Goal: Information Seeking & Learning: Learn about a topic

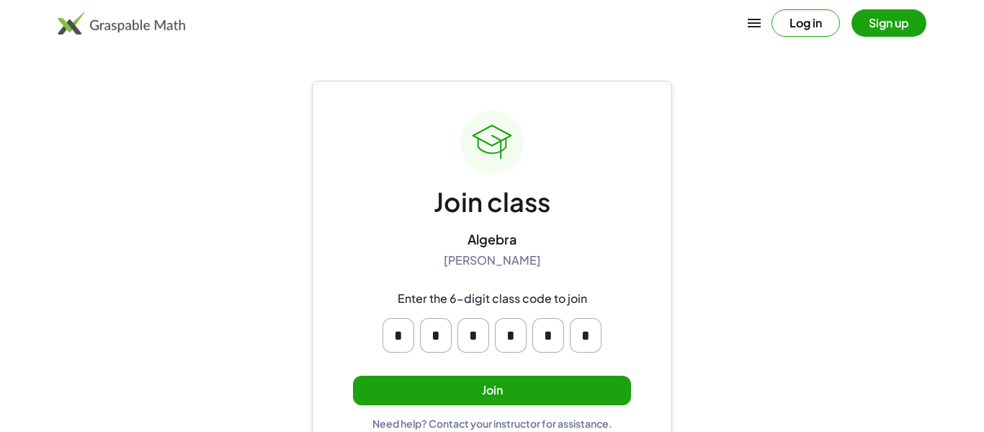
scroll to position [27, 0]
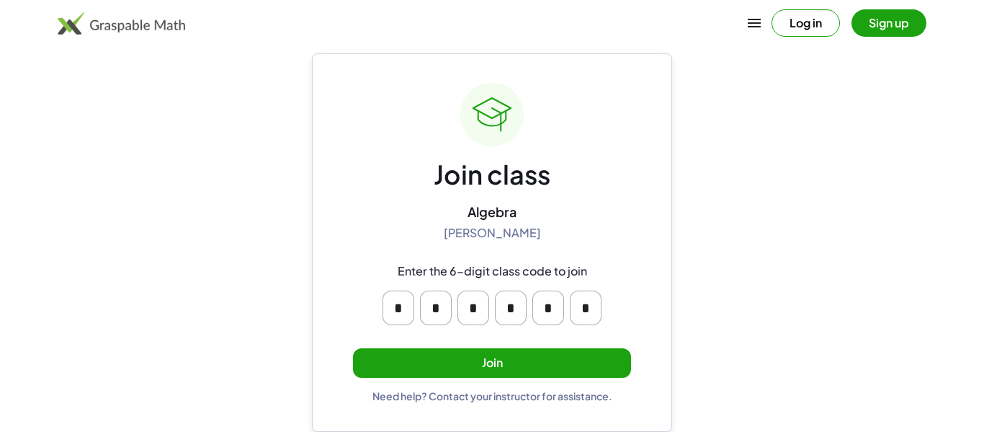
click at [517, 356] on button "Join" at bounding box center [492, 363] width 278 height 30
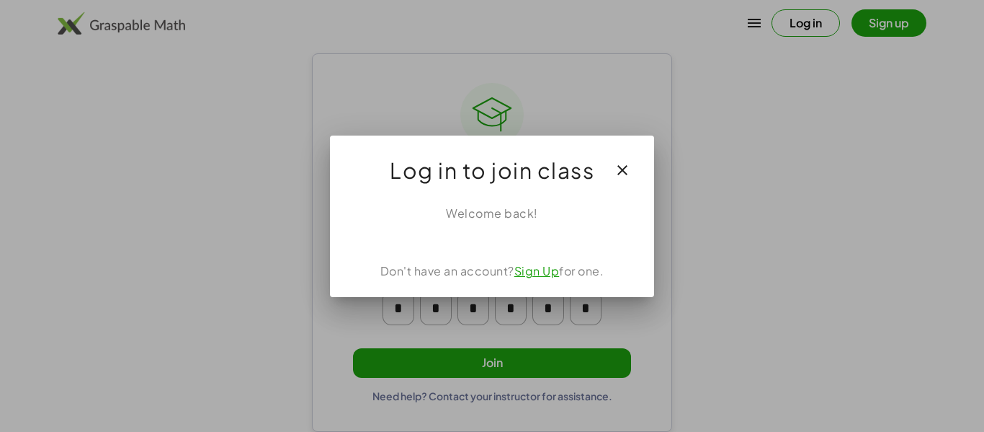
scroll to position [0, 0]
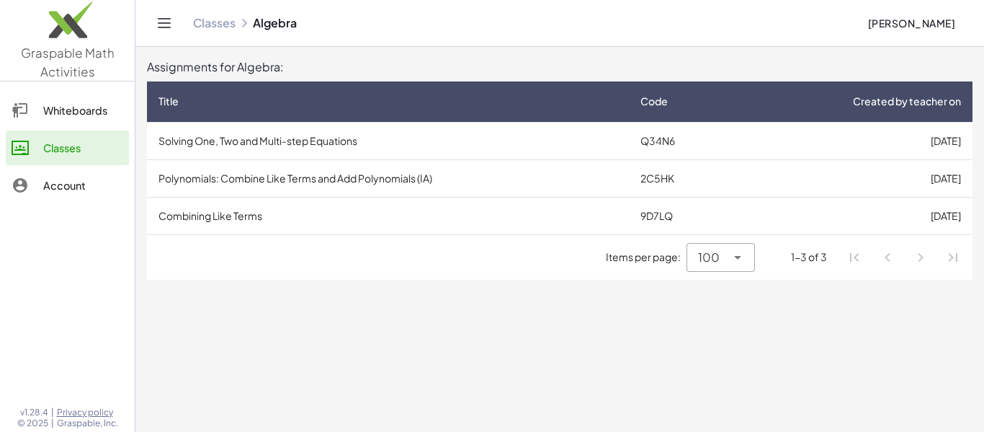
click at [282, 142] on td "Solving One, Two and Multi-step Equations" at bounding box center [388, 140] width 482 height 37
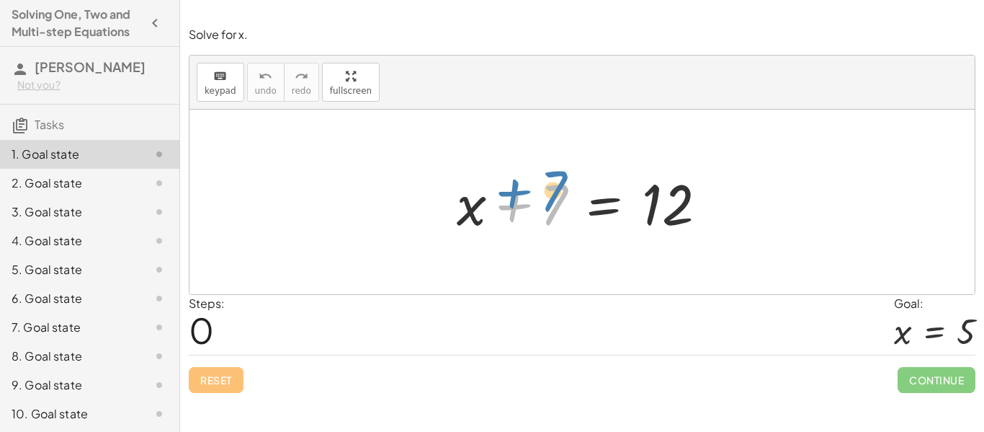
drag, startPoint x: 558, startPoint y: 205, endPoint x: 560, endPoint y: 193, distance: 11.6
click at [560, 193] on div at bounding box center [588, 202] width 276 height 74
drag, startPoint x: 543, startPoint y: 200, endPoint x: 532, endPoint y: 198, distance: 11.7
click at [532, 198] on div at bounding box center [588, 202] width 276 height 74
drag, startPoint x: 534, startPoint y: 218, endPoint x: 517, endPoint y: 215, distance: 16.7
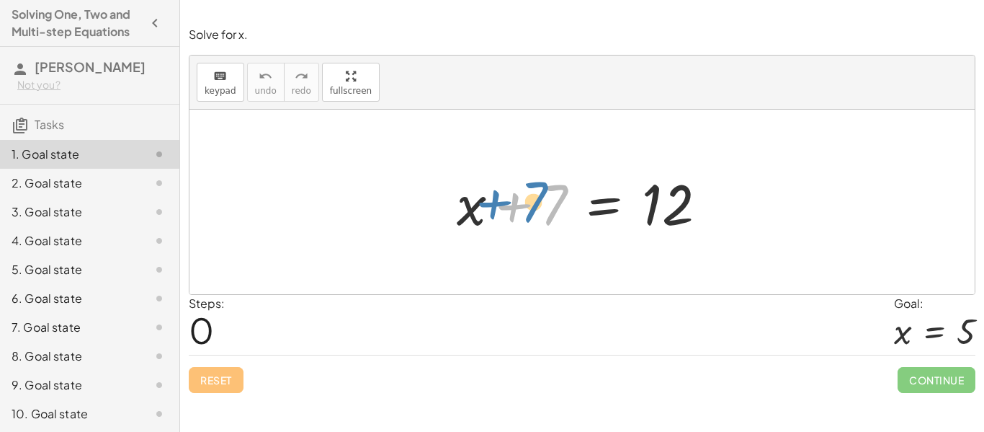
click at [517, 215] on div at bounding box center [588, 202] width 276 height 74
click at [516, 202] on div at bounding box center [588, 202] width 276 height 74
click at [517, 202] on div at bounding box center [588, 202] width 276 height 74
click at [568, 213] on div at bounding box center [588, 202] width 276 height 74
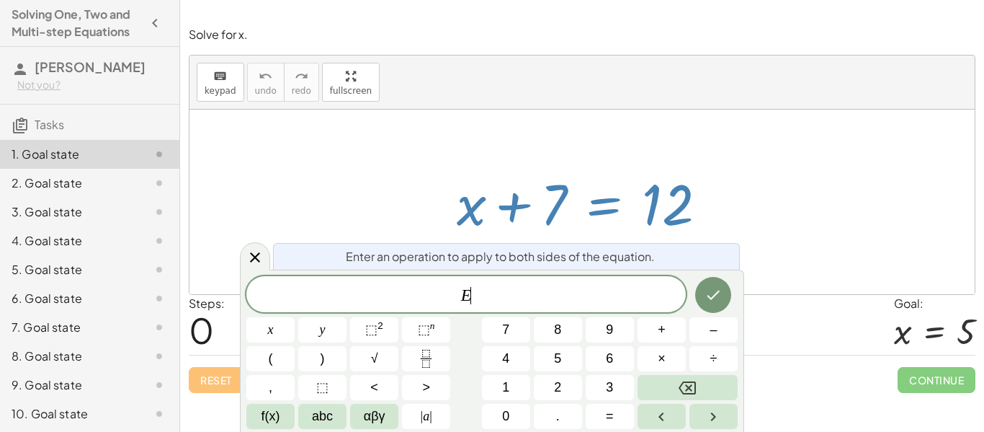
scroll to position [1, 0]
click at [531, 205] on div at bounding box center [588, 202] width 276 height 74
click at [254, 262] on icon at bounding box center [254, 257] width 17 height 17
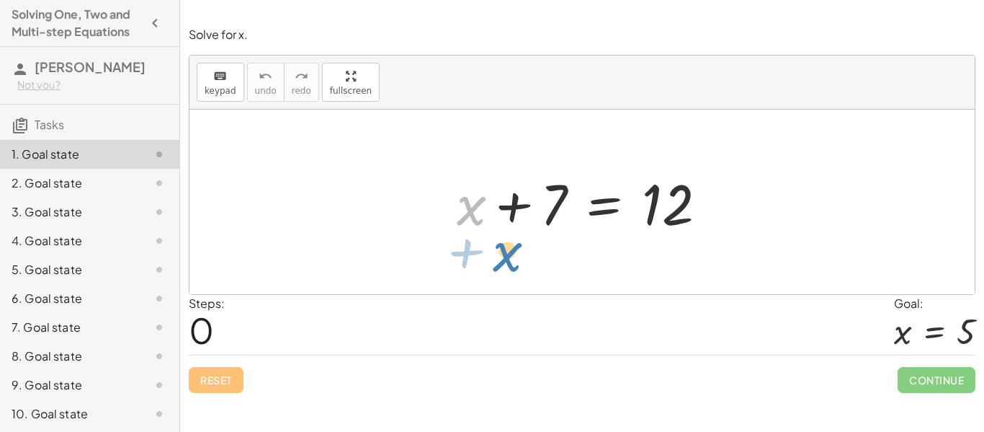
drag, startPoint x: 482, startPoint y: 194, endPoint x: 507, endPoint y: 221, distance: 37.2
click at [507, 221] on div at bounding box center [588, 202] width 276 height 74
click at [522, 220] on div at bounding box center [588, 202] width 276 height 74
click at [586, 205] on div at bounding box center [588, 202] width 276 height 74
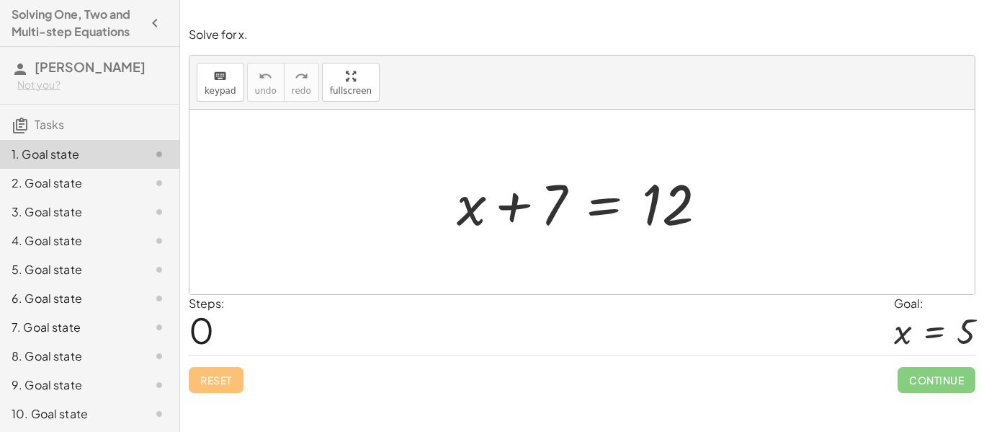
scroll to position [1, 0]
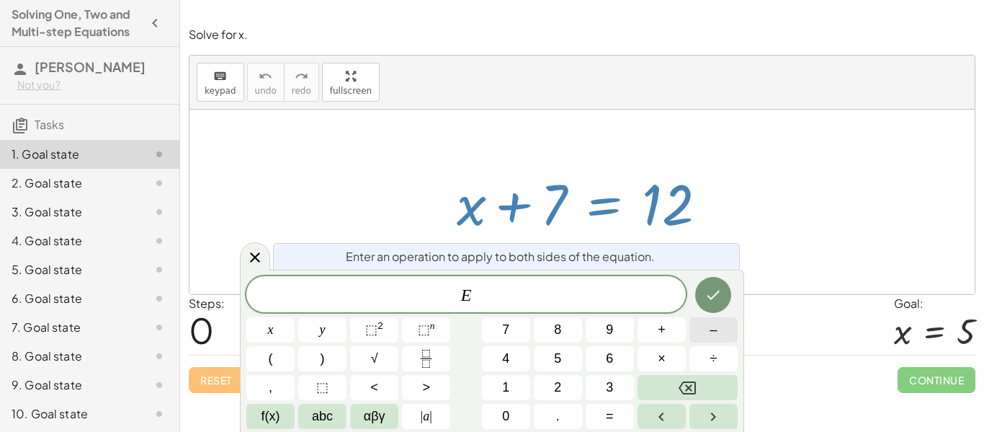
click at [716, 334] on span "–" at bounding box center [713, 329] width 7 height 19
click at [253, 251] on icon at bounding box center [254, 257] width 17 height 17
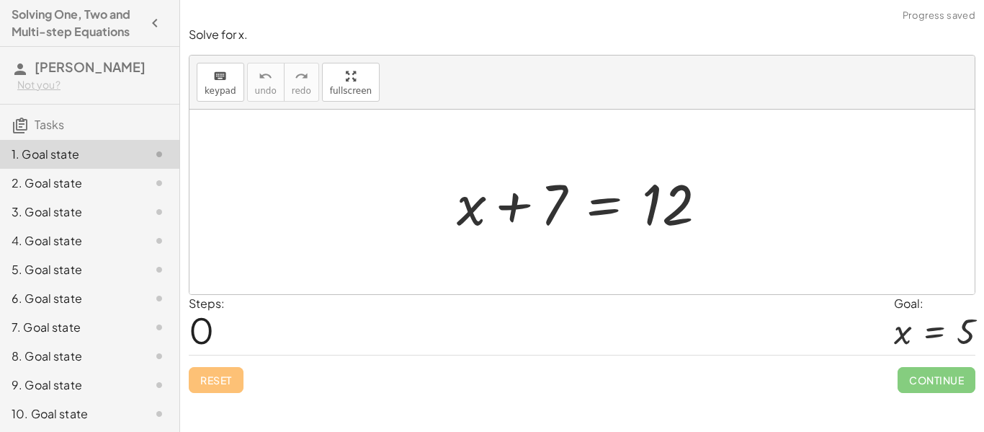
click at [609, 199] on div at bounding box center [588, 202] width 276 height 74
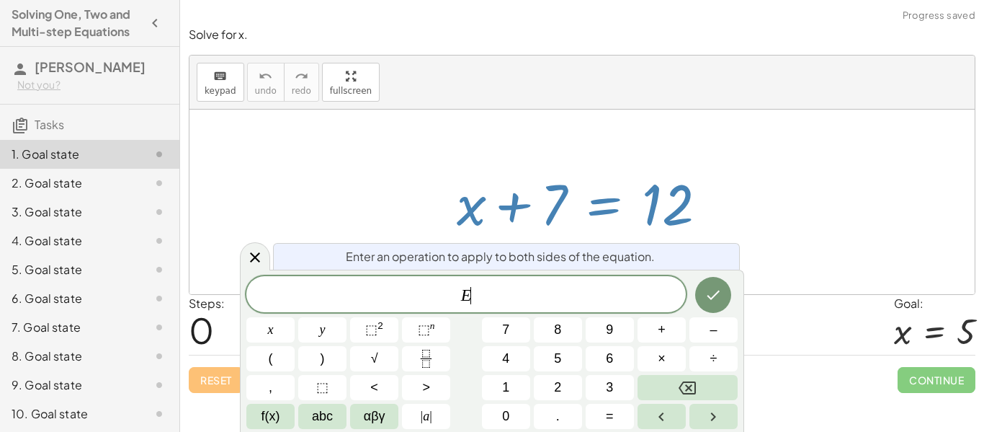
scroll to position [2, 0]
click at [707, 338] on button "–" at bounding box center [713, 329] width 48 height 25
click at [483, 324] on button "7" at bounding box center [506, 329] width 48 height 25
click at [720, 298] on icon "Done" at bounding box center [713, 294] width 17 height 17
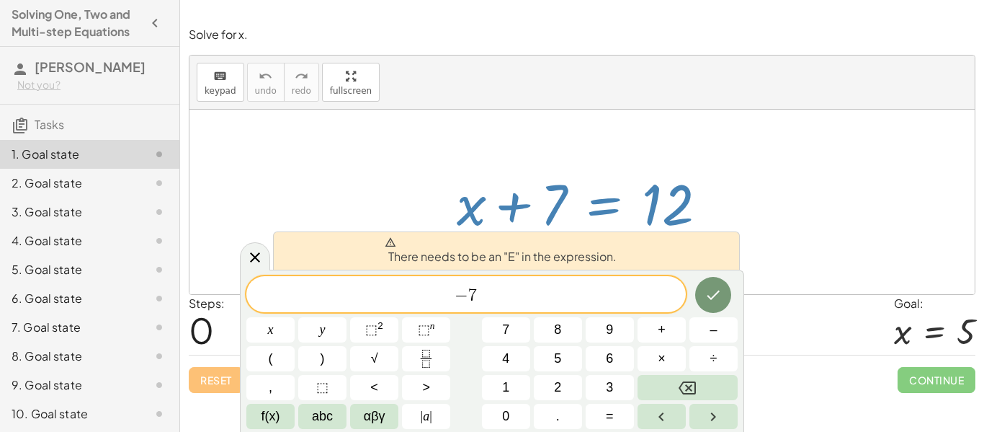
click at [442, 292] on span "− 7 ​" at bounding box center [465, 295] width 439 height 20
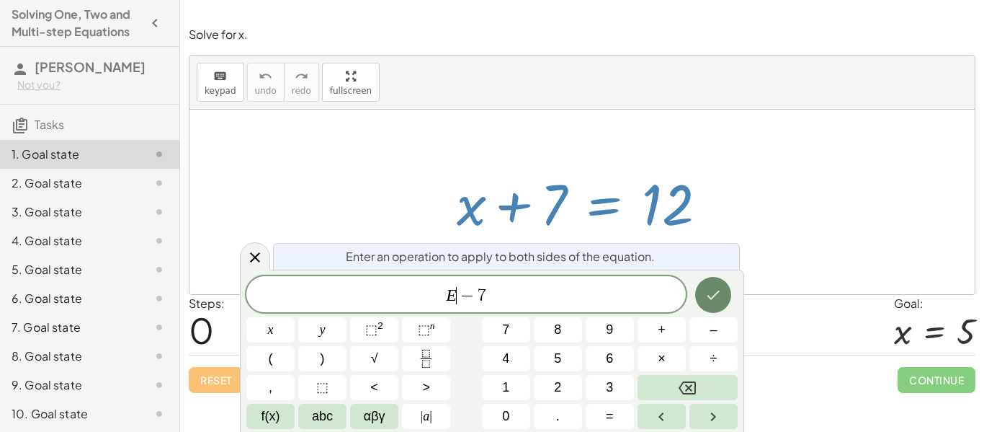
click at [702, 297] on button "Done" at bounding box center [713, 295] width 36 height 36
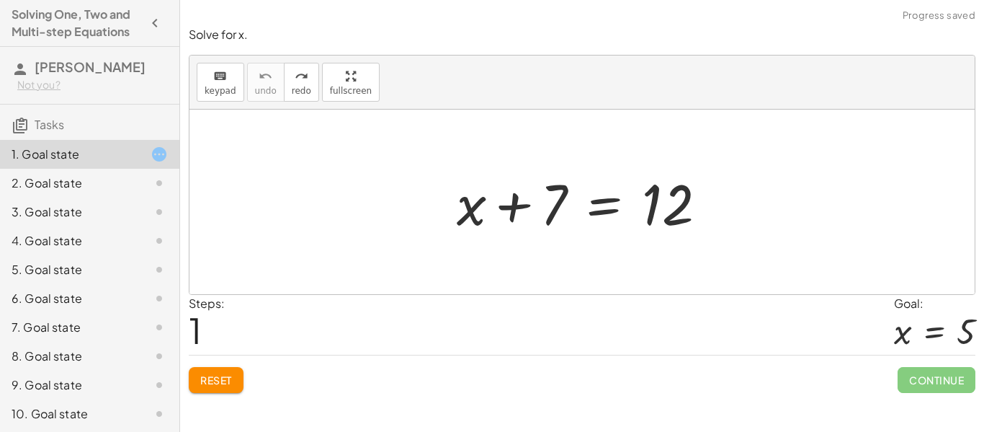
click at [248, 383] on div "Reset Continue" at bounding box center [582, 373] width 787 height 38
click at [239, 383] on button "Reset" at bounding box center [216, 380] width 55 height 26
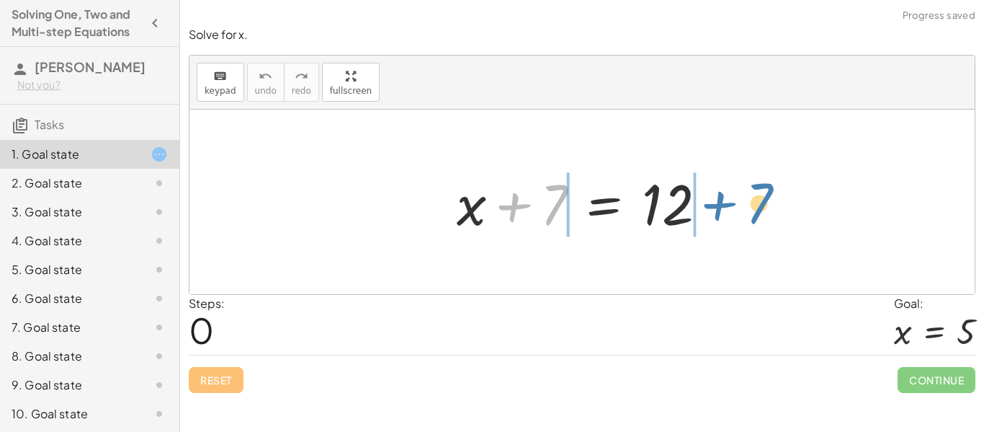
drag, startPoint x: 515, startPoint y: 216, endPoint x: 720, endPoint y: 215, distance: 205.3
click at [720, 215] on div at bounding box center [588, 202] width 276 height 74
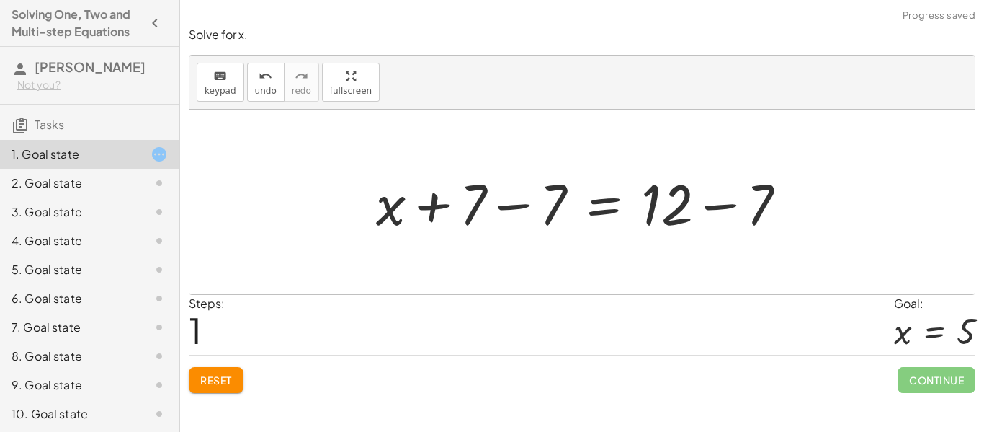
click at [512, 208] on div at bounding box center [587, 202] width 437 height 74
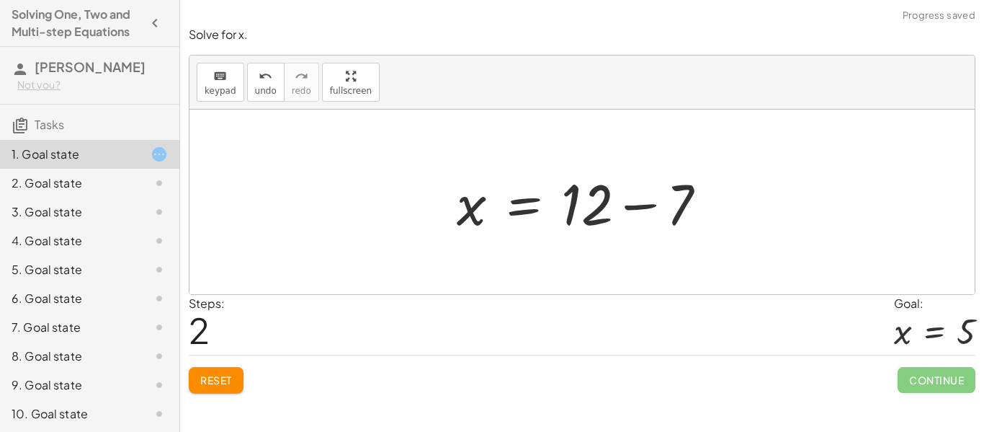
click at [628, 205] on div at bounding box center [588, 202] width 276 height 74
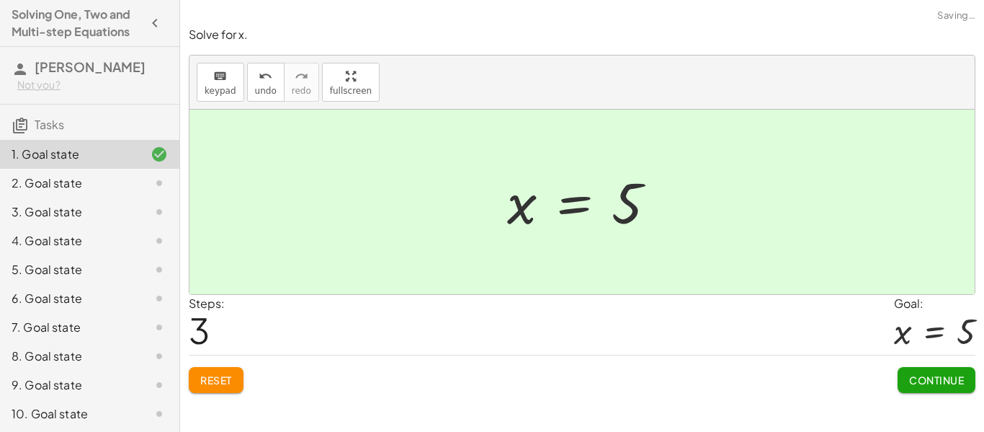
click at [909, 383] on span "Continue" at bounding box center [936, 379] width 55 height 13
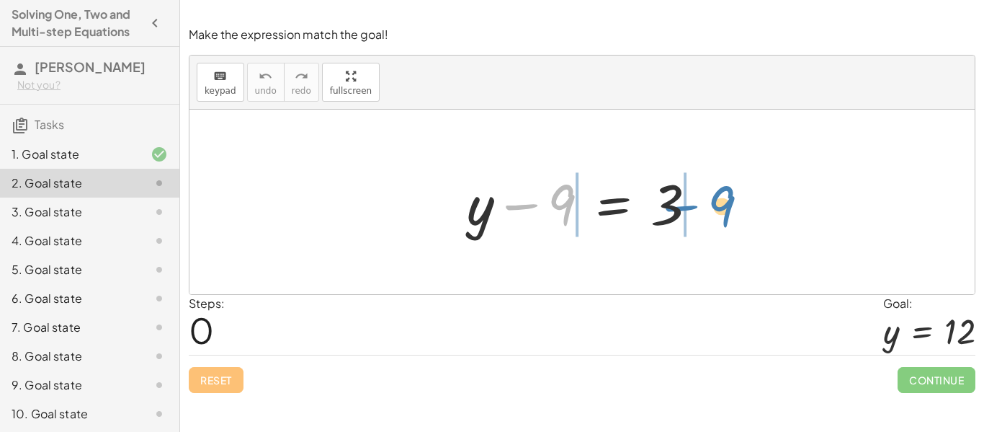
drag, startPoint x: 528, startPoint y: 204, endPoint x: 689, endPoint y: 205, distance: 160.7
click at [689, 205] on div at bounding box center [588, 202] width 256 height 74
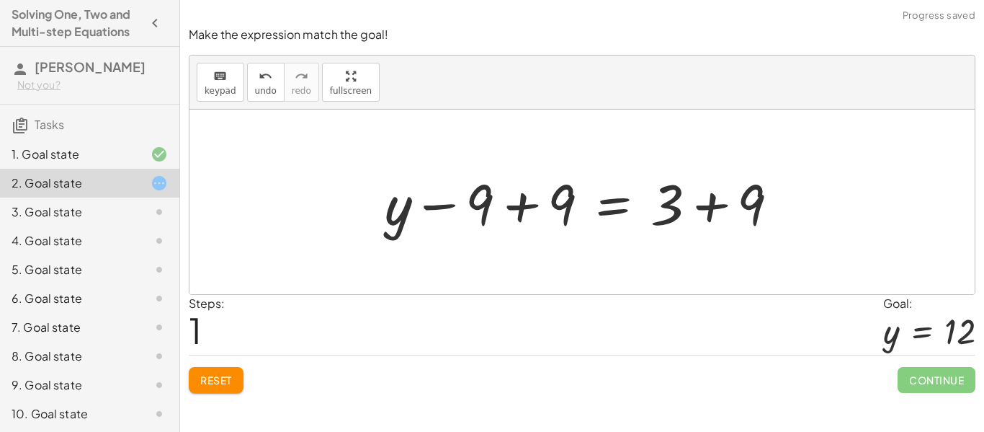
click at [513, 205] on div at bounding box center [588, 202] width 420 height 74
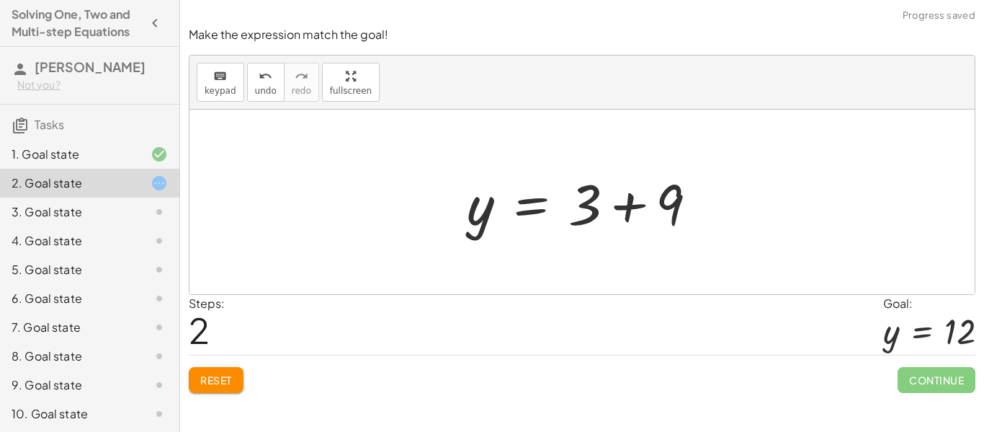
click at [636, 213] on div at bounding box center [588, 202] width 256 height 74
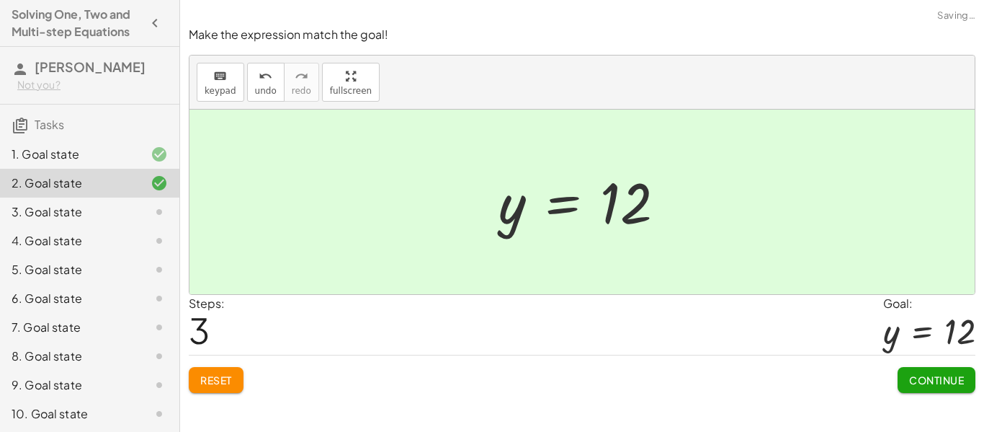
click at [916, 375] on span "Continue" at bounding box center [936, 379] width 55 height 13
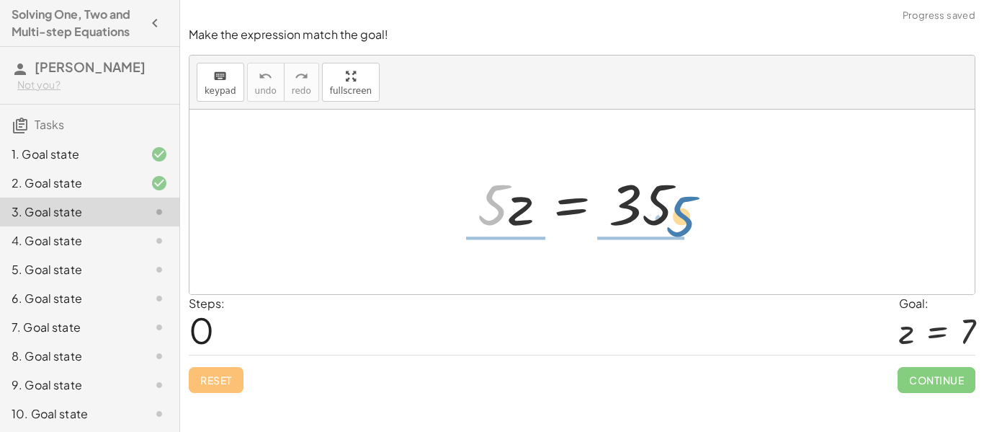
drag, startPoint x: 489, startPoint y: 212, endPoint x: 678, endPoint y: 223, distance: 189.1
click at [678, 223] on div at bounding box center [587, 202] width 235 height 74
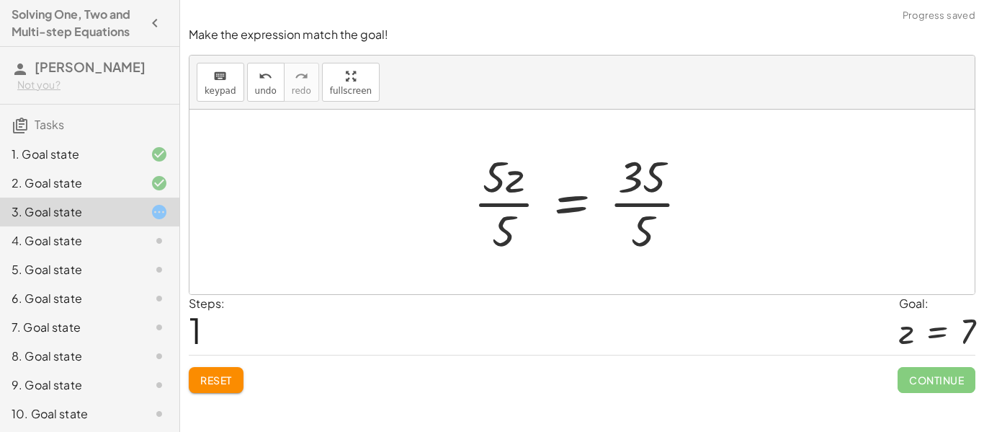
click at [504, 192] on div at bounding box center [587, 201] width 242 height 111
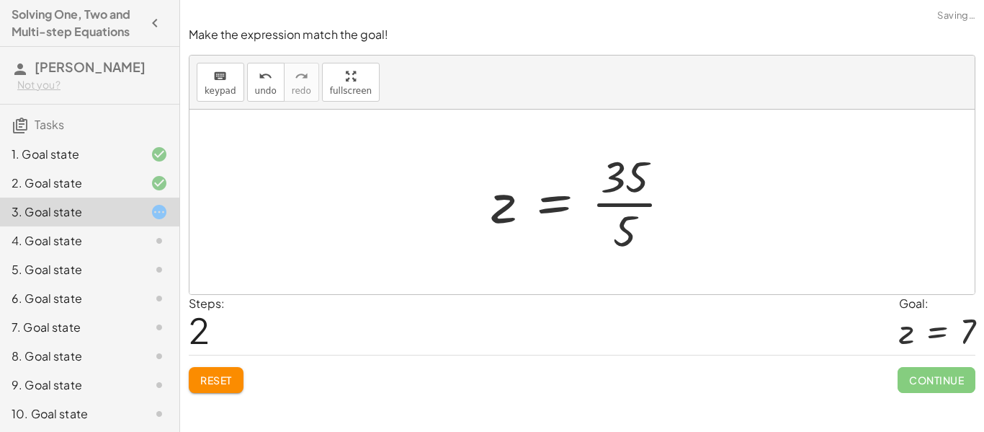
click at [630, 201] on div at bounding box center [587, 201] width 207 height 111
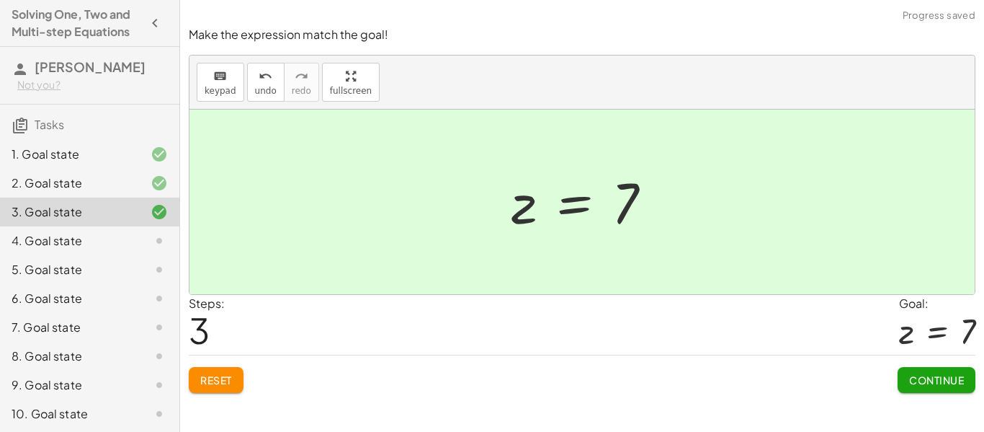
click at [902, 372] on button "Continue" at bounding box center [937, 380] width 78 height 26
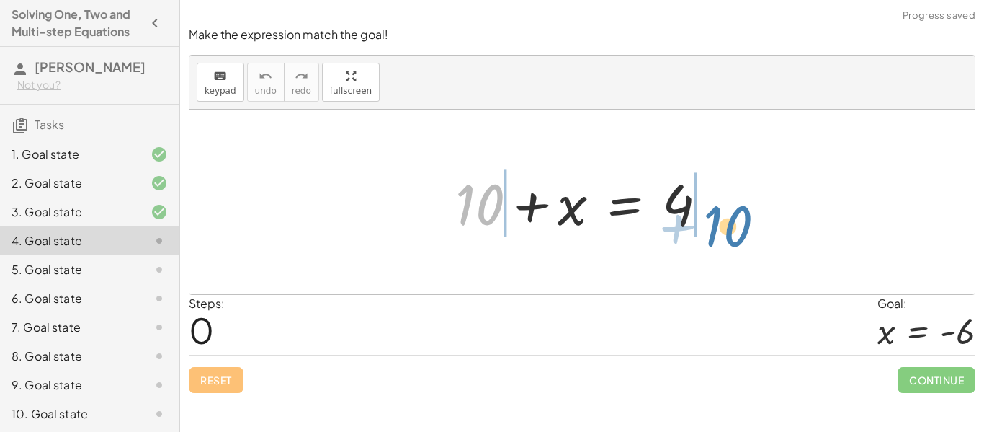
drag, startPoint x: 472, startPoint y: 200, endPoint x: 720, endPoint y: 220, distance: 248.7
click at [720, 220] on div at bounding box center [587, 202] width 278 height 74
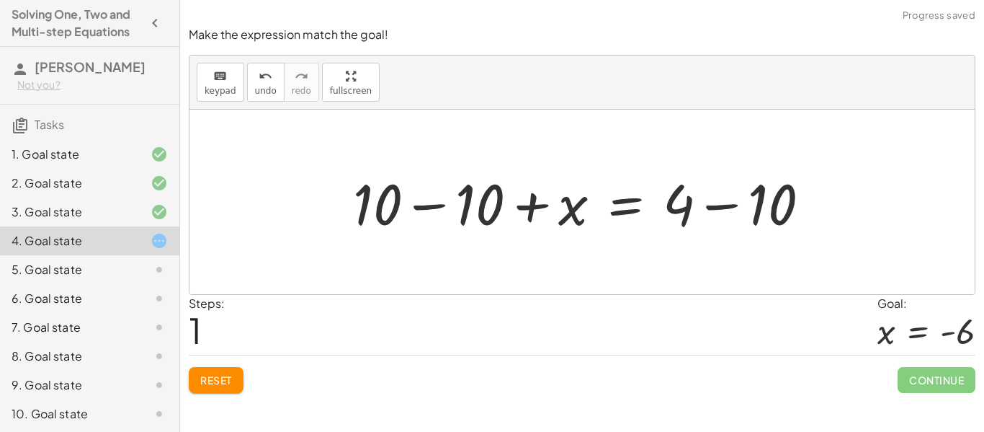
click at [475, 202] on div at bounding box center [587, 202] width 483 height 74
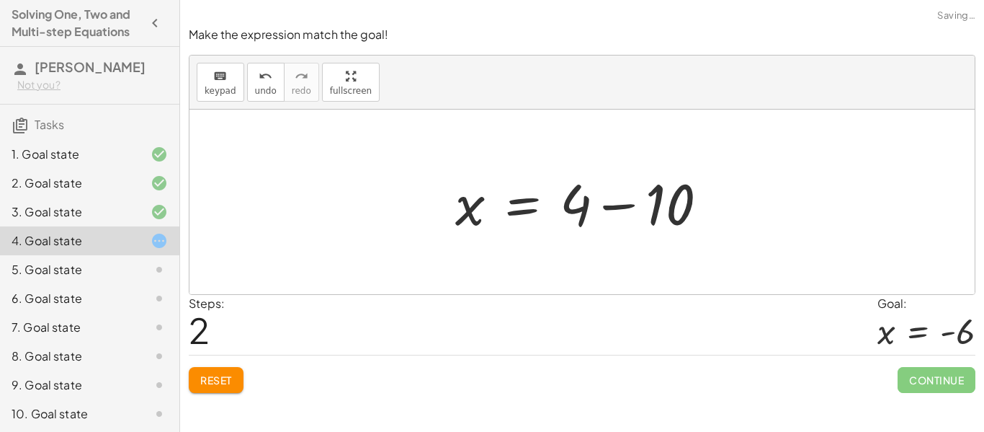
click at [645, 205] on div at bounding box center [587, 202] width 278 height 74
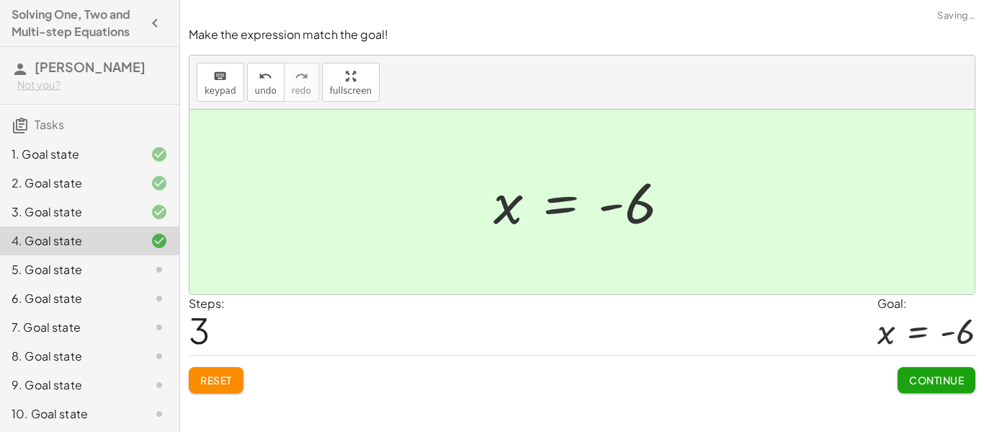
click at [934, 383] on span "Continue" at bounding box center [936, 379] width 55 height 13
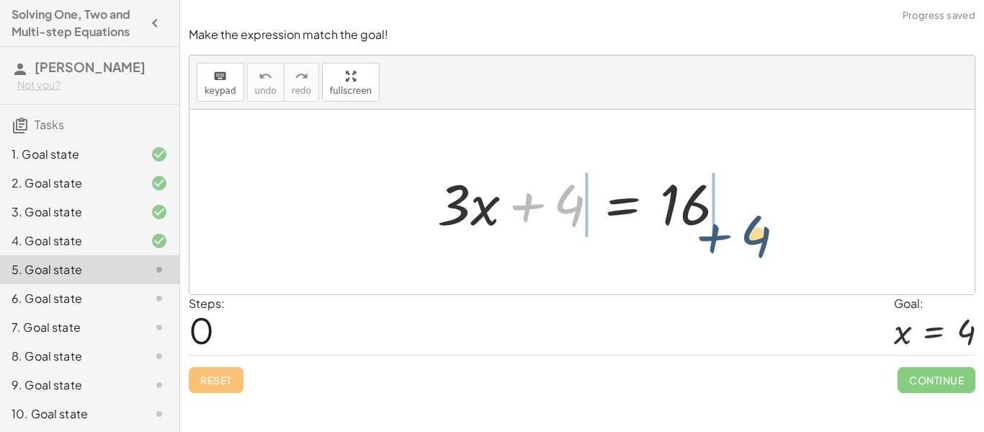
drag, startPoint x: 527, startPoint y: 207, endPoint x: 718, endPoint y: 225, distance: 191.0
click at [718, 225] on div at bounding box center [587, 202] width 315 height 74
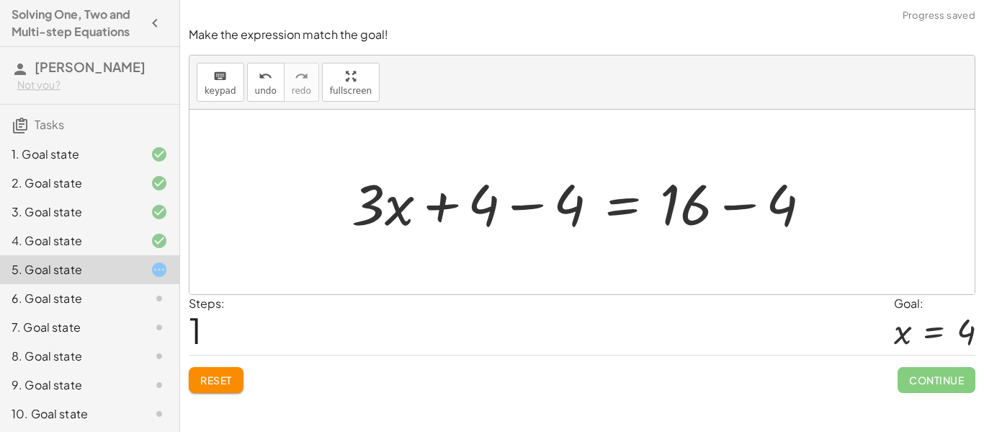
click at [546, 203] on div at bounding box center [587, 202] width 486 height 74
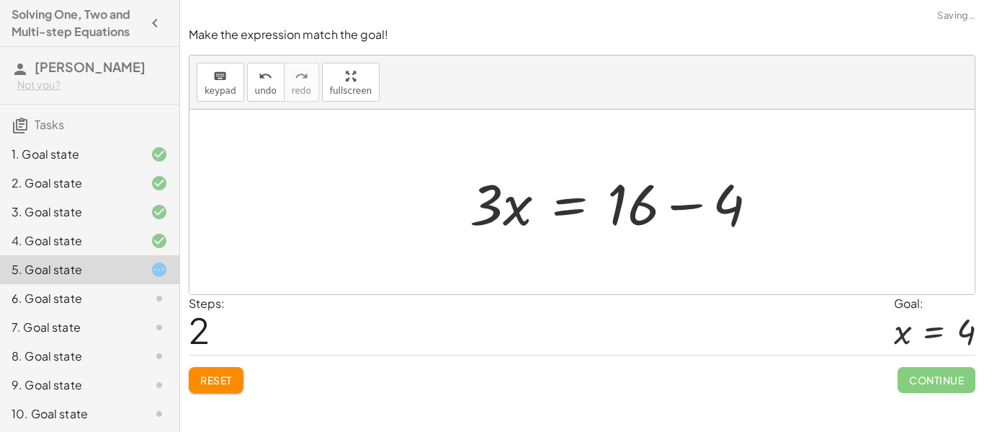
click at [730, 210] on div at bounding box center [620, 202] width 315 height 74
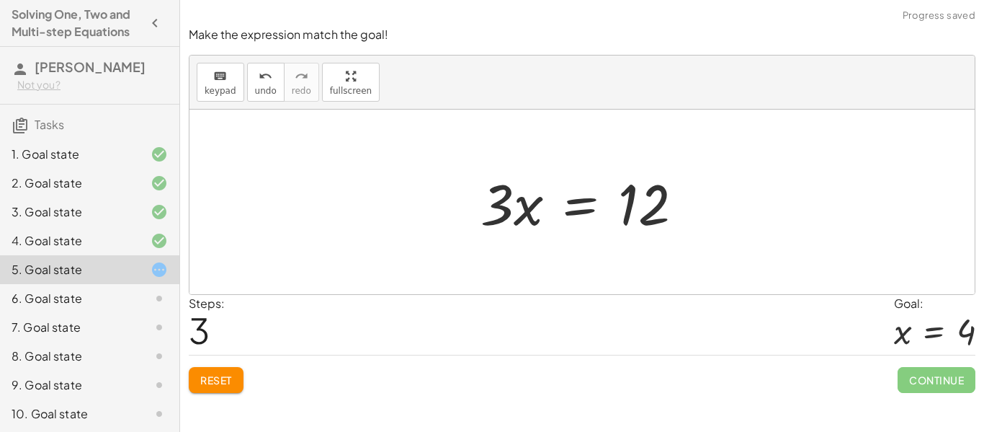
scroll to position [89, 0]
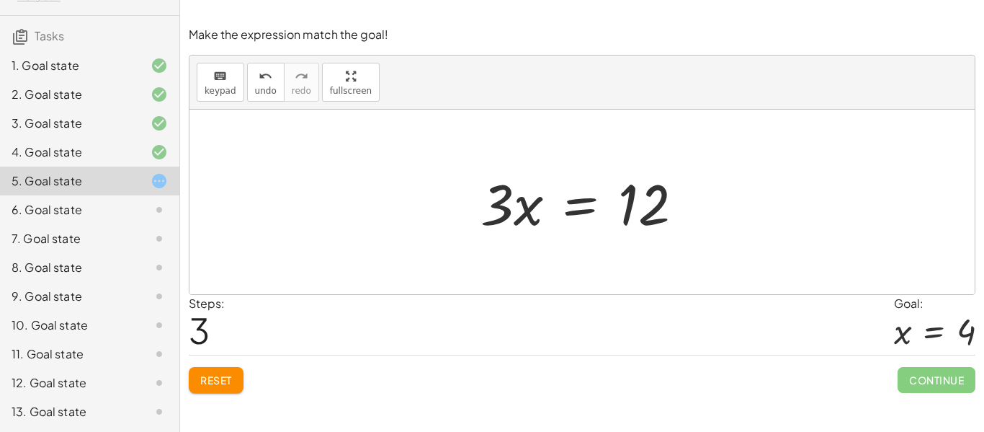
click at [84, 382] on div "12. Goal state" at bounding box center [70, 382] width 116 height 17
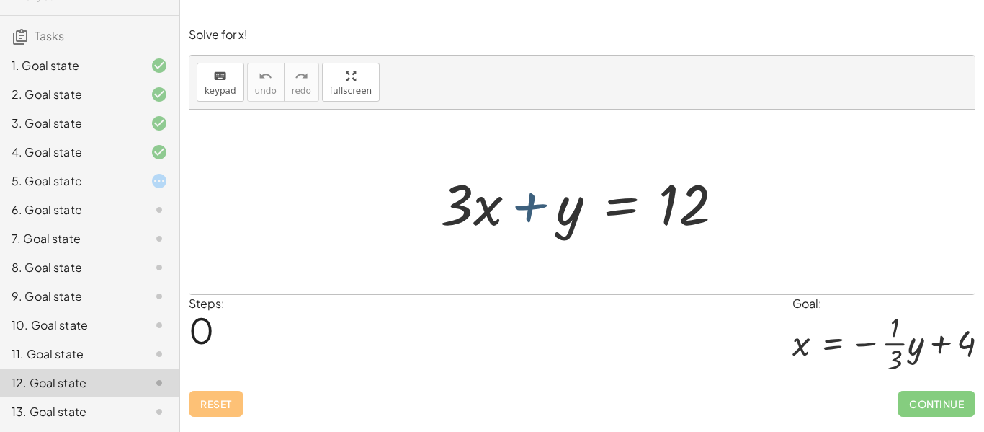
click at [542, 208] on div at bounding box center [587, 202] width 309 height 74
drag, startPoint x: 545, startPoint y: 200, endPoint x: 730, endPoint y: 188, distance: 184.8
click at [730, 188] on div at bounding box center [587, 202] width 309 height 74
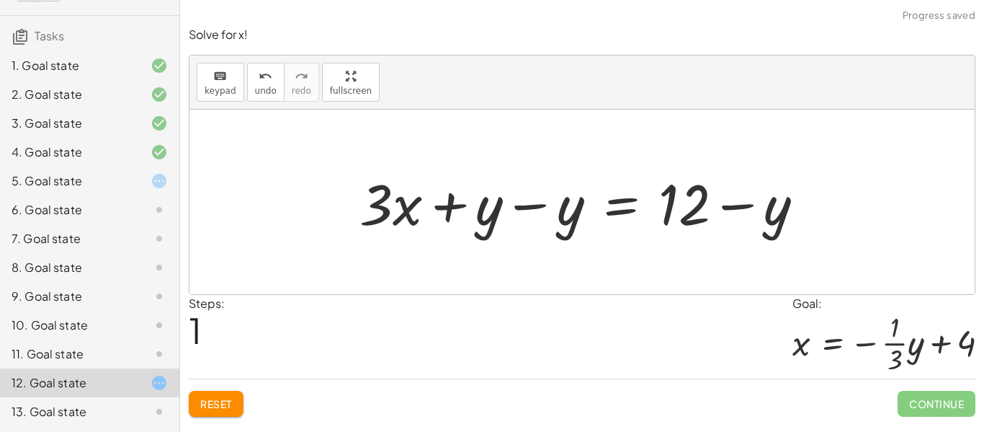
click at [540, 207] on div at bounding box center [587, 202] width 471 height 74
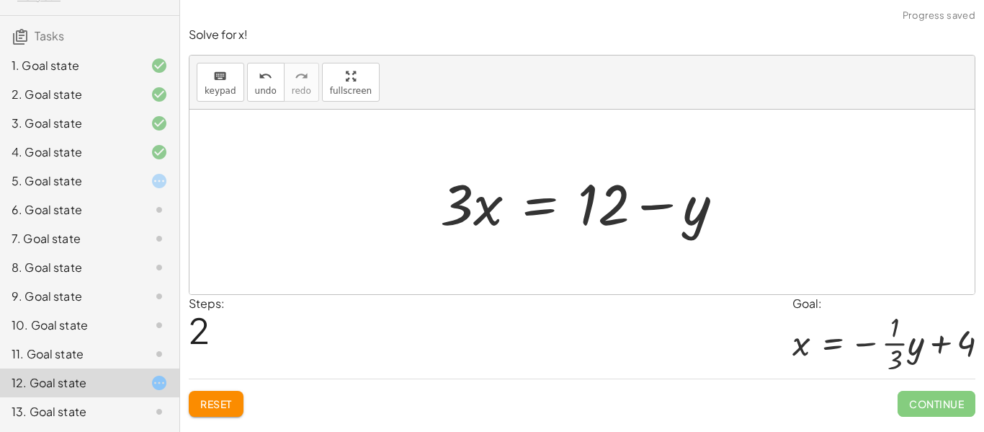
click at [664, 207] on div at bounding box center [587, 202] width 309 height 74
click at [220, 406] on span "Reset" at bounding box center [216, 403] width 32 height 13
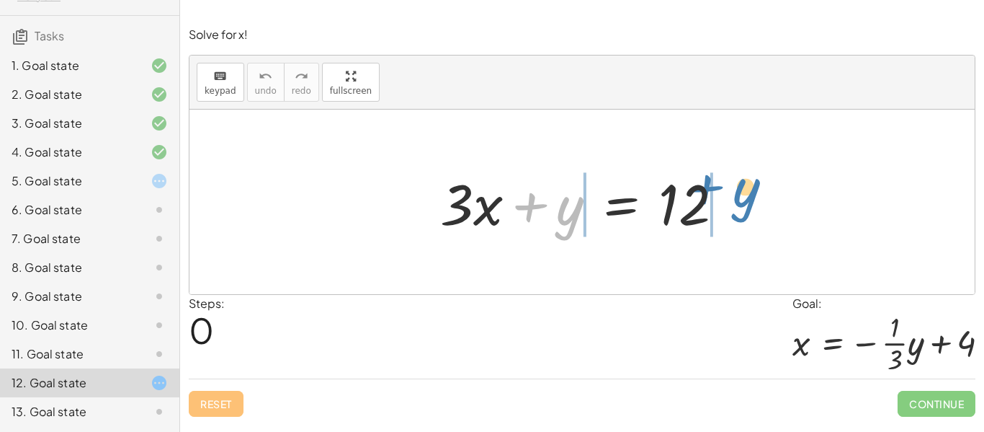
drag, startPoint x: 558, startPoint y: 205, endPoint x: 736, endPoint y: 192, distance: 179.2
click at [736, 192] on div at bounding box center [587, 202] width 309 height 74
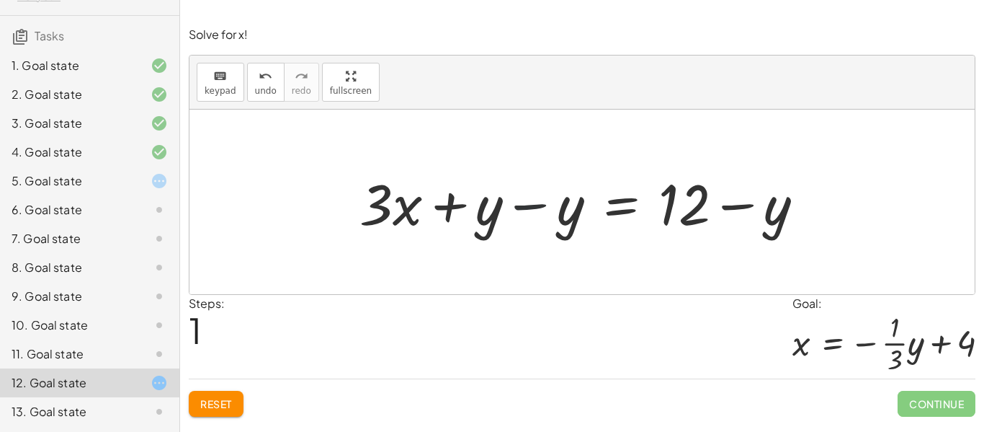
click at [519, 210] on div at bounding box center [587, 202] width 471 height 74
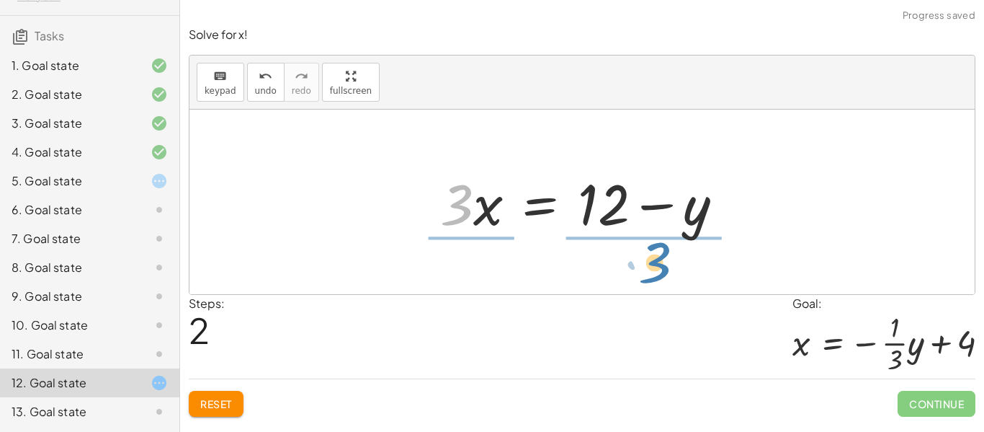
drag, startPoint x: 471, startPoint y: 211, endPoint x: 685, endPoint y: 267, distance: 221.0
click at [685, 267] on div "+ · 3 · x + y = 12 + · 3 · x + y − y = + 12 − y + · 3 · x + 0 = + 12 − y · 3 · …" at bounding box center [581, 202] width 785 height 184
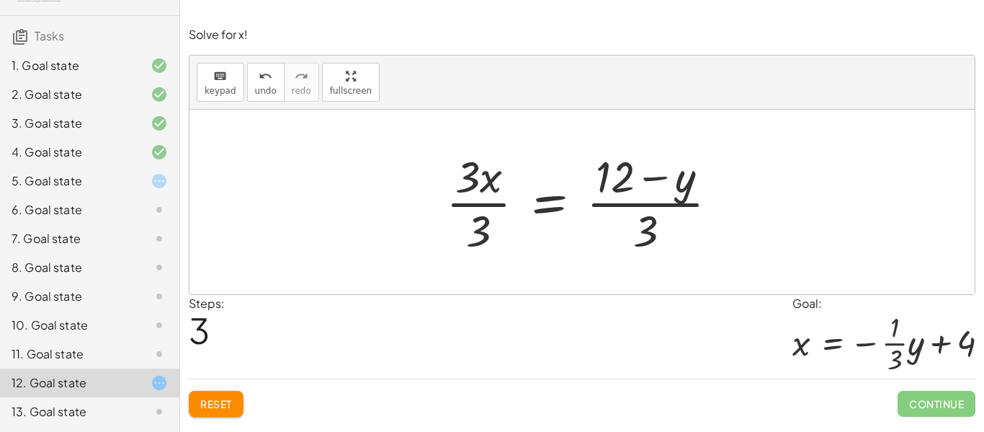
click at [228, 398] on span "Reset" at bounding box center [216, 403] width 32 height 13
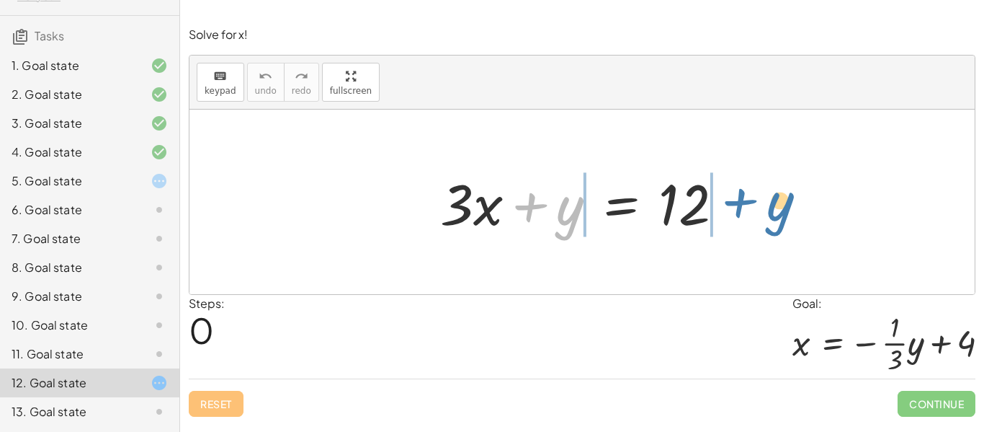
drag, startPoint x: 540, startPoint y: 210, endPoint x: 751, endPoint y: 202, distance: 210.5
click at [751, 202] on div "+ y + · 3 · x + y = 12" at bounding box center [581, 202] width 785 height 184
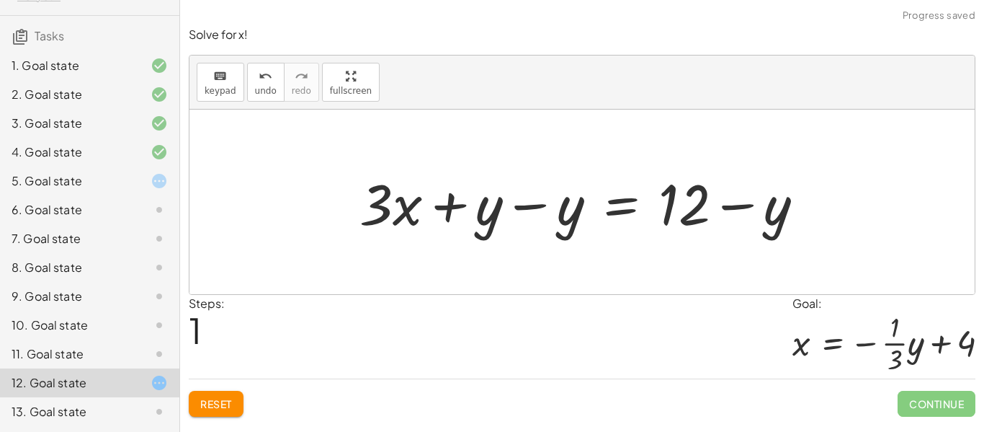
click at [452, 208] on div at bounding box center [587, 202] width 471 height 74
click at [527, 213] on div at bounding box center [587, 202] width 471 height 74
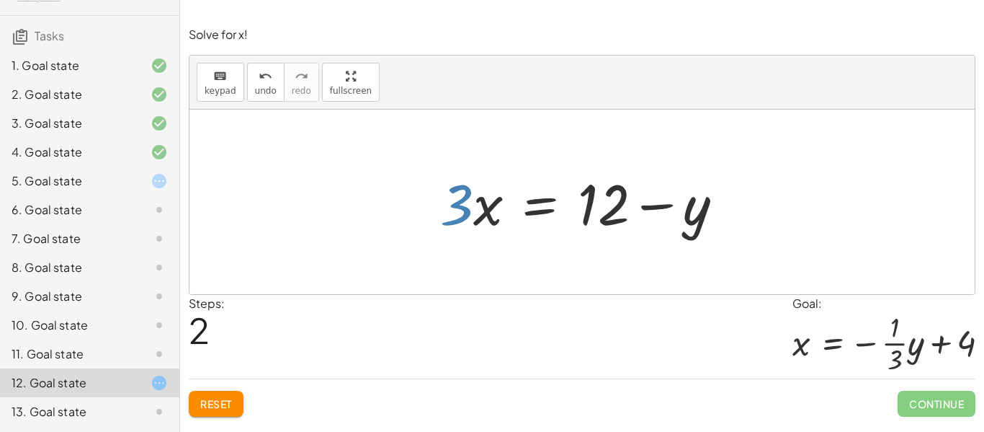
click at [463, 215] on div at bounding box center [587, 202] width 309 height 74
drag, startPoint x: 452, startPoint y: 205, endPoint x: 630, endPoint y: 271, distance: 190.3
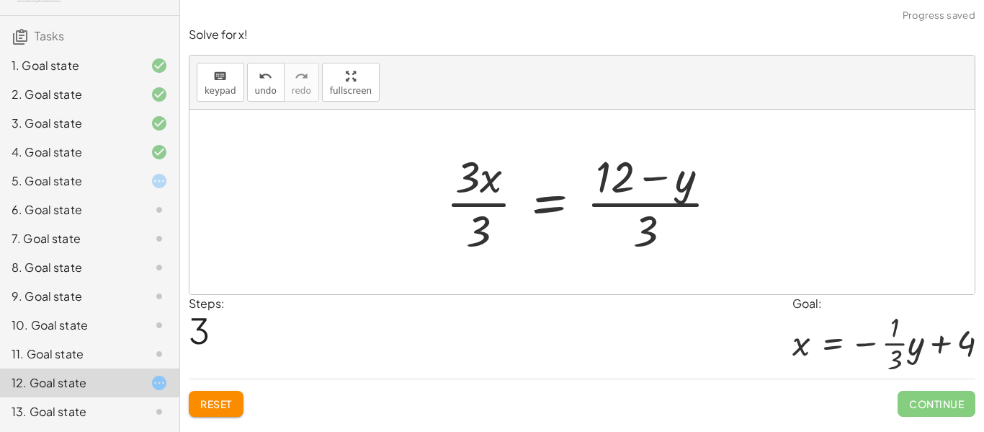
click at [635, 207] on div at bounding box center [588, 201] width 298 height 111
click at [473, 204] on div at bounding box center [588, 201] width 298 height 111
click at [479, 210] on div at bounding box center [588, 201] width 298 height 111
click at [480, 210] on div at bounding box center [606, 201] width 262 height 111
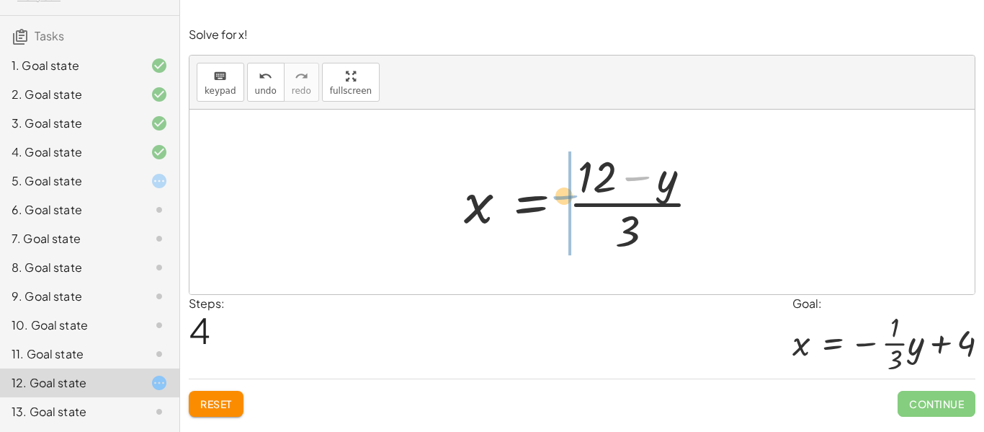
drag, startPoint x: 627, startPoint y: 182, endPoint x: 553, endPoint y: 202, distance: 77.8
click at [553, 202] on div at bounding box center [588, 201] width 262 height 111
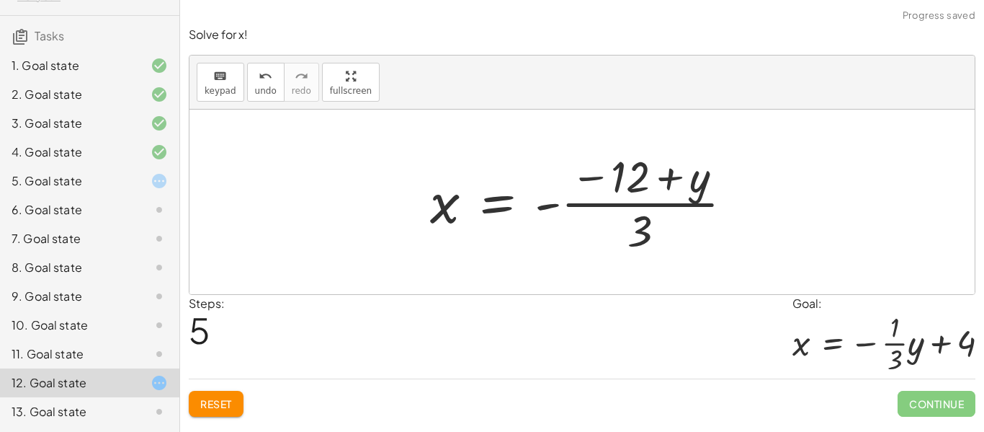
click at [640, 177] on div at bounding box center [587, 201] width 329 height 111
click at [664, 177] on div at bounding box center [587, 201] width 329 height 111
drag, startPoint x: 551, startPoint y: 205, endPoint x: 690, endPoint y: 184, distance: 140.6
click at [690, 184] on div at bounding box center [587, 201] width 329 height 111
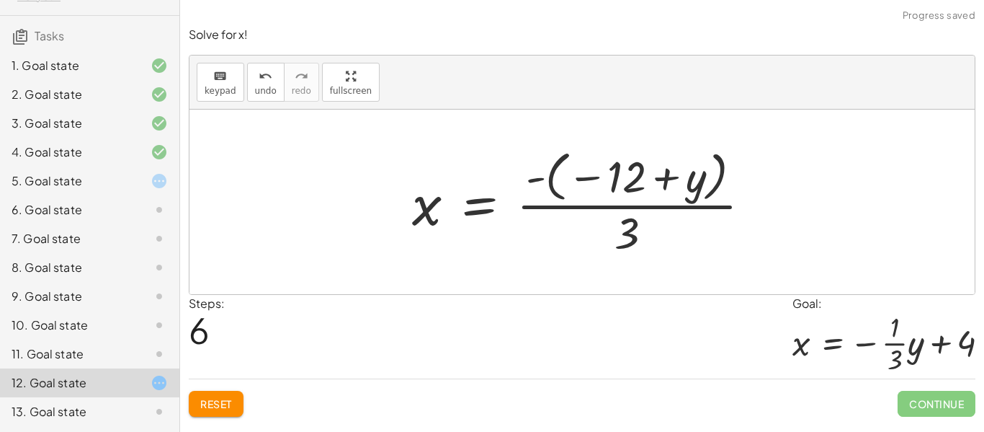
click at [221, 411] on button "Reset" at bounding box center [216, 403] width 55 height 26
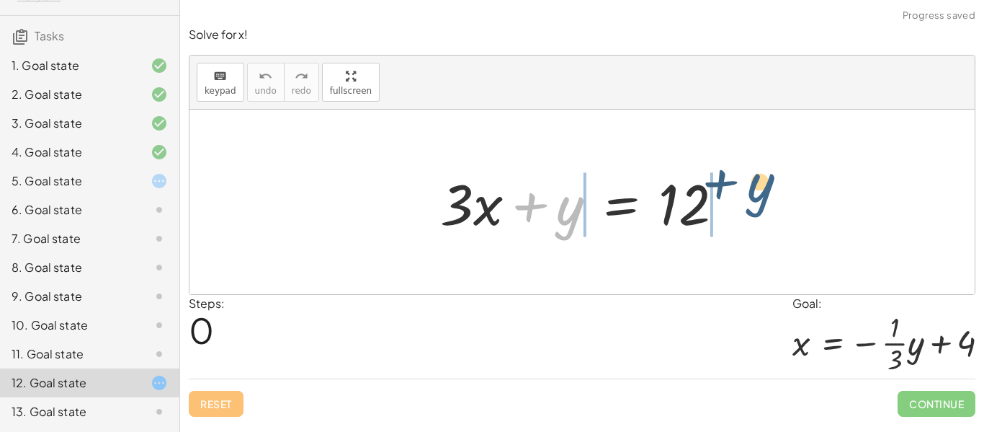
drag, startPoint x: 558, startPoint y: 207, endPoint x: 751, endPoint y: 183, distance: 193.9
click at [751, 183] on div "+ y + · 3 · x + y = 12" at bounding box center [581, 202] width 785 height 184
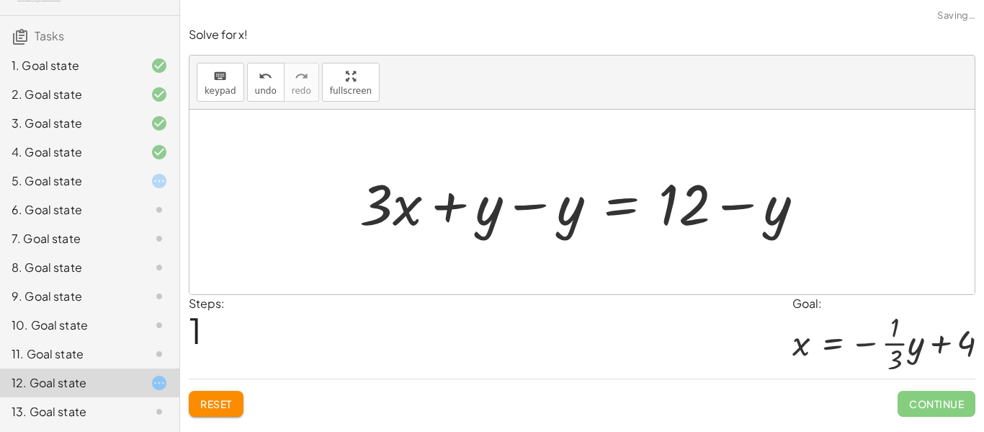
click at [528, 210] on div at bounding box center [587, 202] width 471 height 74
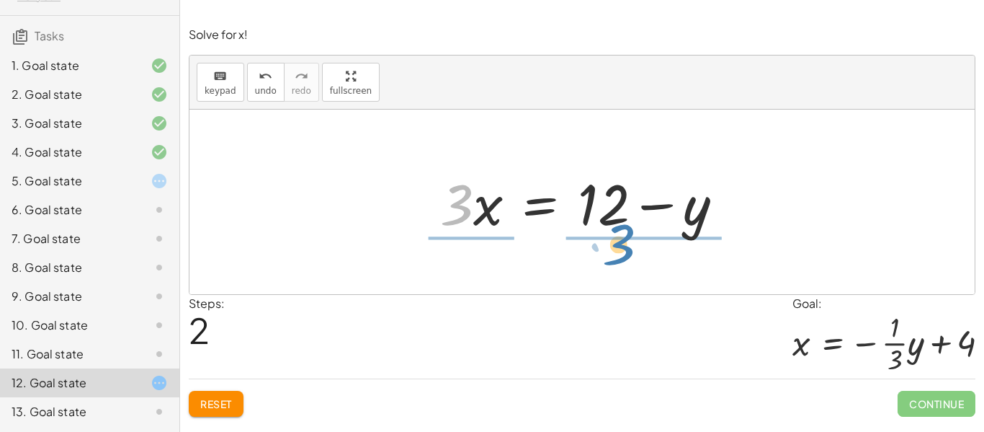
drag, startPoint x: 454, startPoint y: 204, endPoint x: 621, endPoint y: 250, distance: 173.4
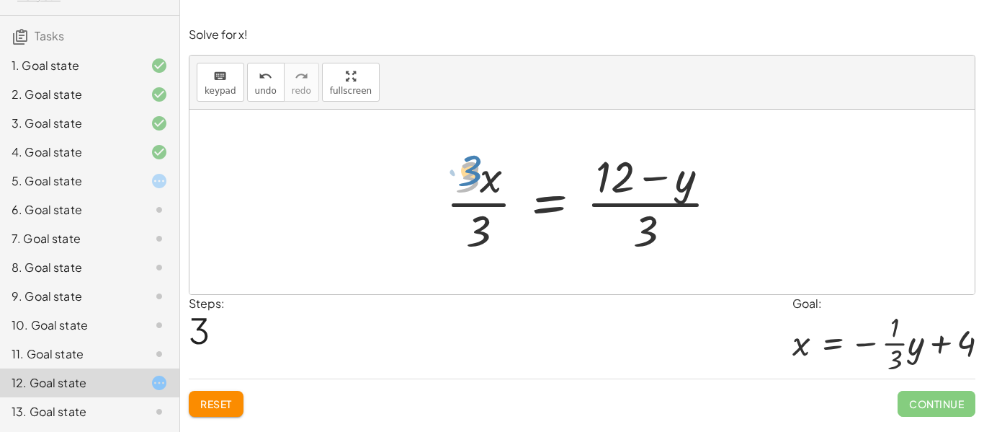
drag, startPoint x: 468, startPoint y: 188, endPoint x: 470, endPoint y: 181, distance: 7.5
click at [470, 181] on div at bounding box center [588, 201] width 298 height 111
drag, startPoint x: 482, startPoint y: 233, endPoint x: 676, endPoint y: 231, distance: 193.8
click at [480, 223] on div at bounding box center [588, 201] width 298 height 111
drag, startPoint x: 648, startPoint y: 229, endPoint x: 620, endPoint y: 197, distance: 42.4
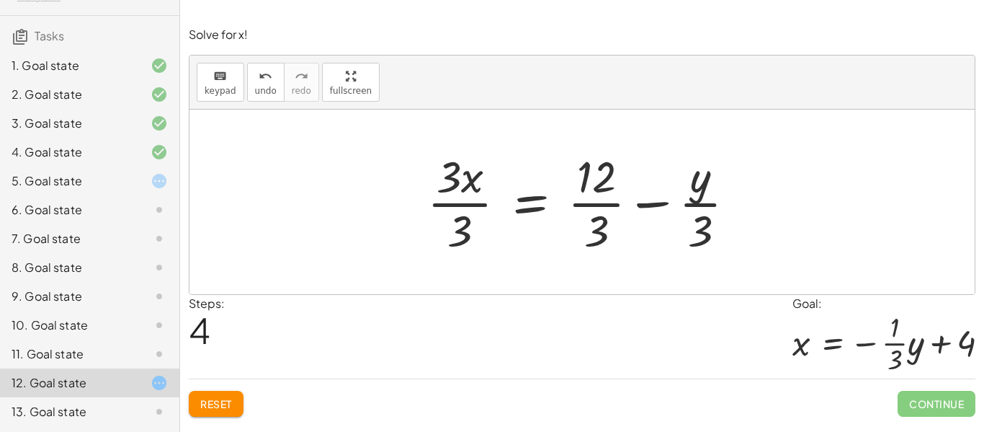
click at [610, 206] on div at bounding box center [587, 201] width 335 height 111
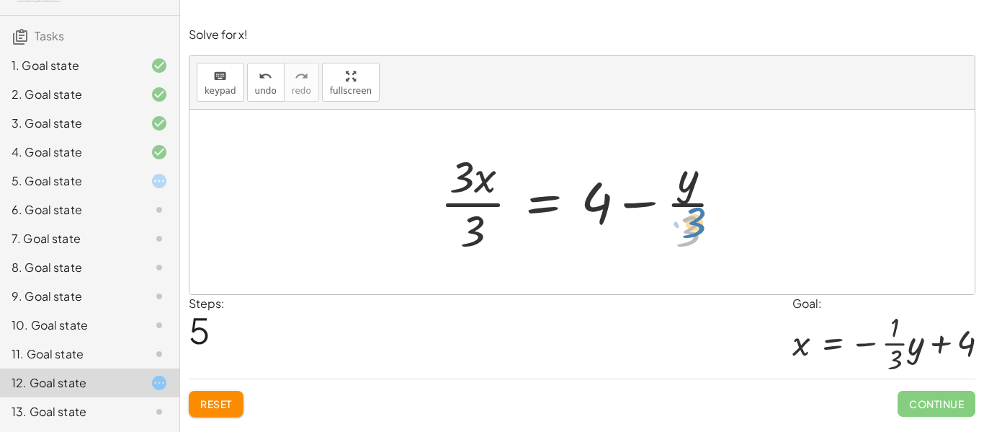
drag, startPoint x: 690, startPoint y: 228, endPoint x: 697, endPoint y: 219, distance: 11.3
click at [697, 219] on div at bounding box center [587, 201] width 309 height 111
click at [693, 208] on div at bounding box center [587, 201] width 309 height 111
click at [480, 207] on div at bounding box center [587, 201] width 309 height 111
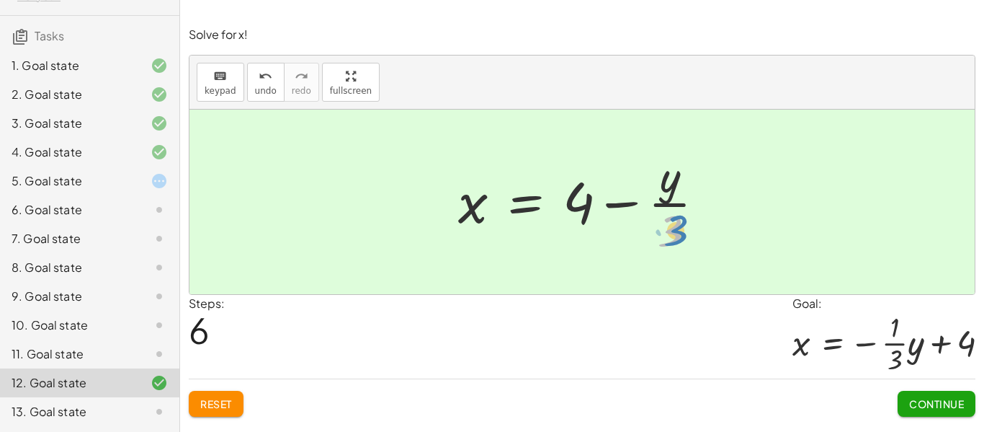
drag, startPoint x: 670, startPoint y: 231, endPoint x: 677, endPoint y: 230, distance: 7.3
click at [677, 230] on div at bounding box center [587, 201] width 273 height 111
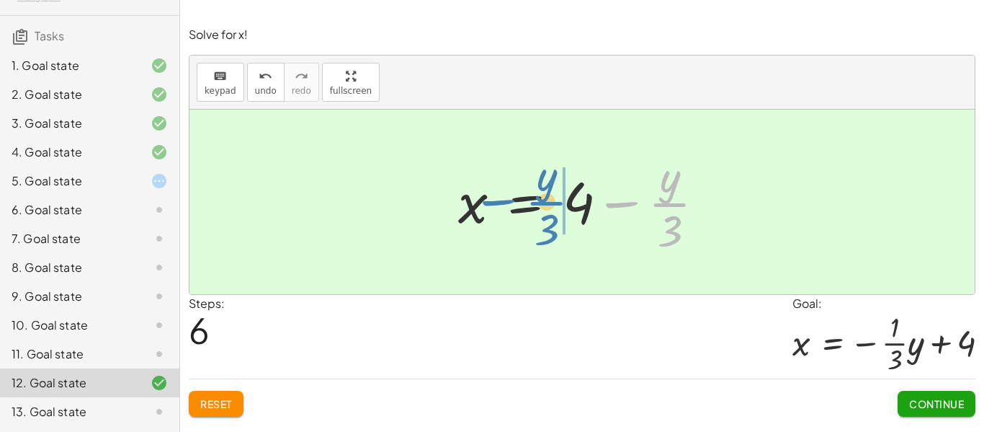
drag, startPoint x: 677, startPoint y: 215, endPoint x: 554, endPoint y: 213, distance: 123.2
click at [554, 213] on div at bounding box center [587, 201] width 273 height 111
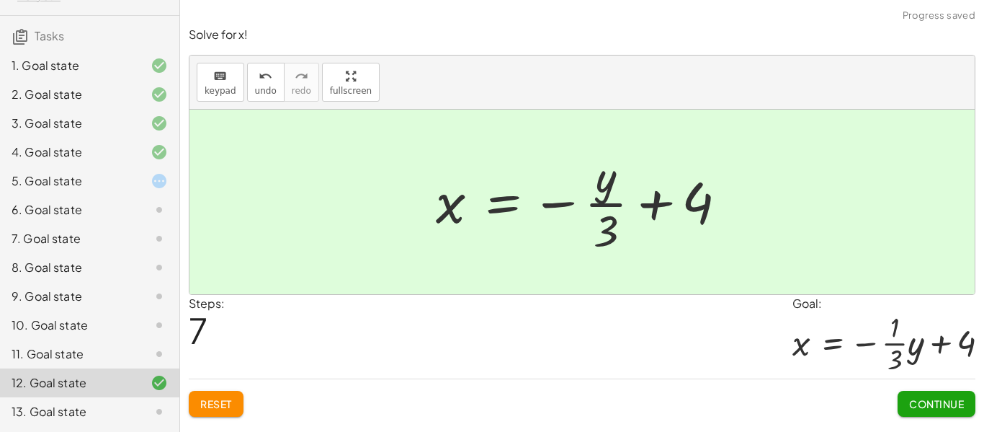
click at [615, 192] on div at bounding box center [587, 201] width 317 height 111
click at [608, 189] on div at bounding box center [587, 201] width 317 height 111
drag, startPoint x: 607, startPoint y: 182, endPoint x: 633, endPoint y: 211, distance: 38.8
click at [633, 211] on div at bounding box center [587, 201] width 317 height 111
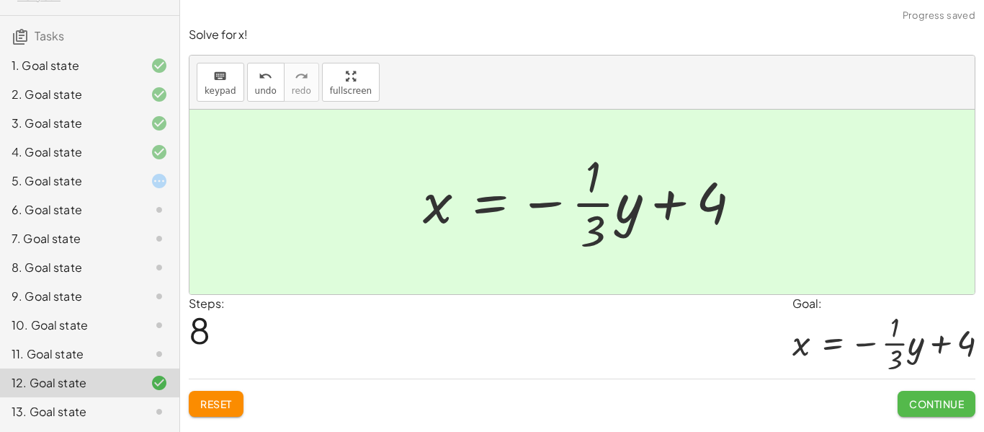
click at [926, 407] on span "Continue" at bounding box center [936, 403] width 55 height 13
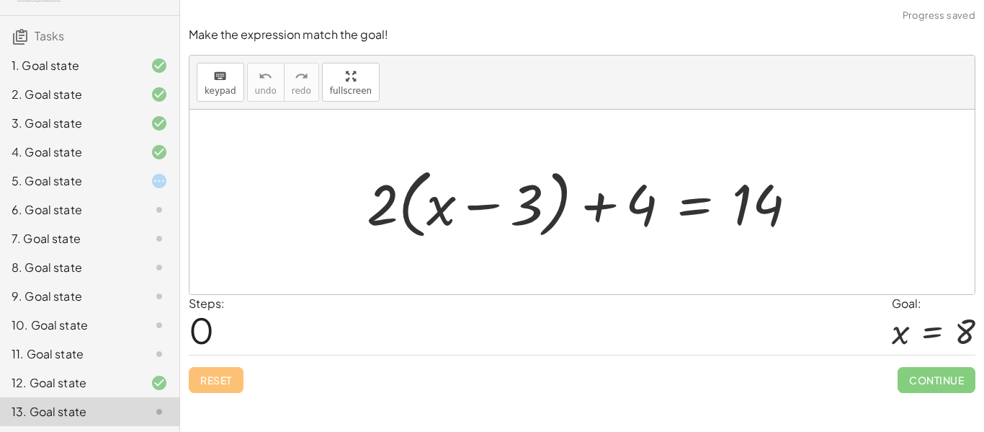
click at [80, 224] on div "5. Goal state" at bounding box center [89, 238] width 179 height 29
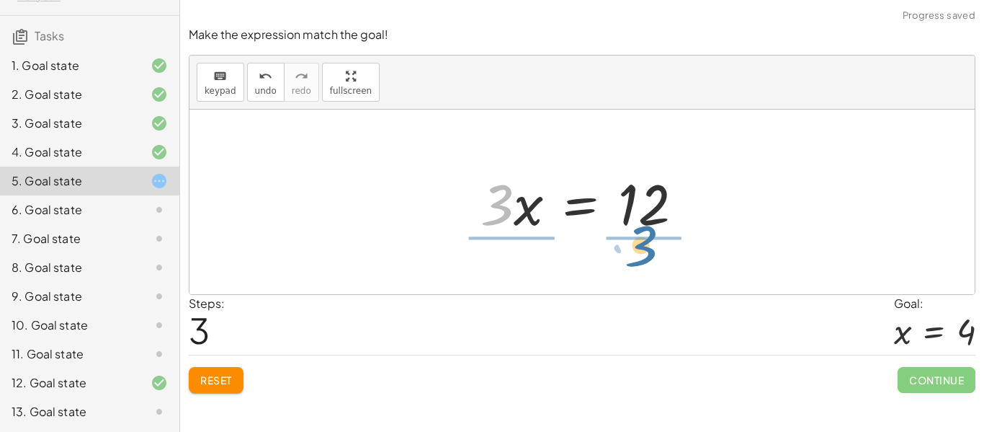
drag, startPoint x: 489, startPoint y: 216, endPoint x: 637, endPoint y: 255, distance: 152.7
click at [637, 255] on div "+ · 3 · x + 4 = 16 + · 3 · x + 4 − 4 = + 16 − 4 + · 3 · x + 0 = + 16 − 4 · 3 · …" at bounding box center [581, 202] width 785 height 184
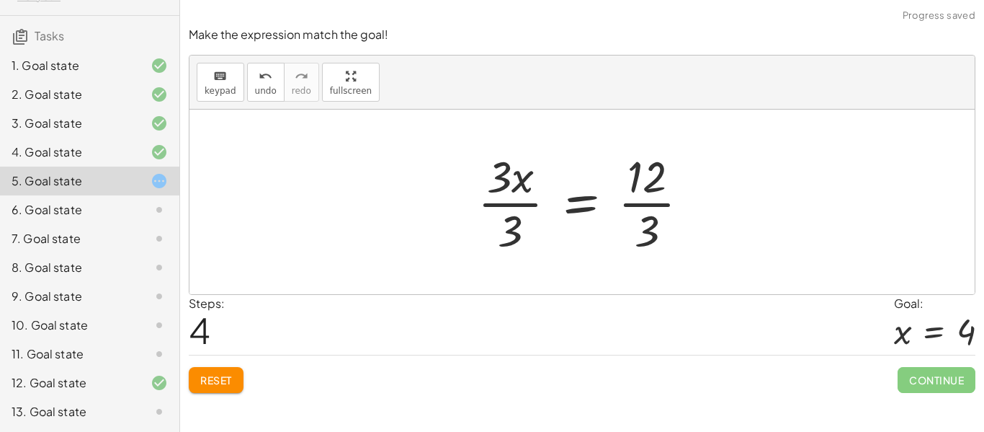
click at [643, 208] on div at bounding box center [589, 201] width 238 height 111
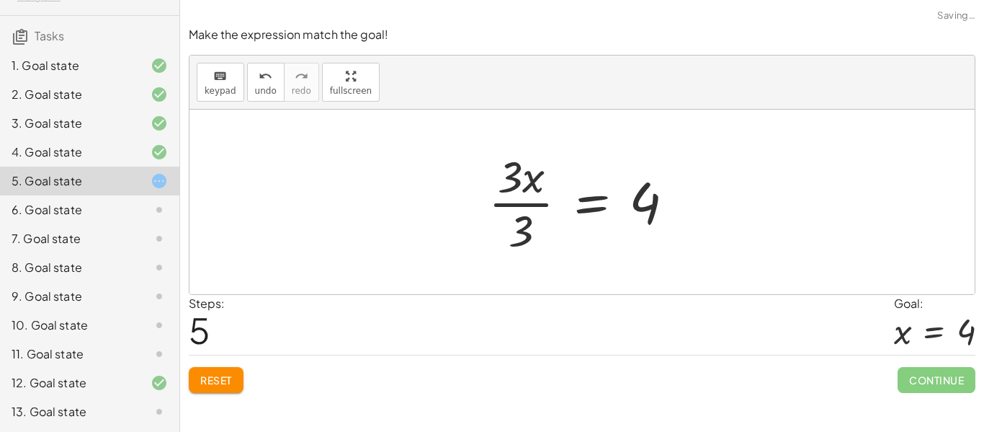
click at [525, 196] on div at bounding box center [587, 201] width 212 height 111
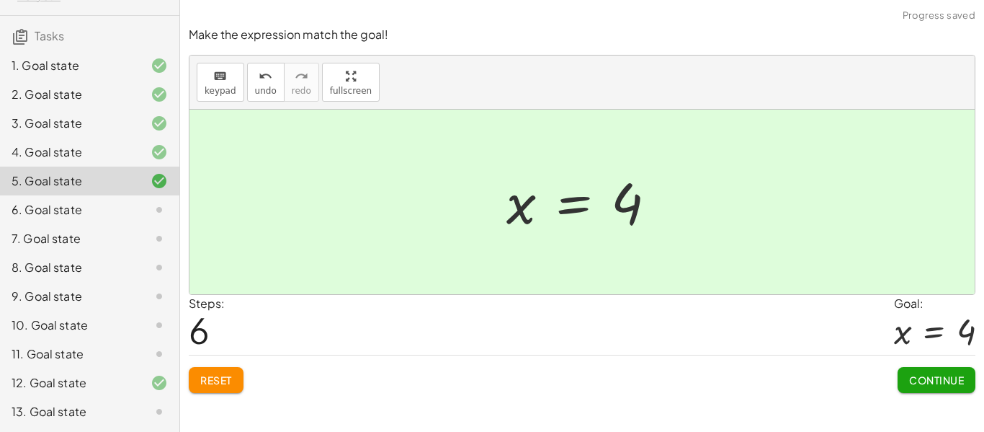
click at [932, 377] on span "Continue" at bounding box center [936, 379] width 55 height 13
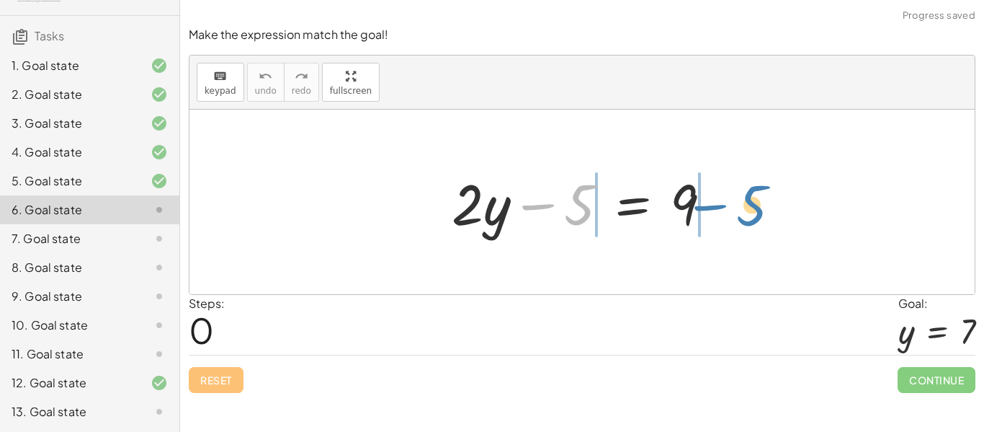
drag, startPoint x: 535, startPoint y: 208, endPoint x: 708, endPoint y: 207, distance: 172.9
click at [708, 207] on div at bounding box center [588, 202] width 286 height 74
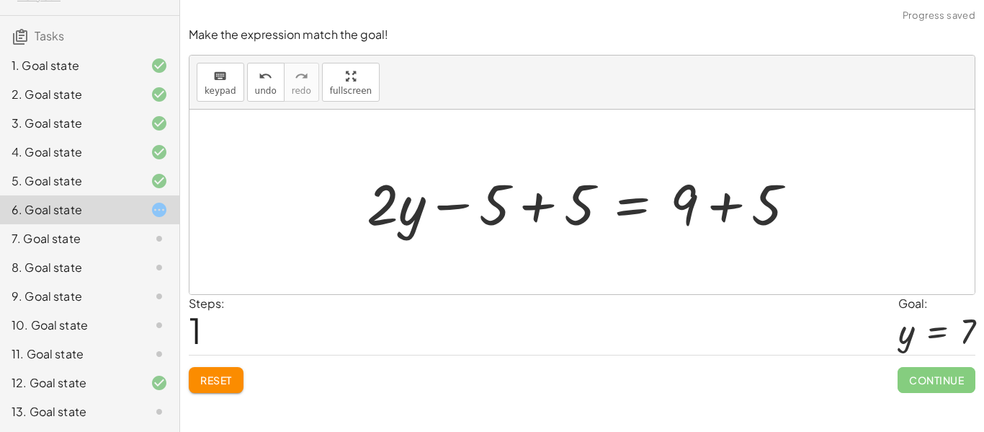
click at [716, 197] on div at bounding box center [586, 202] width 455 height 74
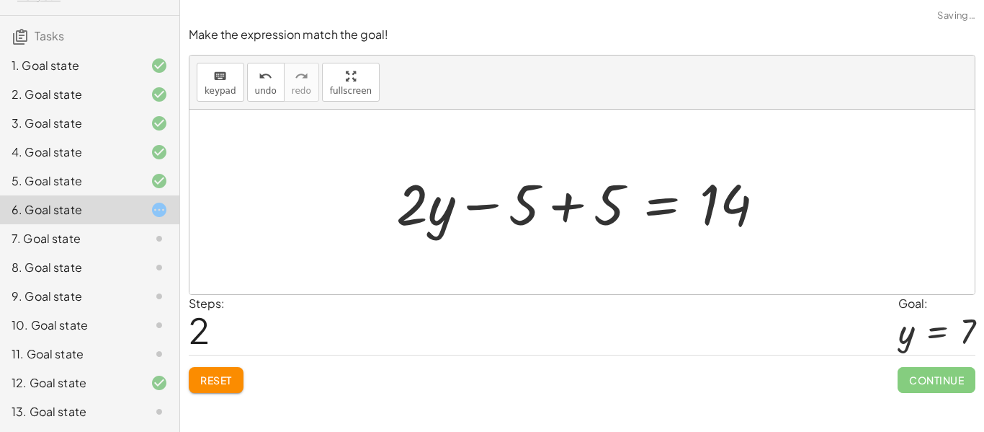
click at [465, 204] on div at bounding box center [586, 202] width 394 height 74
click at [470, 207] on div at bounding box center [587, 202] width 394 height 74
click at [560, 198] on div at bounding box center [587, 202] width 394 height 74
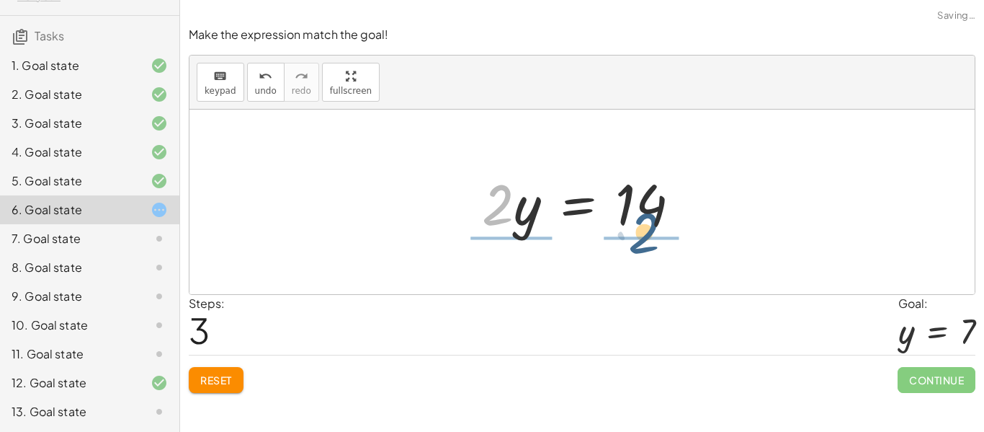
drag, startPoint x: 496, startPoint y: 216, endPoint x: 650, endPoint y: 246, distance: 156.3
click at [650, 246] on div "+ · 2 · y − 5 = 9 + · 2 · y − 5 + 5 = + 9 + 5 + · 2 · y − 5 + 5 = 14 + · 2 · y …" at bounding box center [581, 202] width 785 height 184
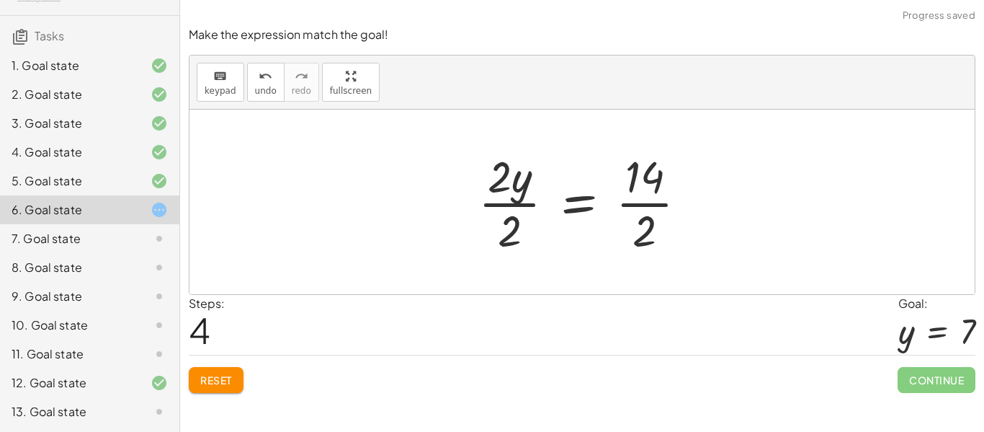
click at [646, 204] on div at bounding box center [588, 201] width 235 height 111
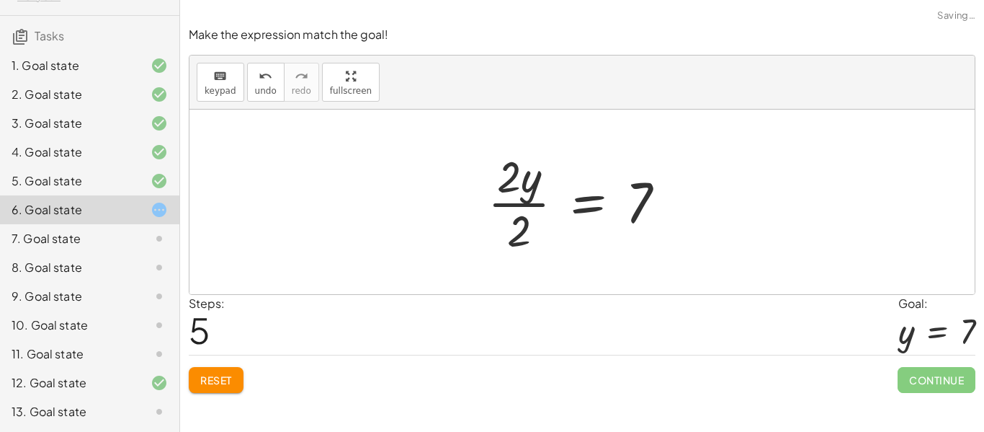
click at [516, 198] on div at bounding box center [583, 201] width 204 height 111
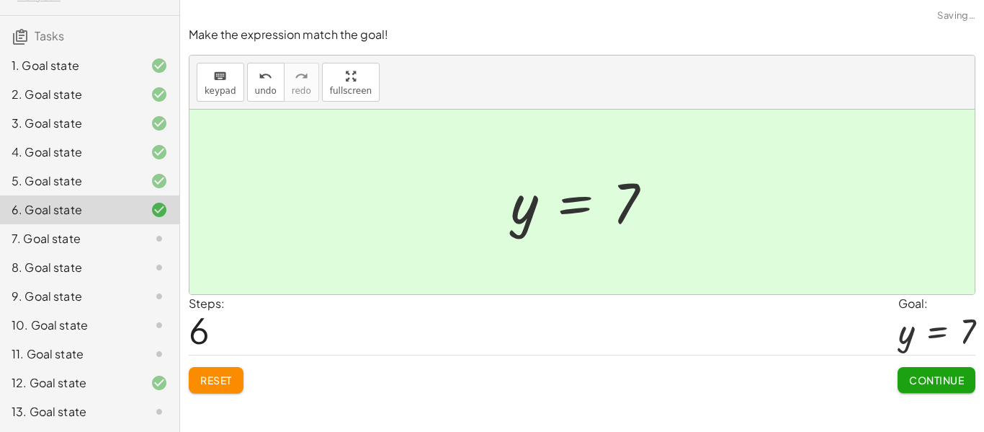
click at [910, 373] on span "Continue" at bounding box center [936, 379] width 55 height 13
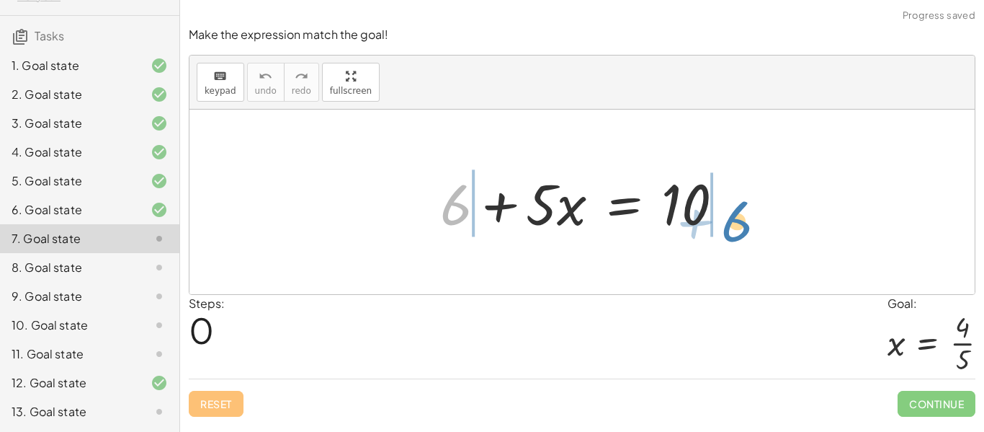
drag, startPoint x: 447, startPoint y: 205, endPoint x: 733, endPoint y: 215, distance: 286.9
click at [733, 215] on div at bounding box center [588, 202] width 310 height 74
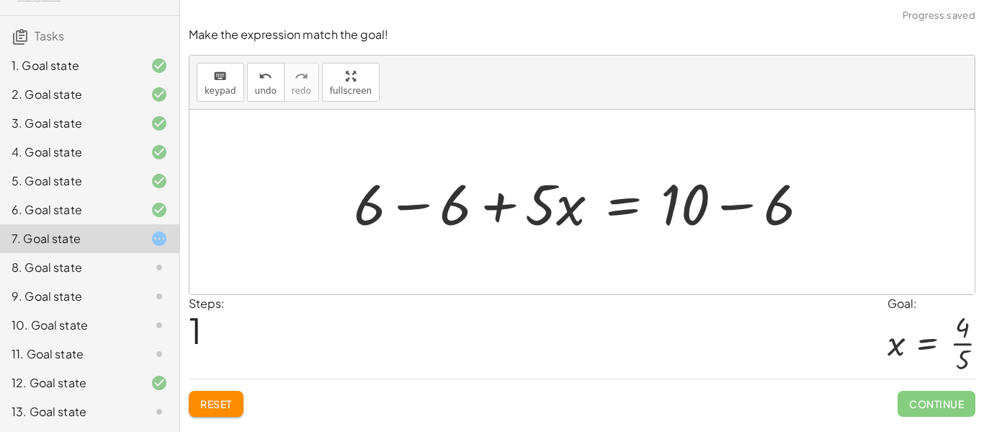
click at [426, 207] on div at bounding box center [587, 202] width 481 height 74
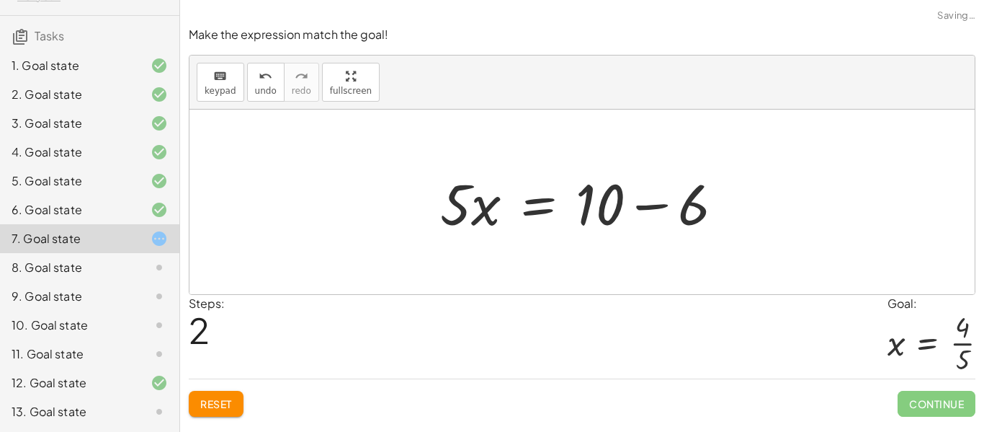
click at [661, 206] on div at bounding box center [588, 202] width 310 height 74
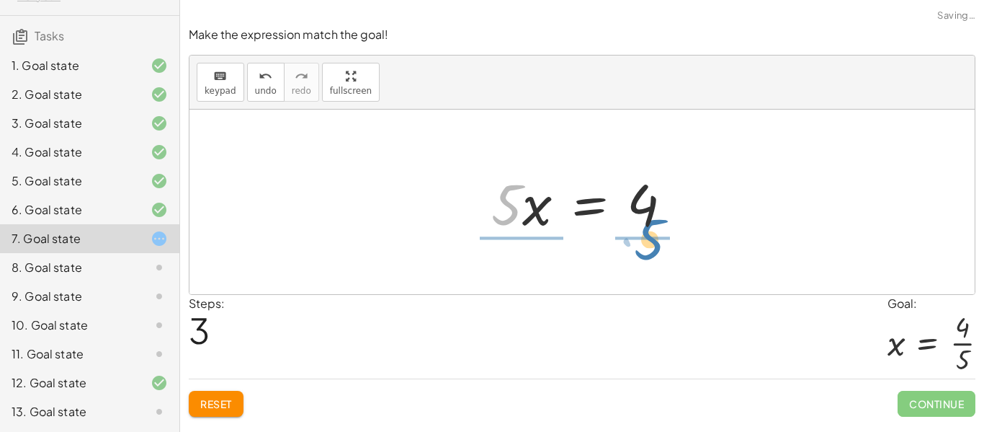
drag, startPoint x: 496, startPoint y: 212, endPoint x: 640, endPoint y: 246, distance: 148.2
click at [640, 246] on div "+ 6 + · 5 · x = 10 + 6 − 6 + · 5 · x = + 10 − 6 + 0 + · 5 · x = + 10 − 6 · 5 · …" at bounding box center [581, 202] width 785 height 184
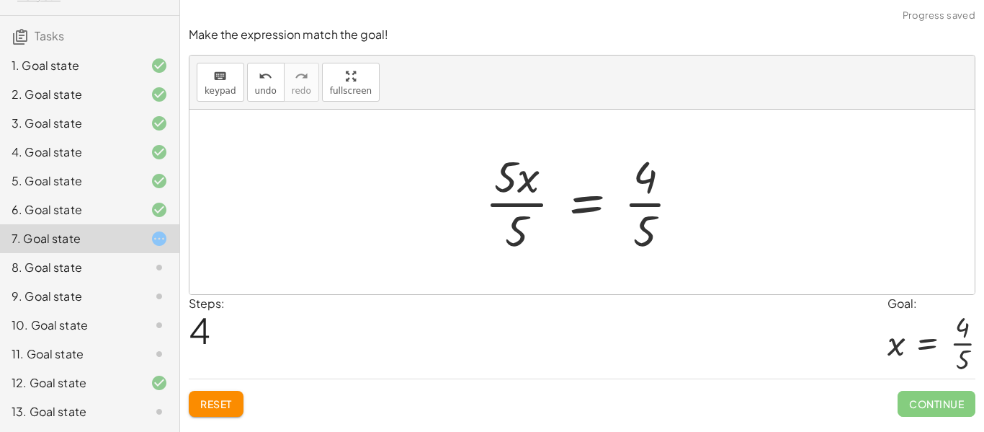
click at [636, 201] on div at bounding box center [588, 201] width 221 height 111
click at [636, 201] on div at bounding box center [587, 201] width 221 height 111
click at [506, 202] on div at bounding box center [587, 201] width 221 height 111
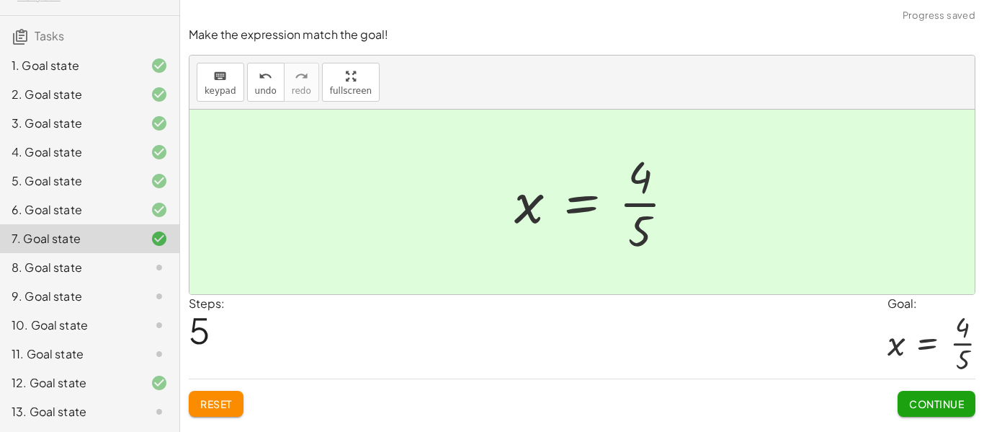
click at [914, 394] on button "Continue" at bounding box center [937, 403] width 78 height 26
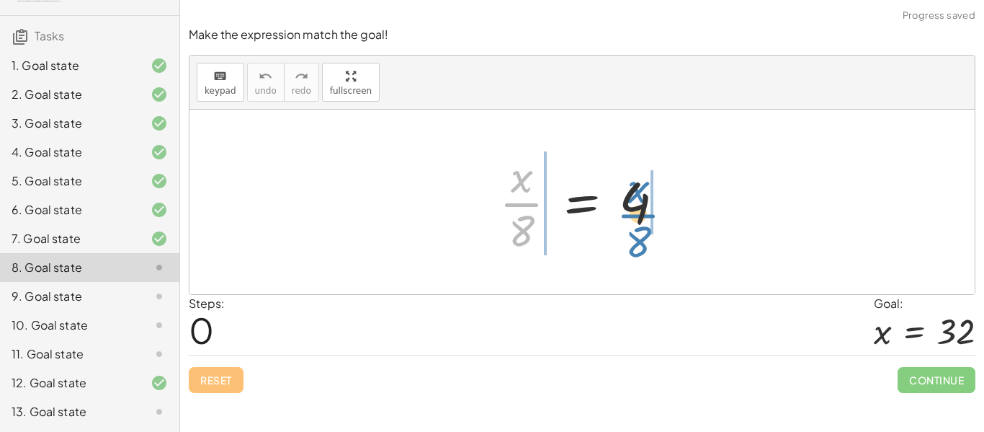
drag, startPoint x: 523, startPoint y: 213, endPoint x: 638, endPoint y: 213, distance: 114.6
click at [638, 213] on div at bounding box center [587, 201] width 191 height 111
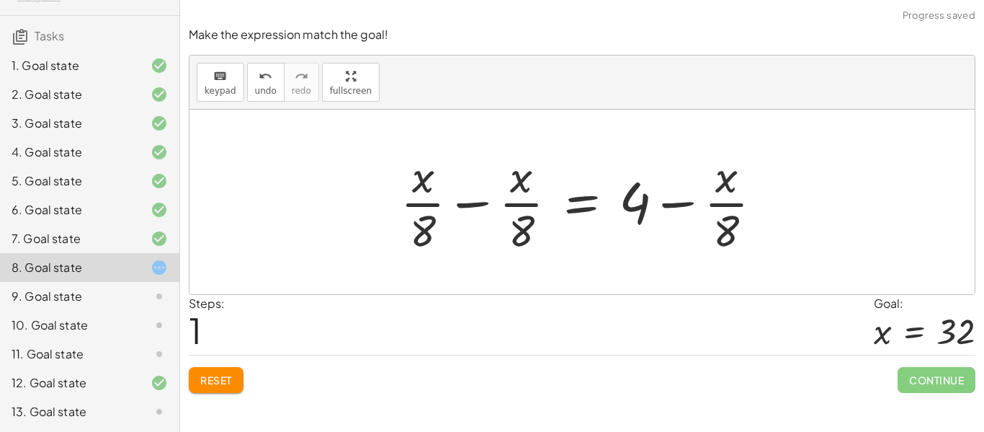
click at [678, 209] on div at bounding box center [587, 201] width 388 height 111
click at [672, 198] on div at bounding box center [587, 201] width 388 height 111
click at [479, 205] on div at bounding box center [587, 201] width 388 height 111
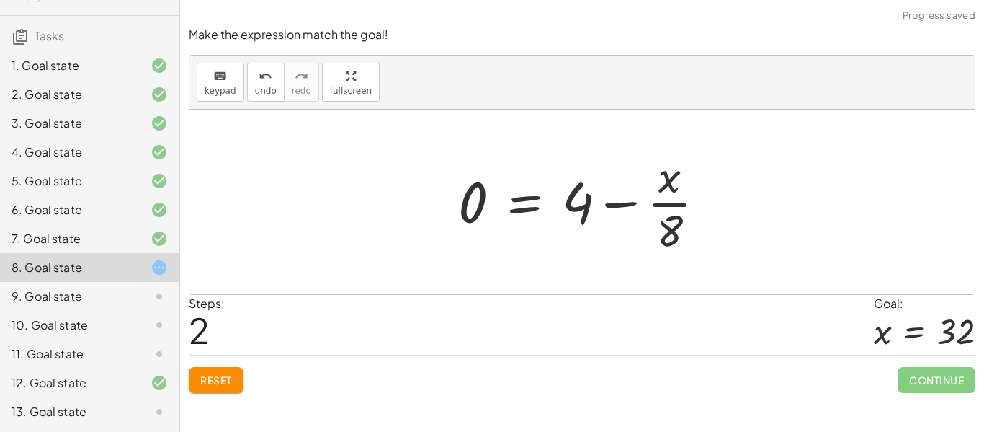
click at [216, 382] on span "Reset" at bounding box center [216, 379] width 32 height 13
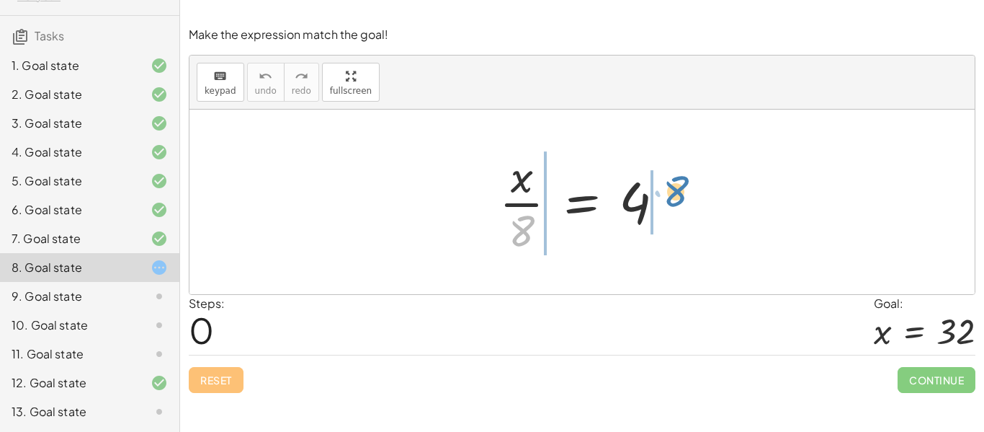
drag, startPoint x: 526, startPoint y: 228, endPoint x: 683, endPoint y: 191, distance: 161.5
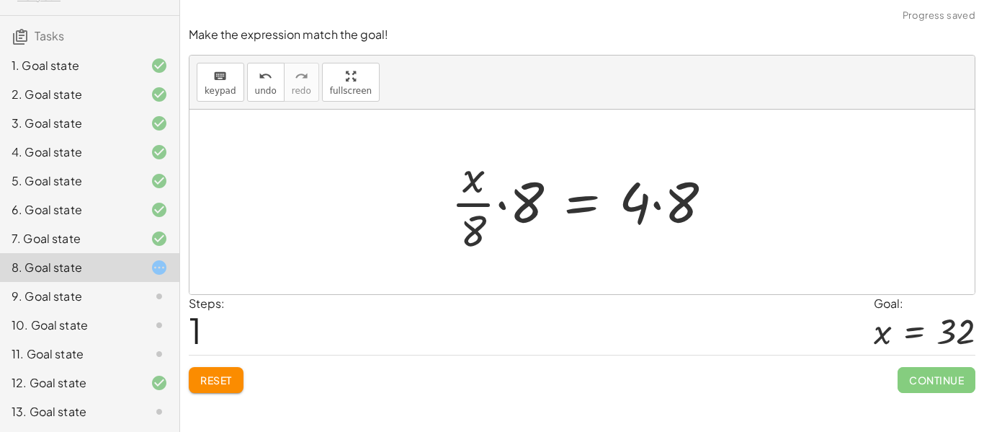
click at [504, 208] on div at bounding box center [587, 201] width 287 height 111
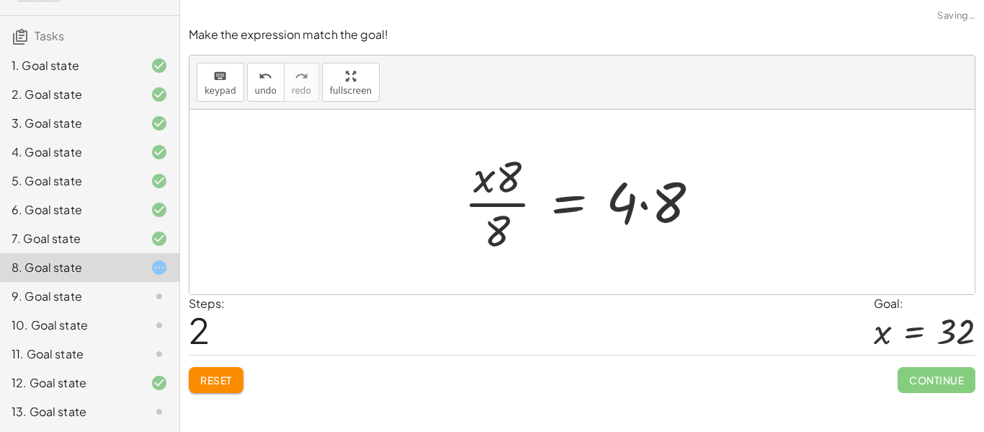
click at [658, 209] on div at bounding box center [588, 201] width 262 height 111
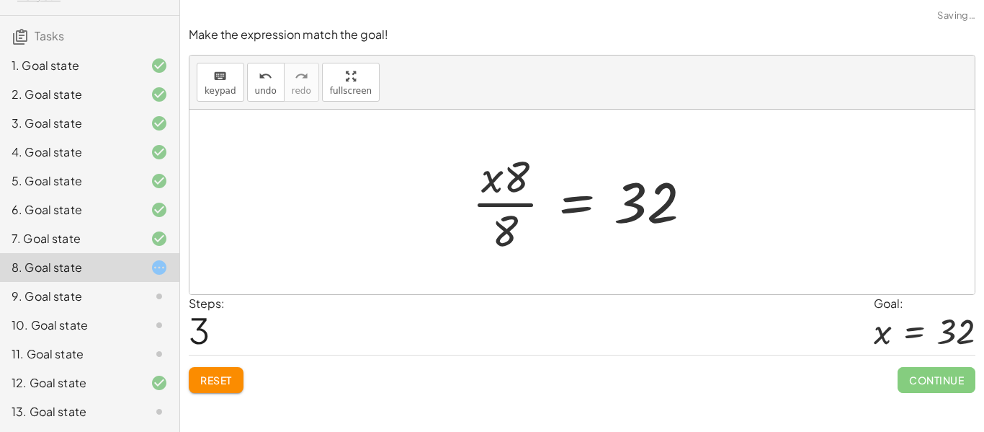
click at [530, 195] on div at bounding box center [588, 201] width 246 height 111
drag, startPoint x: 516, startPoint y: 187, endPoint x: 494, endPoint y: 182, distance: 22.4
click at [494, 182] on div at bounding box center [588, 201] width 246 height 111
drag, startPoint x: 516, startPoint y: 180, endPoint x: 477, endPoint y: 182, distance: 39.0
click at [477, 182] on div at bounding box center [588, 201] width 246 height 111
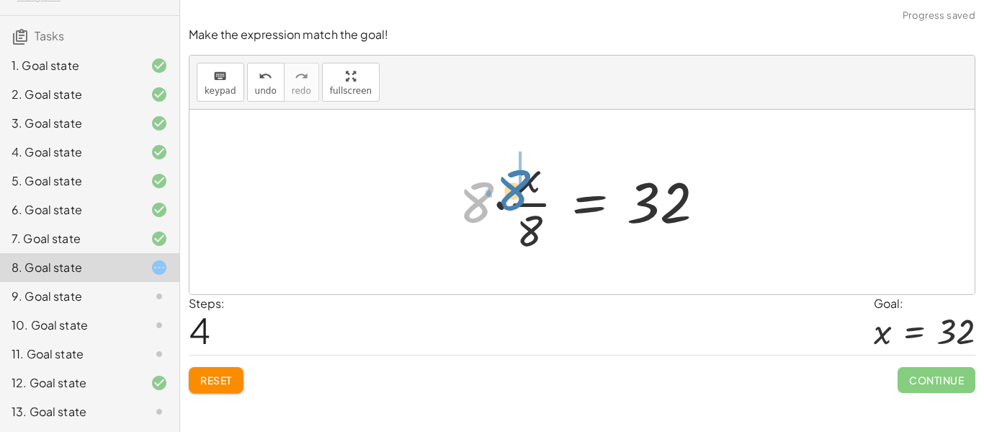
drag, startPoint x: 477, startPoint y: 191, endPoint x: 514, endPoint y: 179, distance: 39.2
click at [514, 179] on div at bounding box center [588, 201] width 272 height 111
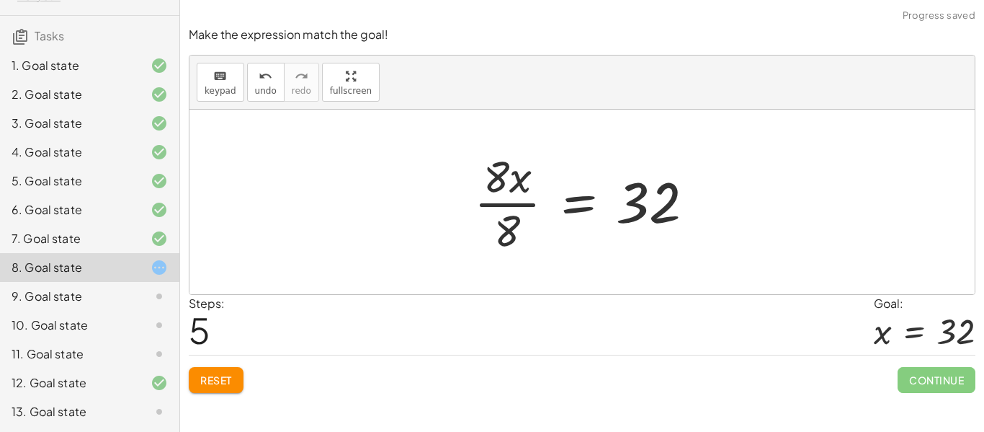
click at [517, 201] on div at bounding box center [590, 201] width 246 height 111
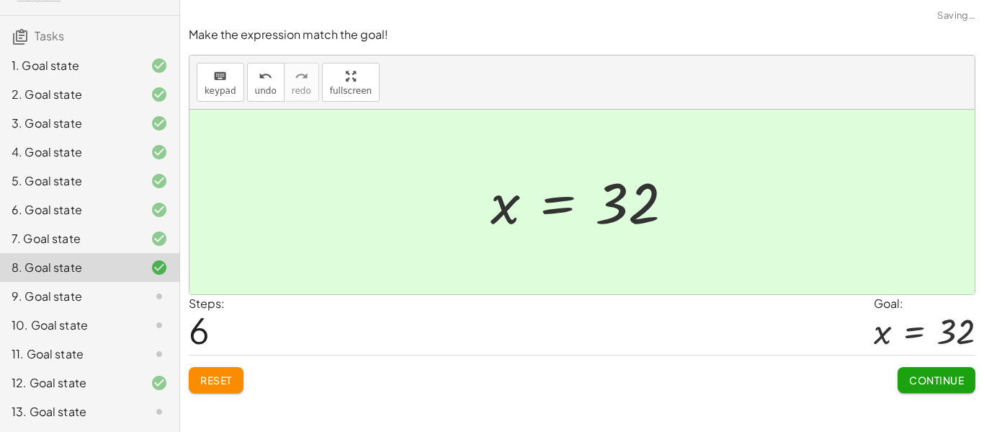
click at [901, 370] on button "Continue" at bounding box center [937, 380] width 78 height 26
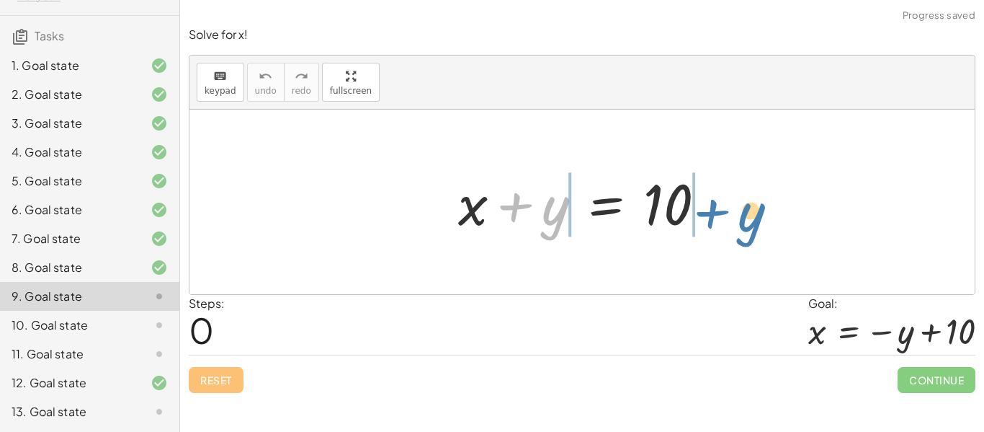
drag, startPoint x: 524, startPoint y: 207, endPoint x: 720, endPoint y: 207, distance: 196.0
click at [720, 207] on div at bounding box center [588, 202] width 274 height 74
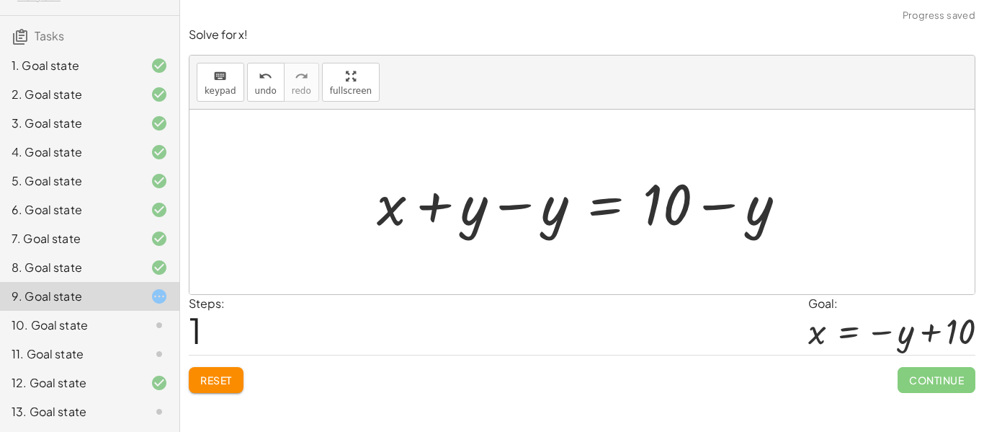
click at [697, 205] on div at bounding box center [587, 202] width 435 height 74
click at [514, 203] on div at bounding box center [587, 202] width 435 height 74
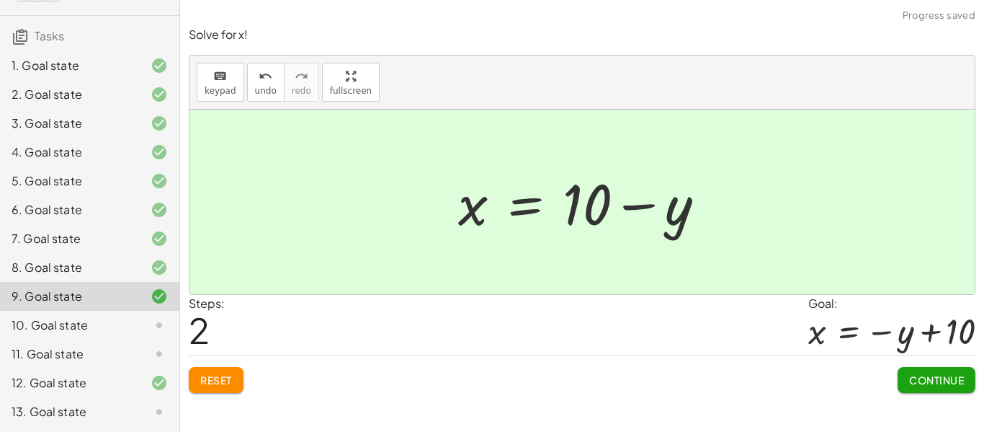
click at [908, 369] on button "Continue" at bounding box center [937, 380] width 78 height 26
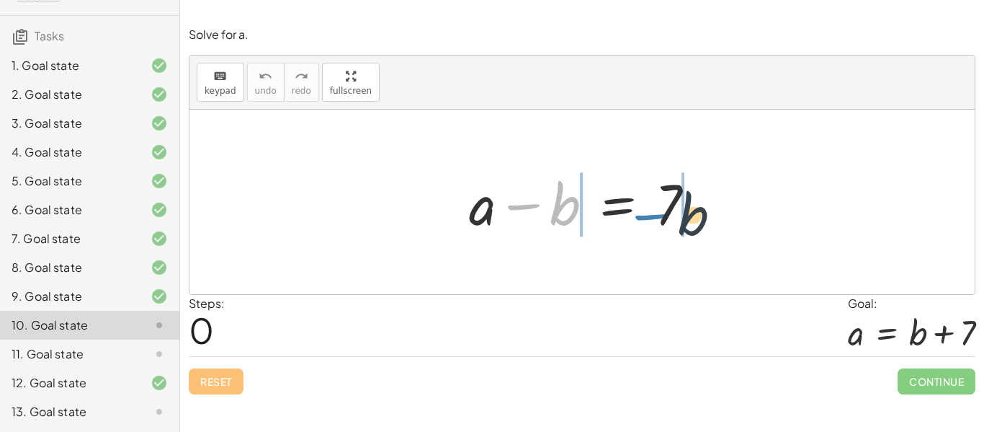
drag, startPoint x: 528, startPoint y: 208, endPoint x: 705, endPoint y: 195, distance: 177.0
click at [705, 195] on div at bounding box center [588, 202] width 252 height 74
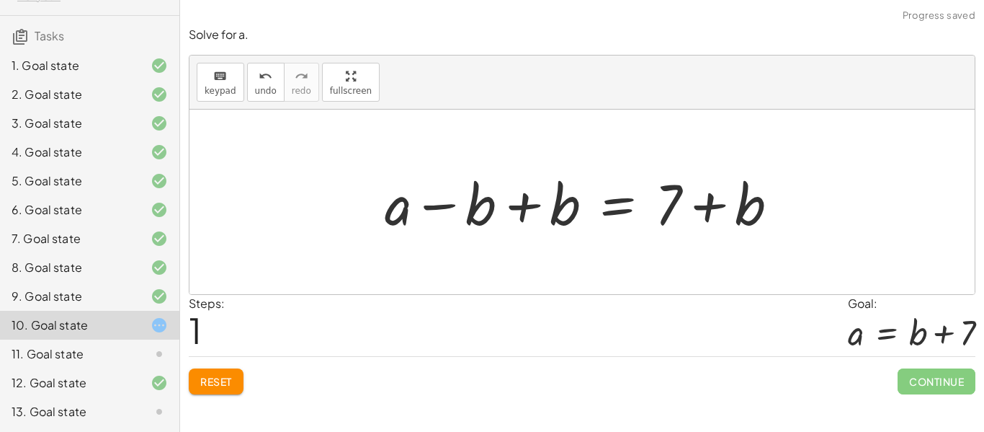
click at [523, 202] on div at bounding box center [588, 202] width 420 height 74
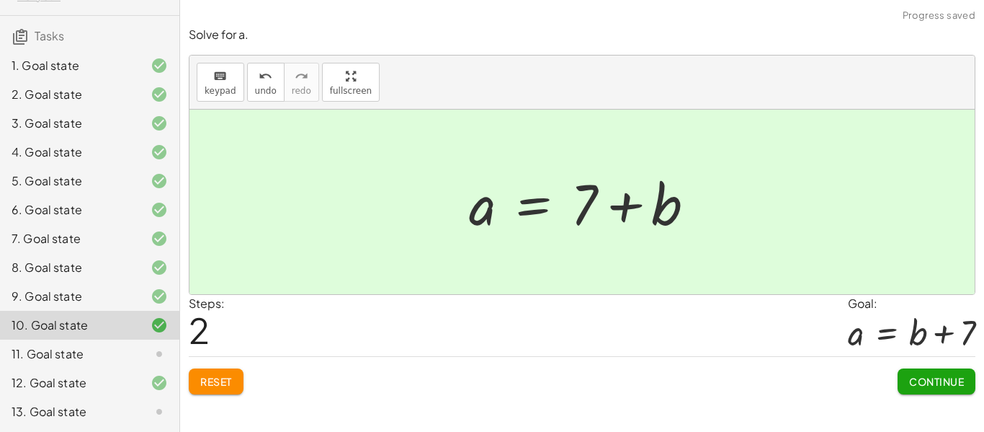
click at [952, 389] on button "Continue" at bounding box center [937, 381] width 78 height 26
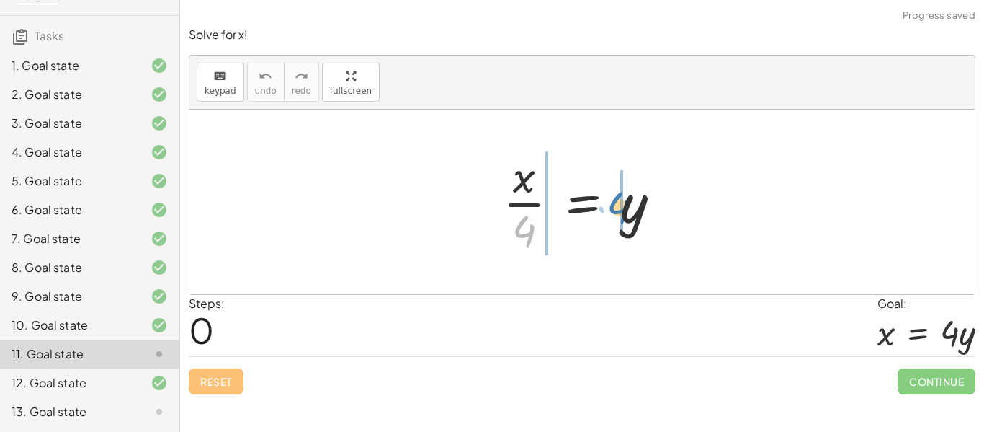
drag, startPoint x: 517, startPoint y: 241, endPoint x: 612, endPoint y: 217, distance: 98.0
click at [612, 217] on div at bounding box center [588, 201] width 184 height 111
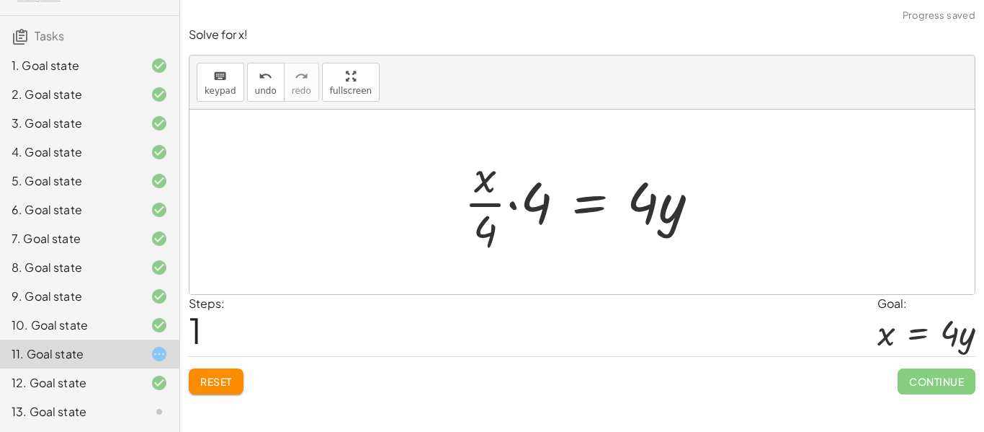
click at [481, 205] on div at bounding box center [588, 201] width 262 height 111
drag, startPoint x: 532, startPoint y: 213, endPoint x: 463, endPoint y: 177, distance: 77.6
click at [463, 177] on div at bounding box center [588, 201] width 262 height 111
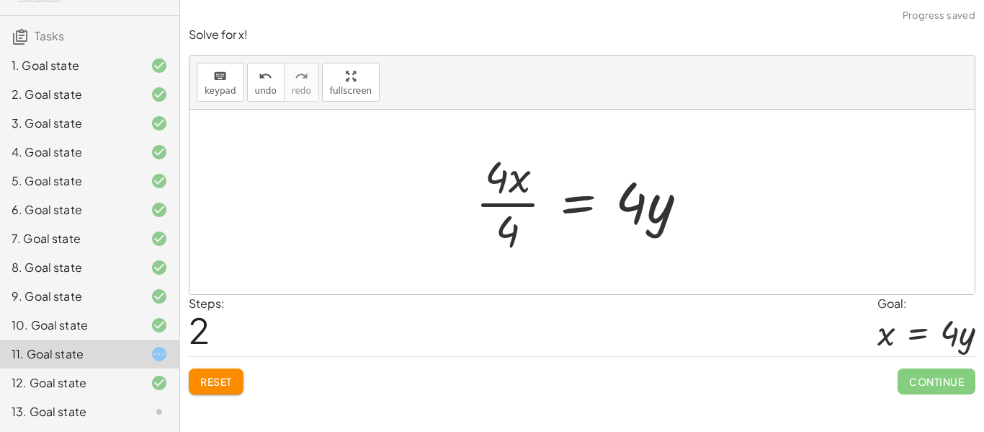
click at [524, 206] on div at bounding box center [587, 201] width 238 height 111
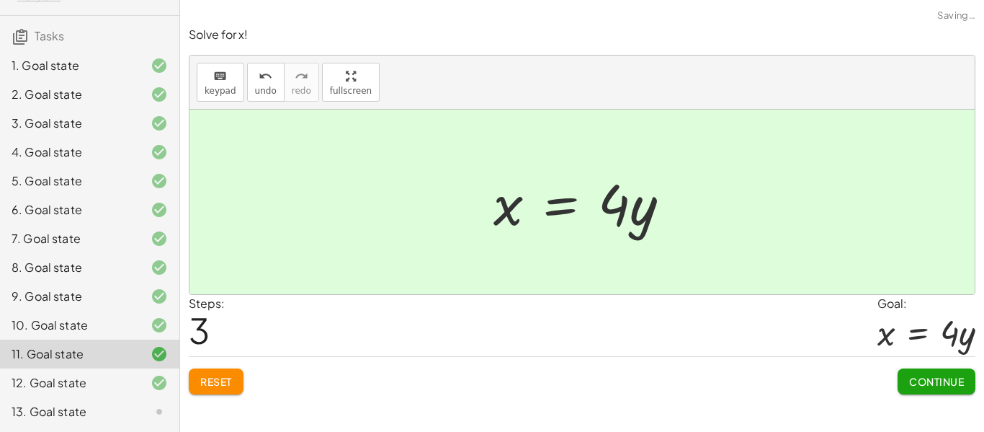
click at [909, 375] on span "Continue" at bounding box center [936, 381] width 55 height 13
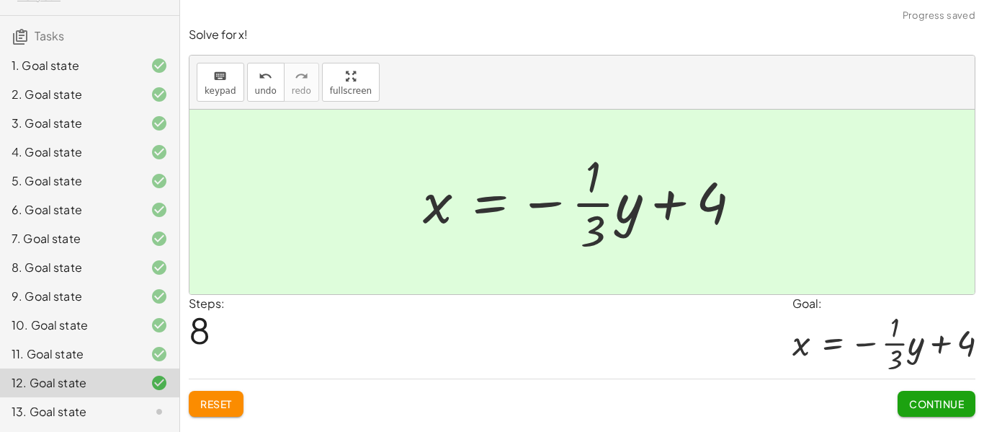
click at [926, 408] on span "Continue" at bounding box center [936, 403] width 55 height 13
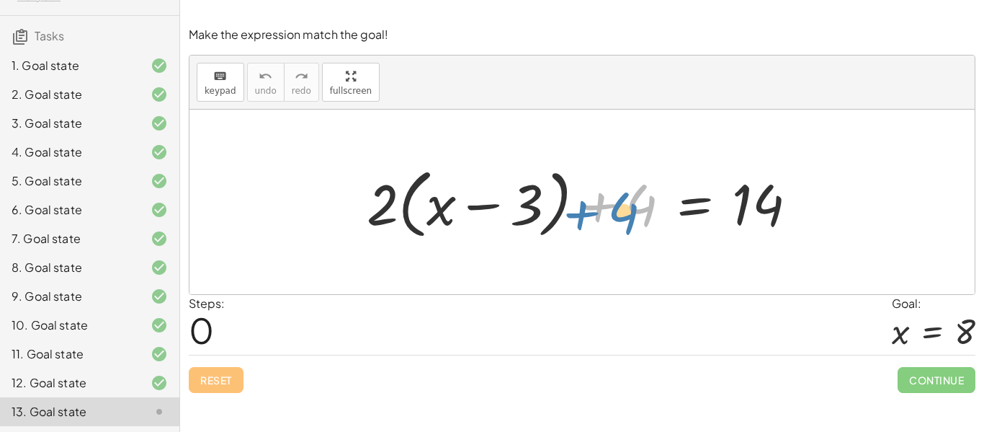
drag, startPoint x: 594, startPoint y: 208, endPoint x: 567, endPoint y: 205, distance: 27.5
click at [567, 205] on div at bounding box center [587, 202] width 457 height 83
click at [423, 213] on div at bounding box center [587, 202] width 457 height 83
click at [405, 221] on div at bounding box center [587, 202] width 457 height 83
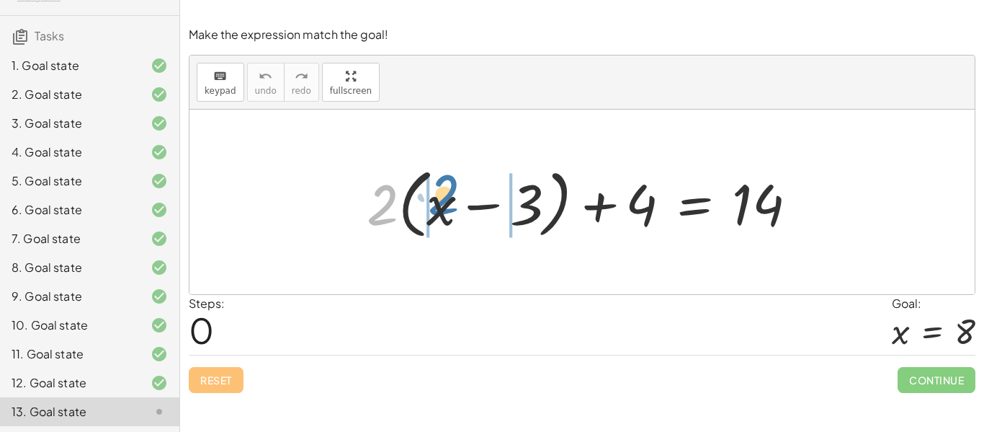
drag, startPoint x: 374, startPoint y: 205, endPoint x: 435, endPoint y: 197, distance: 61.8
click at [435, 197] on div at bounding box center [587, 202] width 457 height 83
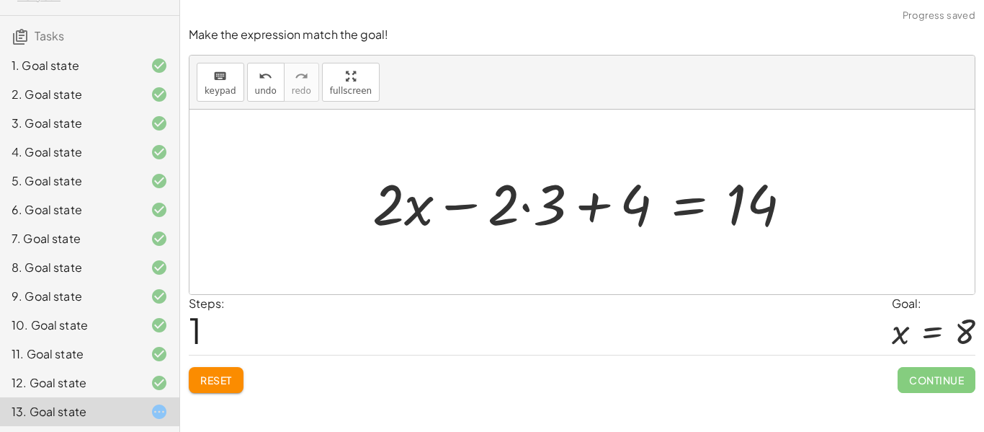
click at [517, 202] on div at bounding box center [587, 202] width 445 height 74
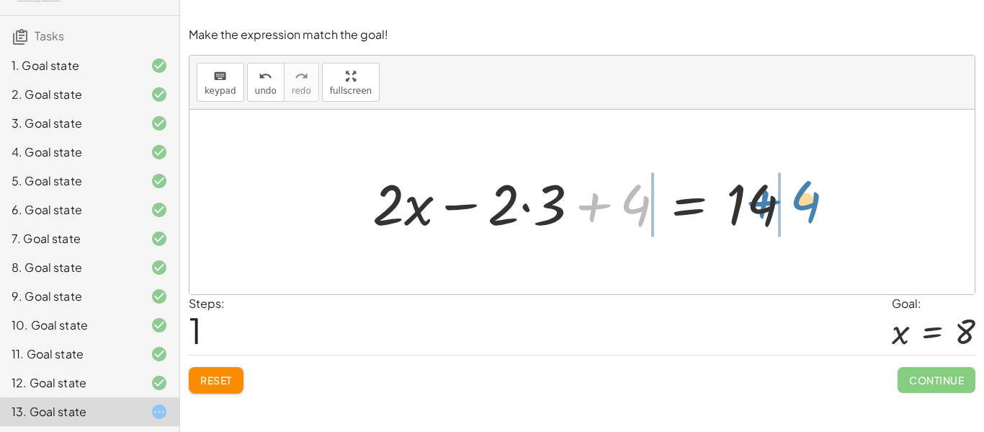
drag, startPoint x: 596, startPoint y: 207, endPoint x: 766, endPoint y: 203, distance: 170.1
click at [766, 203] on div at bounding box center [587, 202] width 445 height 74
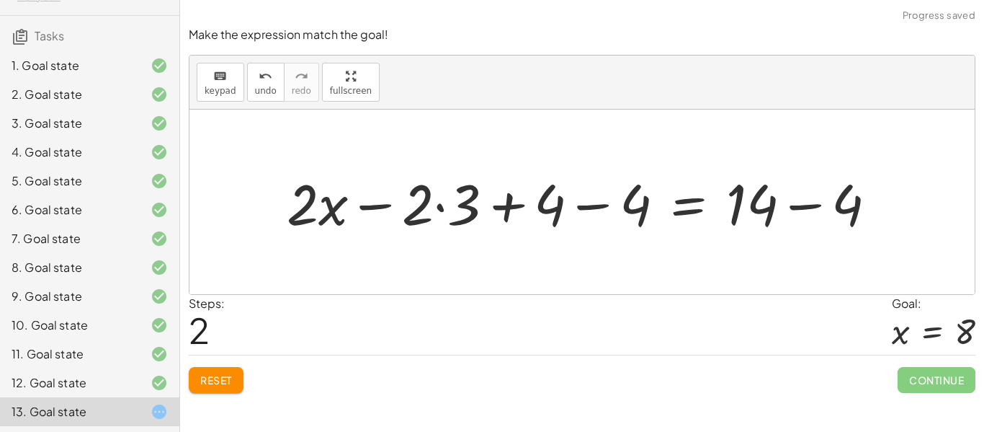
click at [581, 207] on div at bounding box center [588, 202] width 616 height 74
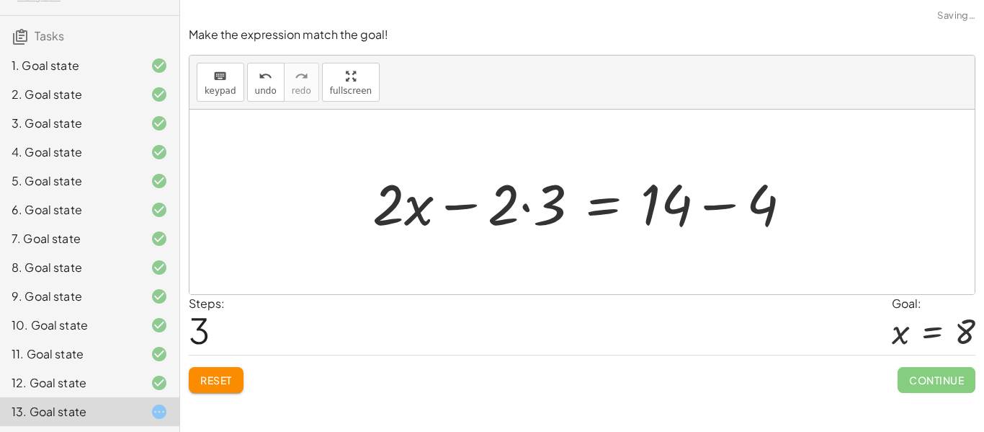
click at [714, 207] on div at bounding box center [587, 202] width 445 height 74
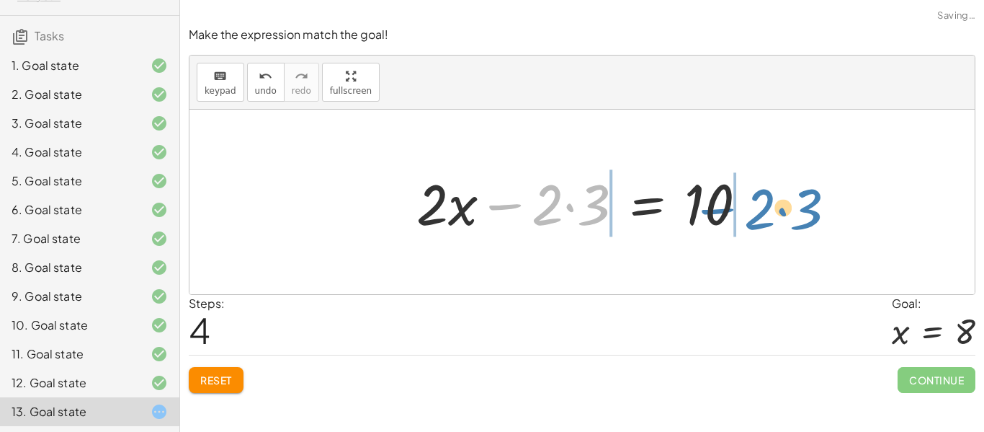
drag, startPoint x: 513, startPoint y: 211, endPoint x: 735, endPoint y: 213, distance: 221.9
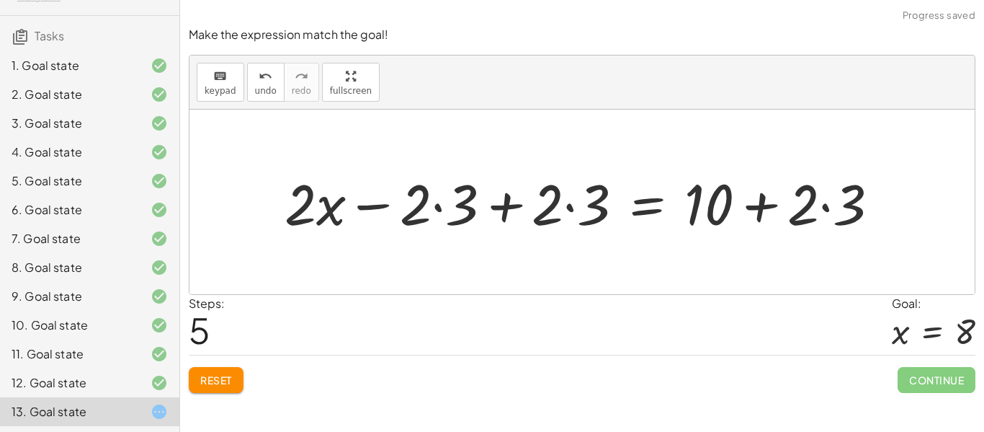
click at [767, 207] on div at bounding box center [587, 202] width 620 height 74
click at [523, 207] on div at bounding box center [587, 202] width 620 height 74
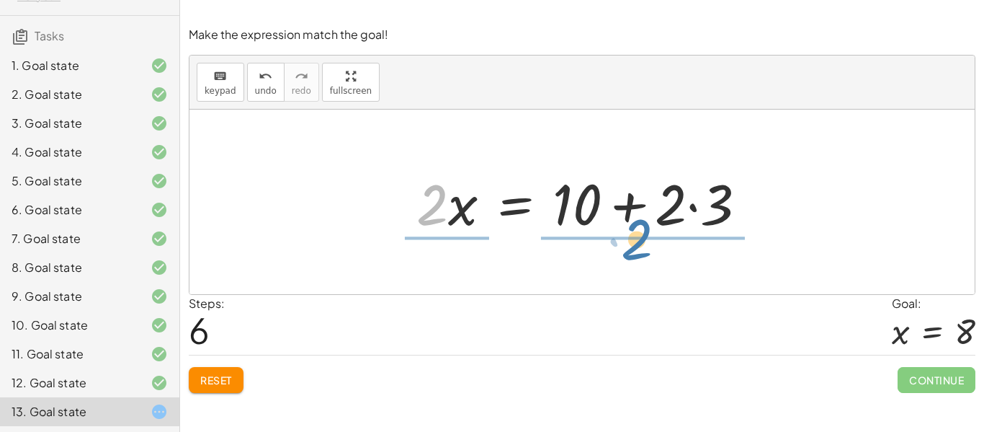
drag, startPoint x: 434, startPoint y: 207, endPoint x: 645, endPoint y: 238, distance: 213.3
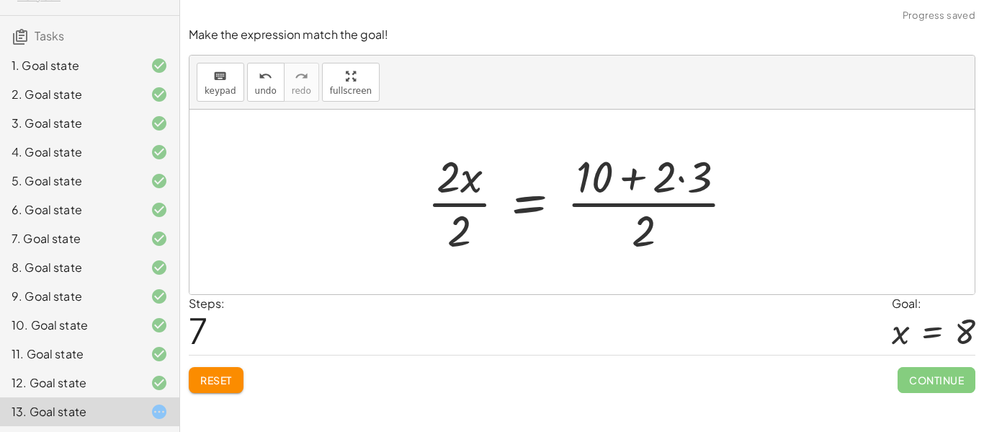
click at [620, 213] on div at bounding box center [587, 201] width 334 height 111
click at [623, 202] on div at bounding box center [588, 201] width 334 height 111
drag, startPoint x: 641, startPoint y: 225, endPoint x: 585, endPoint y: 184, distance: 69.6
click at [585, 184] on div at bounding box center [588, 201] width 334 height 111
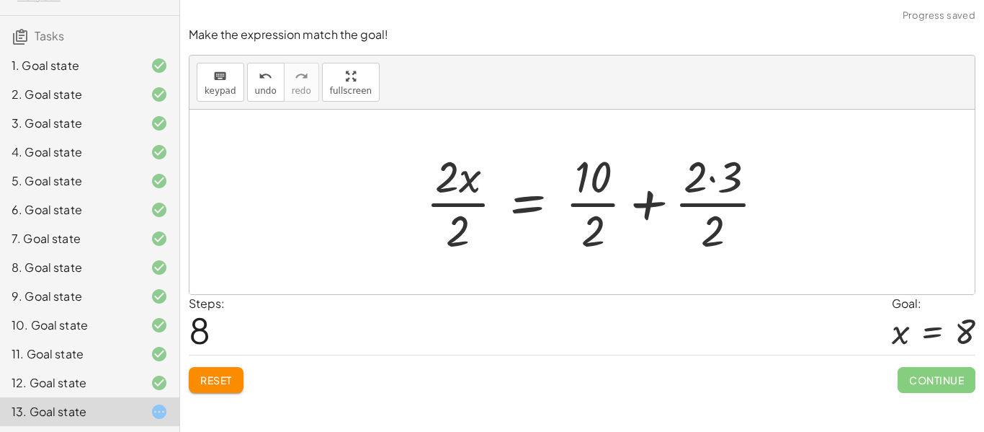
click at [597, 189] on div at bounding box center [601, 201] width 365 height 111
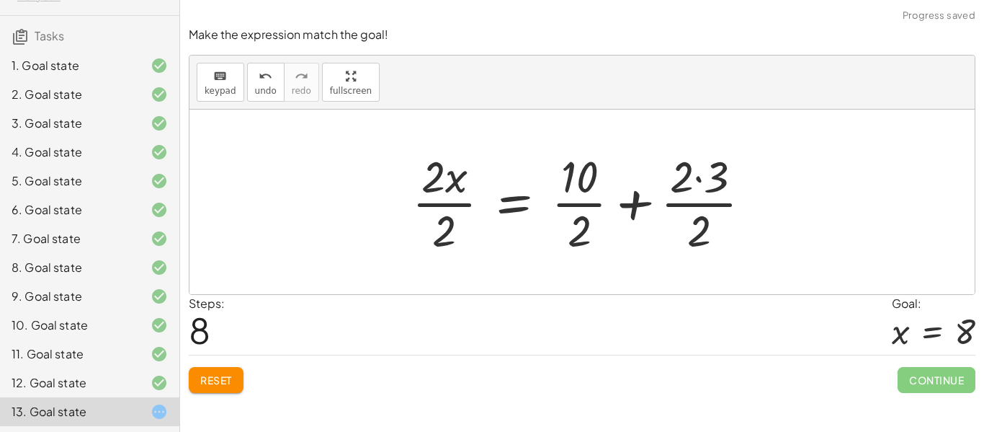
click at [598, 198] on div at bounding box center [587, 201] width 365 height 111
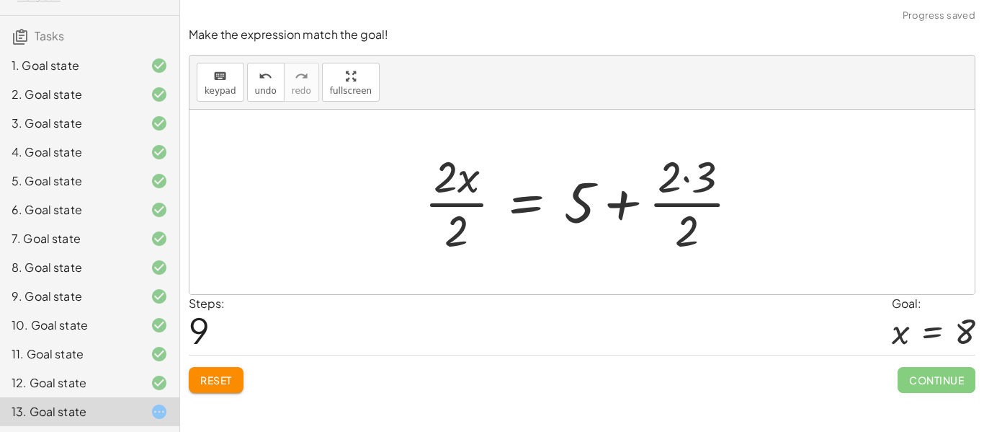
click at [687, 207] on div at bounding box center [587, 201] width 341 height 111
click at [687, 178] on div at bounding box center [587, 201] width 341 height 111
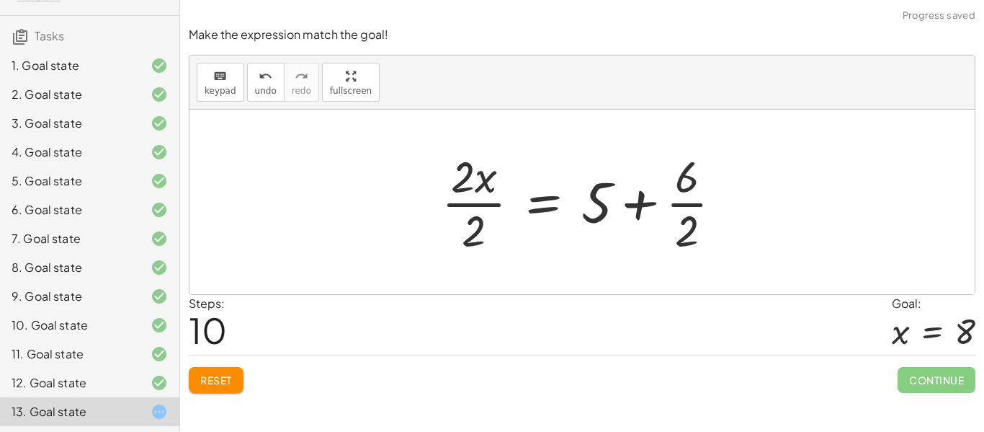
click at [690, 216] on div at bounding box center [587, 201] width 307 height 111
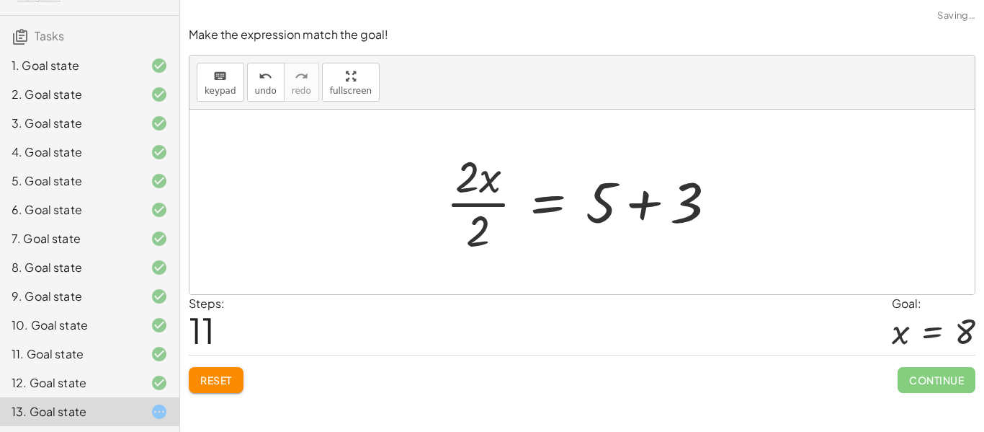
click at [646, 204] on div at bounding box center [587, 201] width 297 height 111
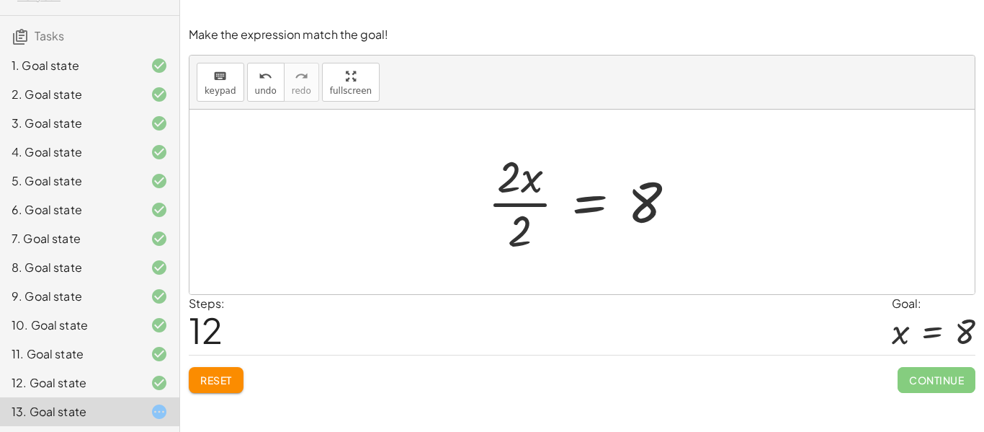
click at [509, 197] on div at bounding box center [588, 201] width 214 height 111
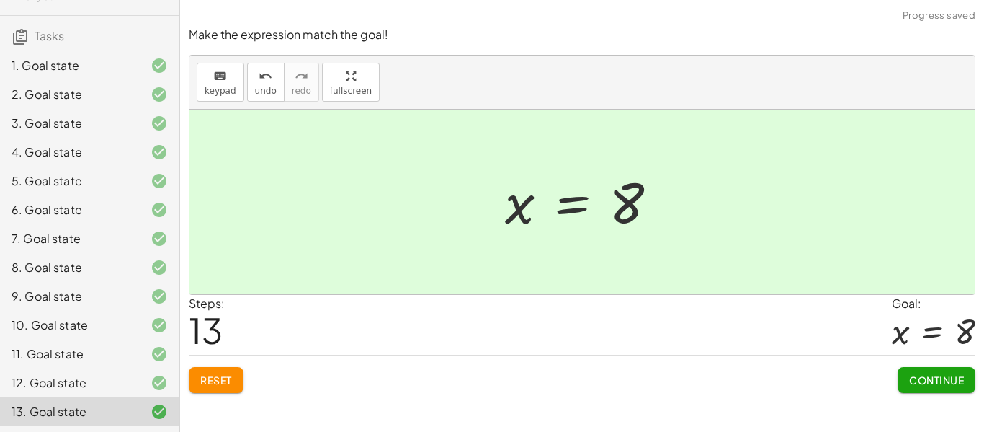
click at [947, 379] on span "Continue" at bounding box center [936, 379] width 55 height 13
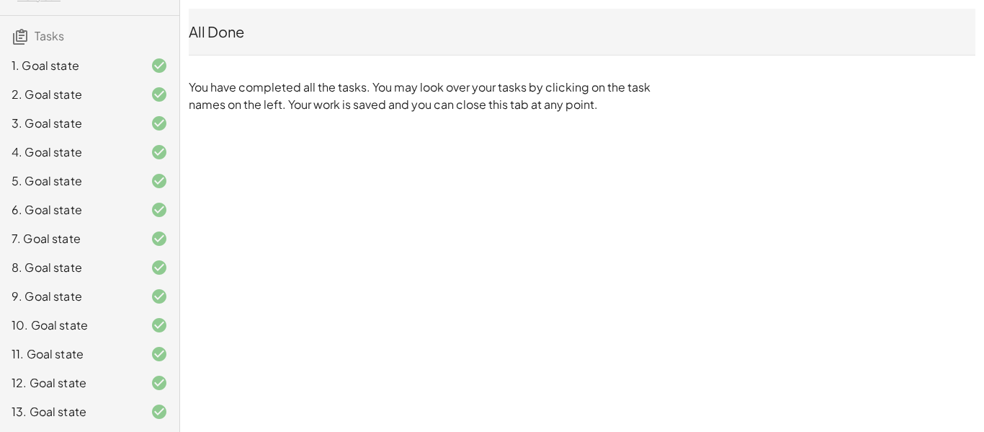
scroll to position [0, 0]
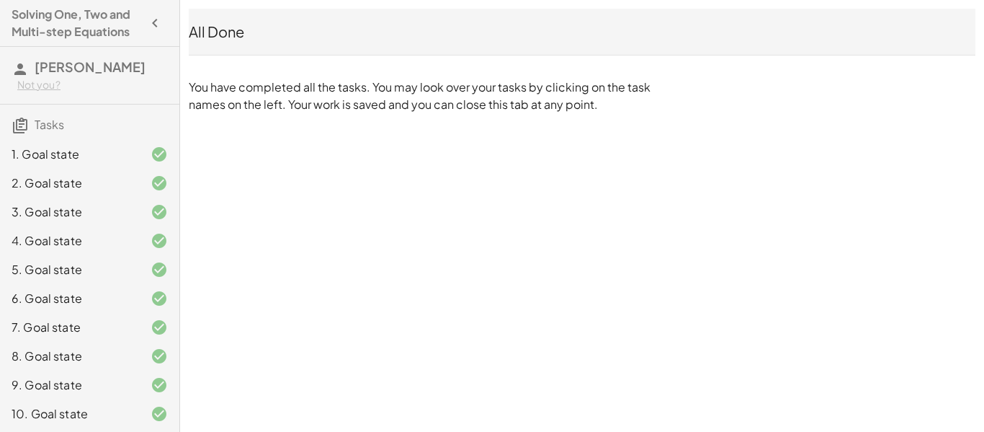
click at [30, 129] on h3 "Tasks" at bounding box center [89, 119] width 179 height 30
click at [154, 24] on icon "button" at bounding box center [154, 22] width 17 height 17
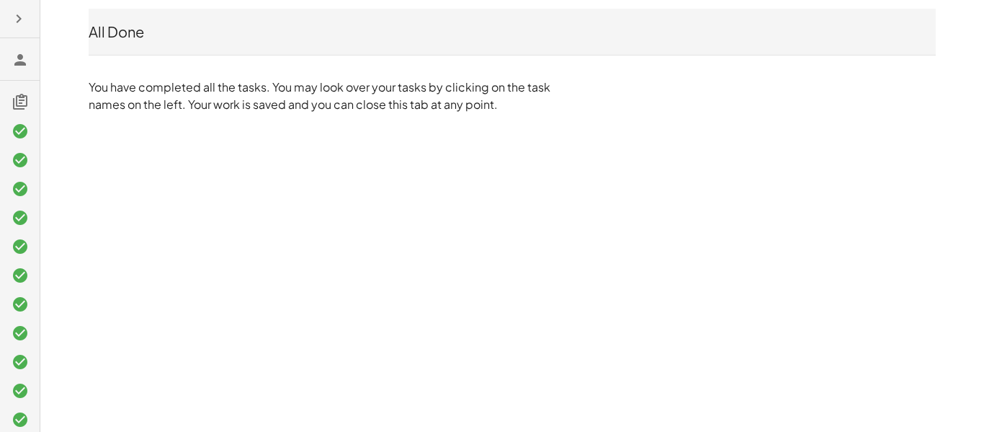
click at [6, 7] on div at bounding box center [22, 19] width 32 height 26
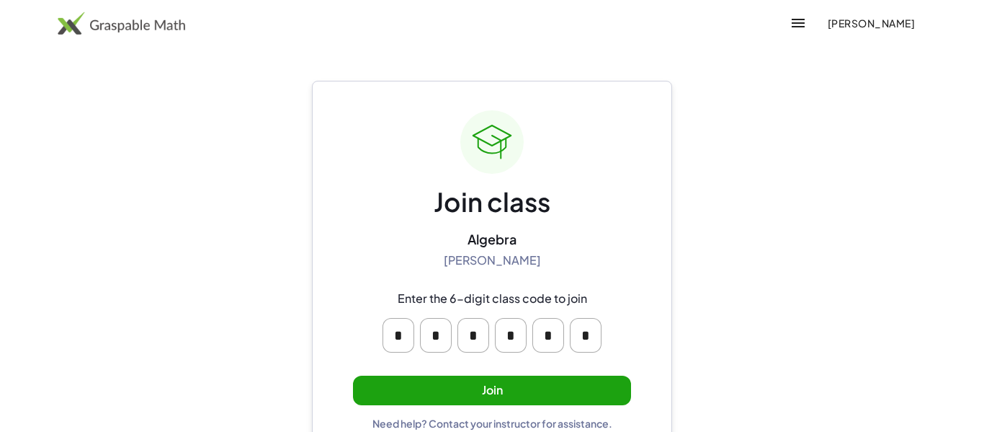
click at [603, 375] on button "Join" at bounding box center [492, 390] width 278 height 30
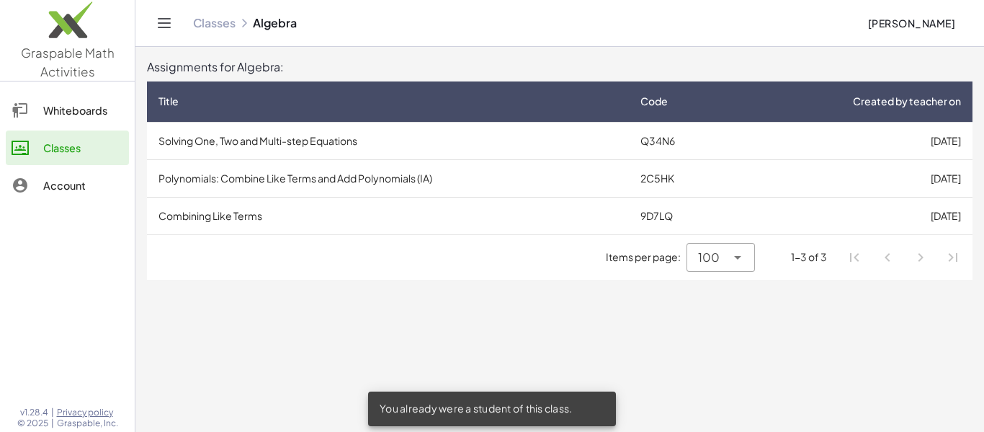
click at [285, 208] on td "Combining Like Terms" at bounding box center [388, 215] width 482 height 37
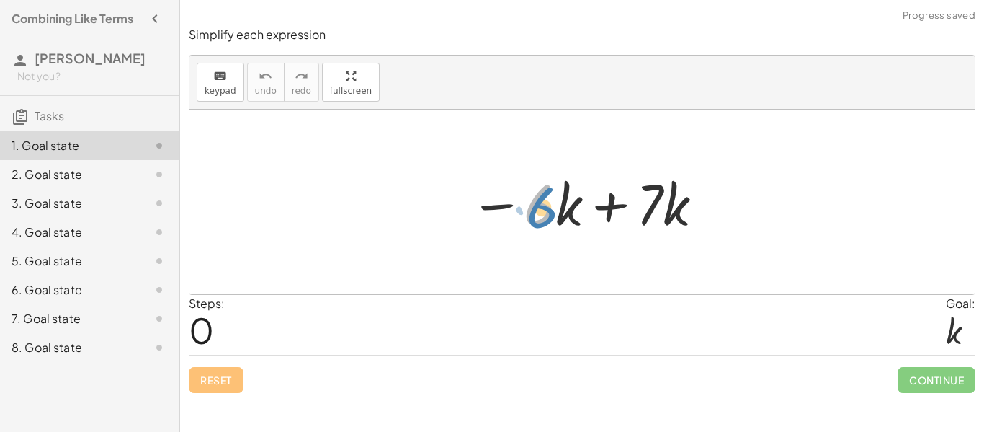
click at [553, 211] on div at bounding box center [588, 202] width 250 height 74
click at [618, 205] on div at bounding box center [588, 202] width 250 height 74
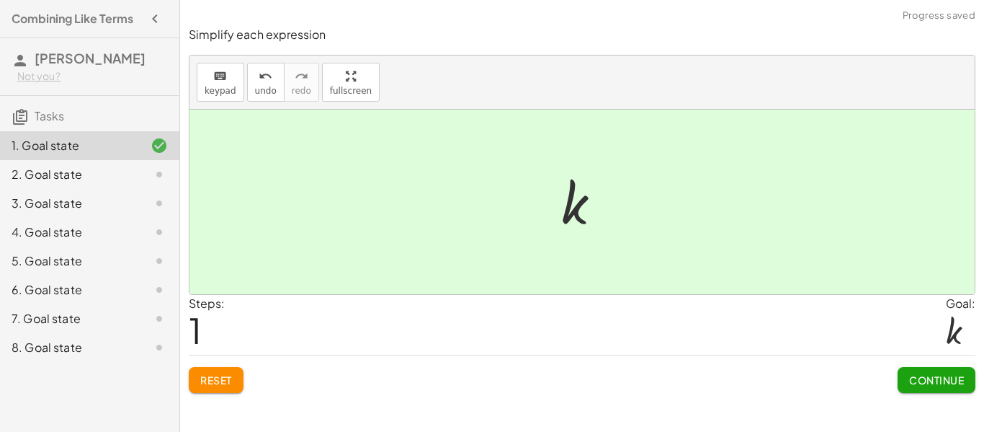
click at [910, 373] on span "Continue" at bounding box center [936, 379] width 55 height 13
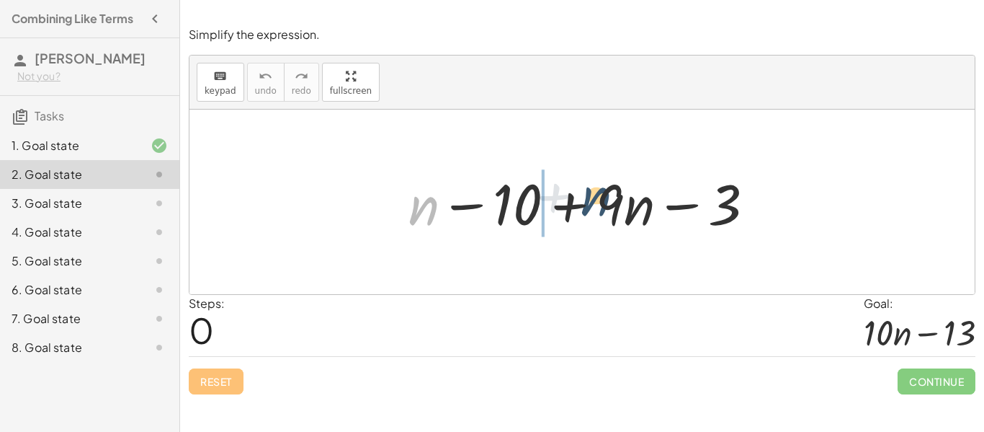
drag, startPoint x: 408, startPoint y: 202, endPoint x: 601, endPoint y: 200, distance: 192.4
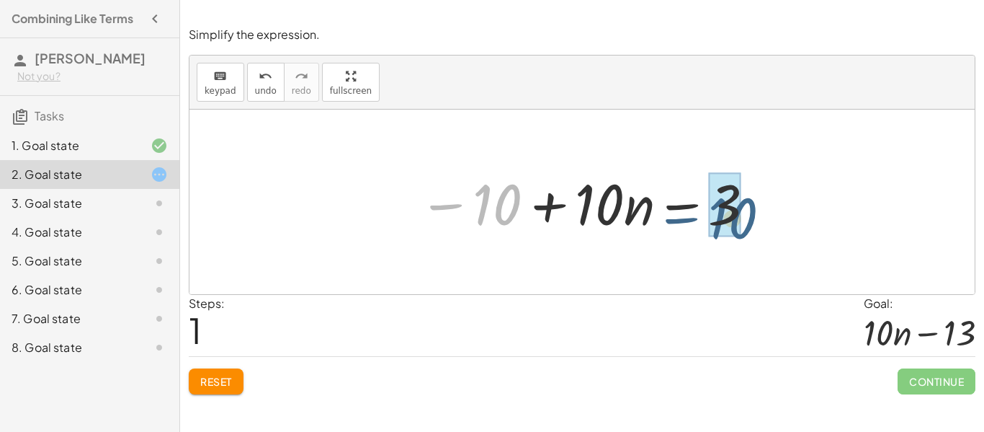
drag, startPoint x: 501, startPoint y: 196, endPoint x: 753, endPoint y: 204, distance: 252.3
click at [753, 204] on div at bounding box center [587, 202] width 352 height 74
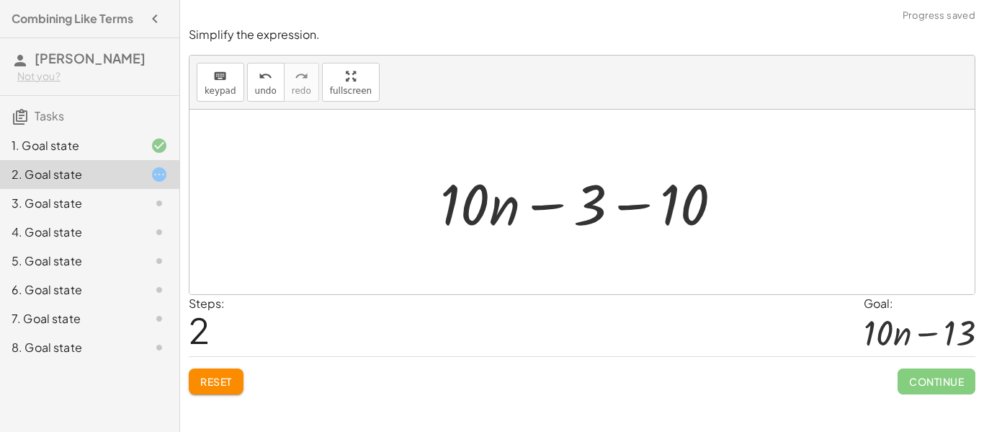
click at [644, 208] on div at bounding box center [587, 202] width 308 height 74
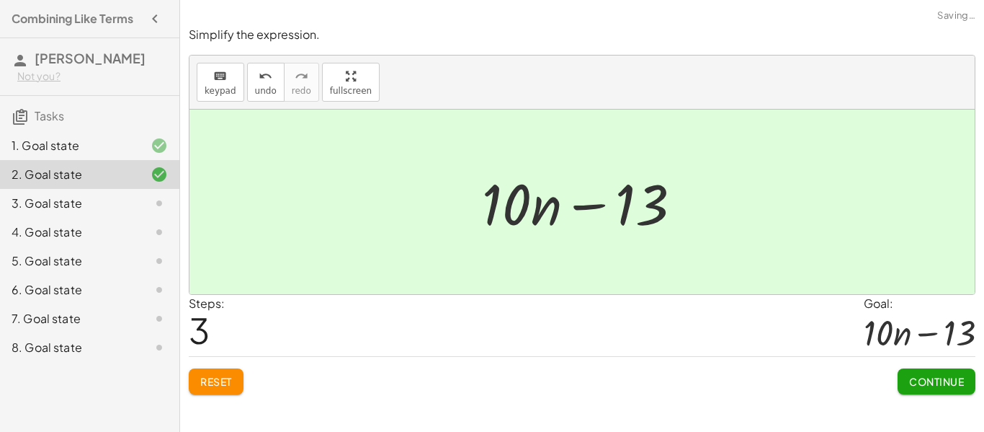
click at [934, 380] on span "Continue" at bounding box center [936, 381] width 55 height 13
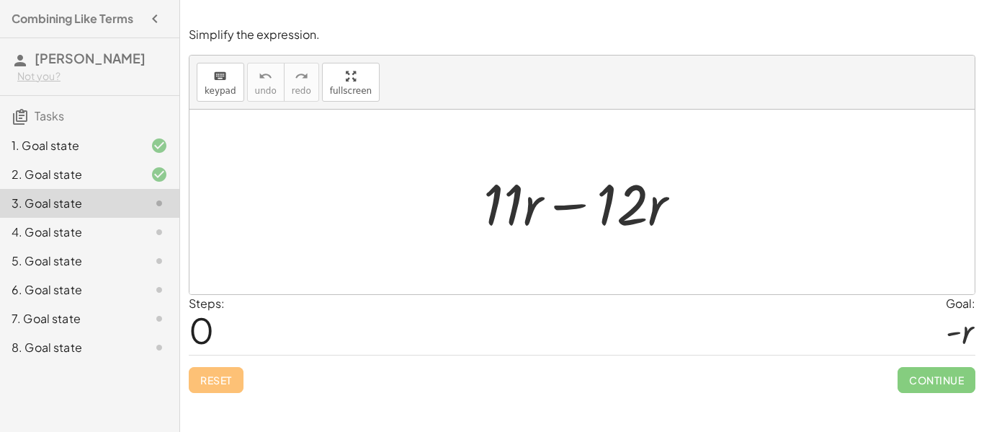
click at [568, 211] on div at bounding box center [587, 202] width 223 height 74
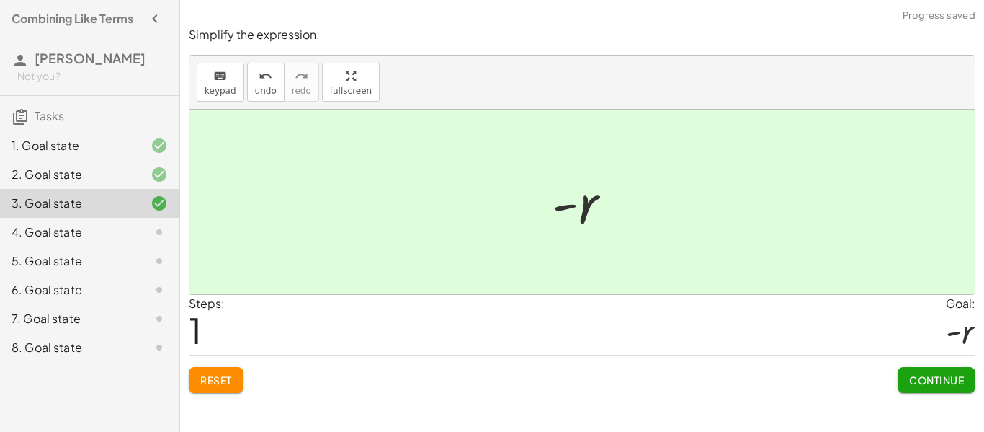
click at [923, 377] on span "Continue" at bounding box center [936, 379] width 55 height 13
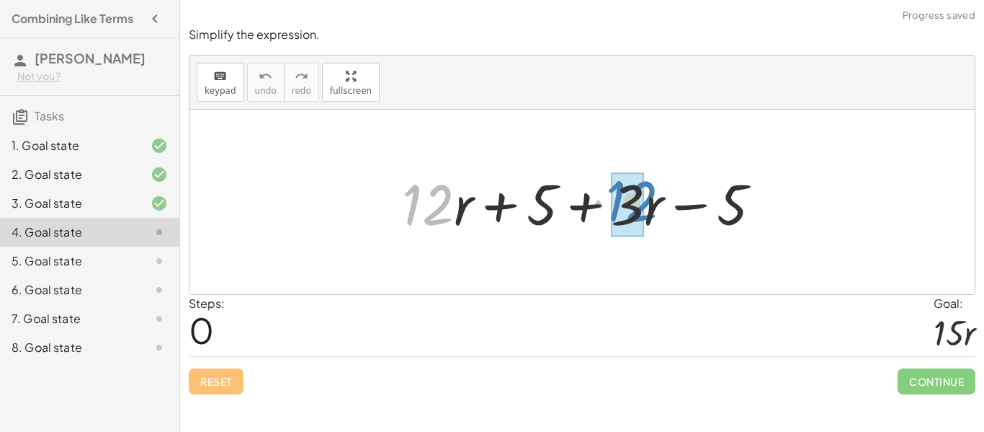
drag, startPoint x: 442, startPoint y: 205, endPoint x: 646, endPoint y: 201, distance: 204.6
click at [646, 201] on div at bounding box center [587, 202] width 385 height 74
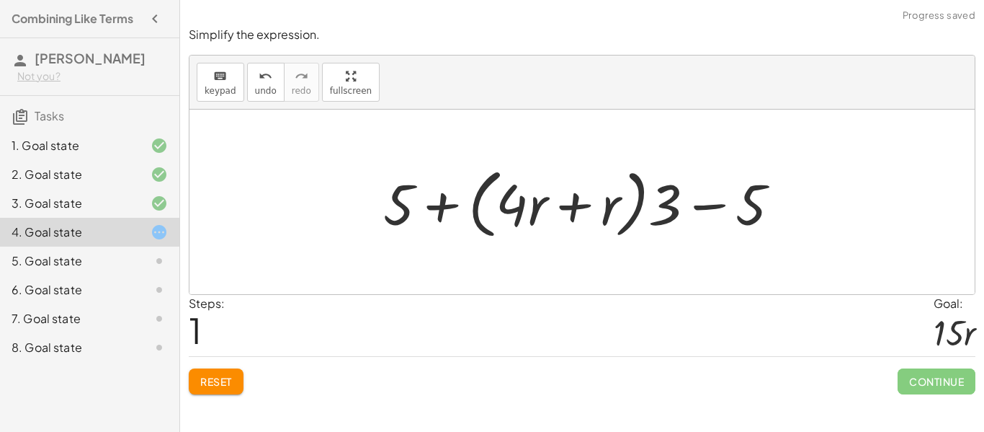
click at [209, 375] on span "Reset" at bounding box center [216, 381] width 32 height 13
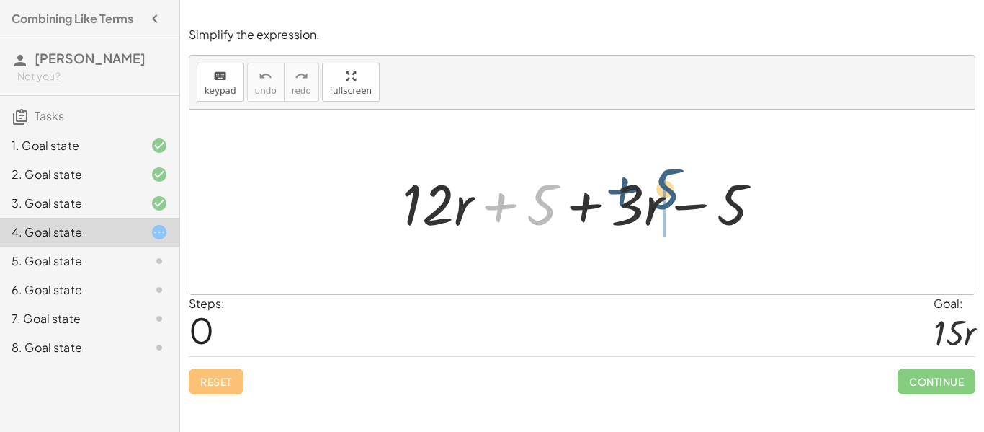
drag, startPoint x: 531, startPoint y: 210, endPoint x: 666, endPoint y: 200, distance: 135.0
click at [666, 200] on div at bounding box center [587, 202] width 385 height 74
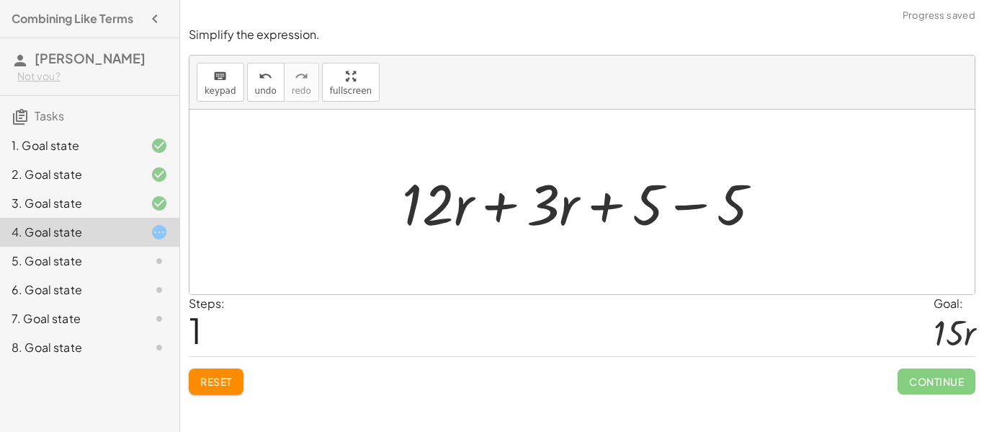
click at [491, 205] on div at bounding box center [587, 202] width 385 height 74
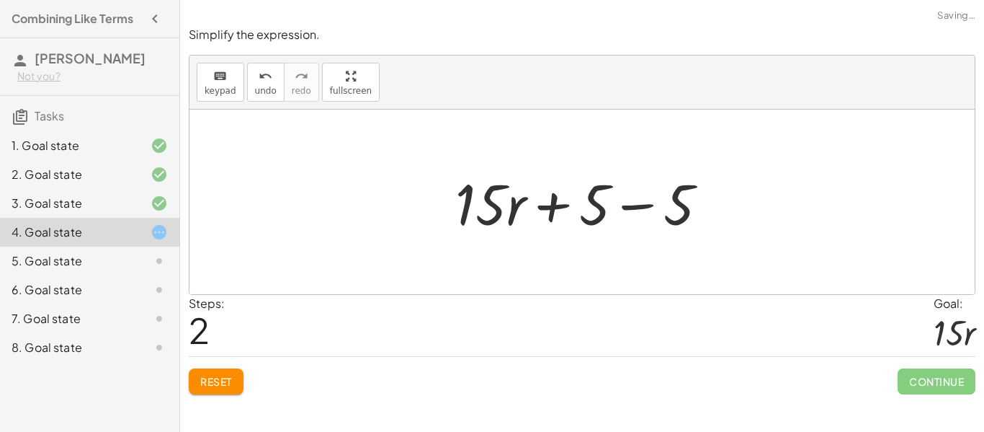
click at [623, 202] on div at bounding box center [587, 202] width 279 height 74
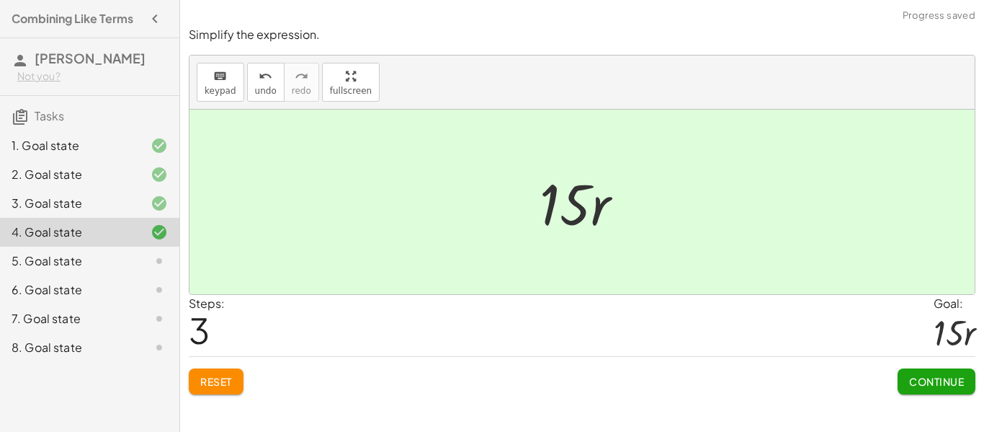
click at [0, 0] on div "Simplify the expression. keyboard keypad undo undo redo redo fullscreen + · 12 …" at bounding box center [0, 0] width 0 height 0
click at [940, 386] on span "Continue" at bounding box center [936, 381] width 55 height 13
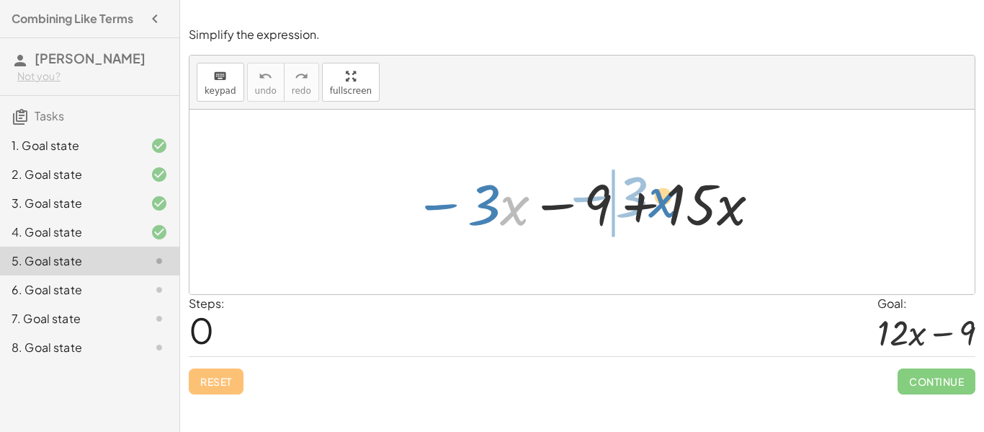
drag, startPoint x: 514, startPoint y: 217, endPoint x: 659, endPoint y: 211, distance: 145.6
click at [659, 211] on div at bounding box center [587, 202] width 362 height 74
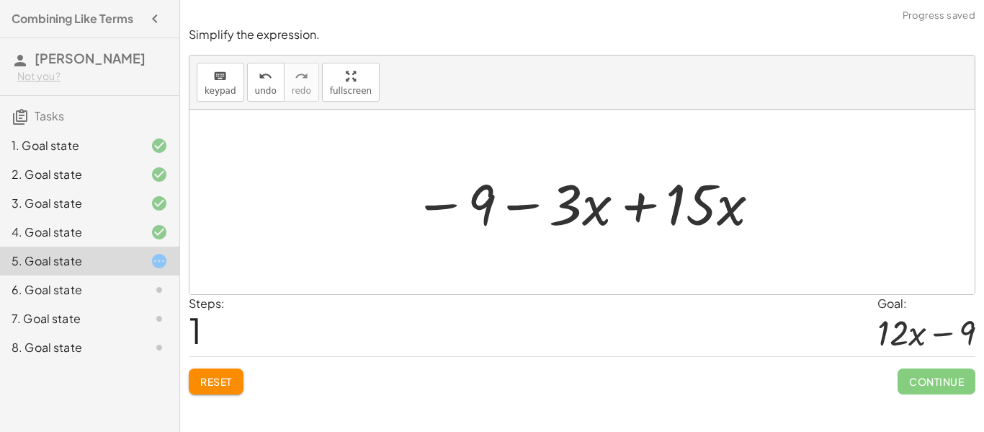
click at [646, 215] on div at bounding box center [587, 202] width 362 height 74
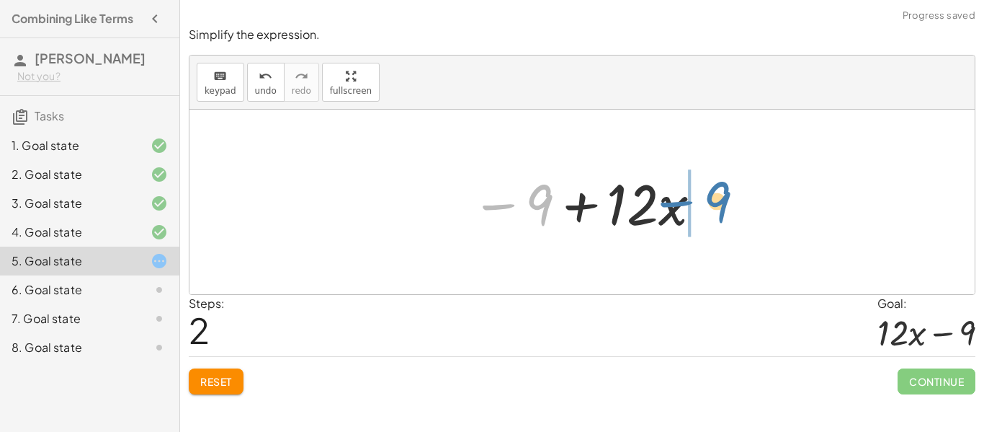
drag, startPoint x: 523, startPoint y: 211, endPoint x: 733, endPoint y: 210, distance: 209.6
click at [733, 210] on div "− · 3 · x − 9 + · 15 · x − 9 − · 3 · x + · 15 · x − 9 · x − 9 + · 12" at bounding box center [581, 202] width 785 height 184
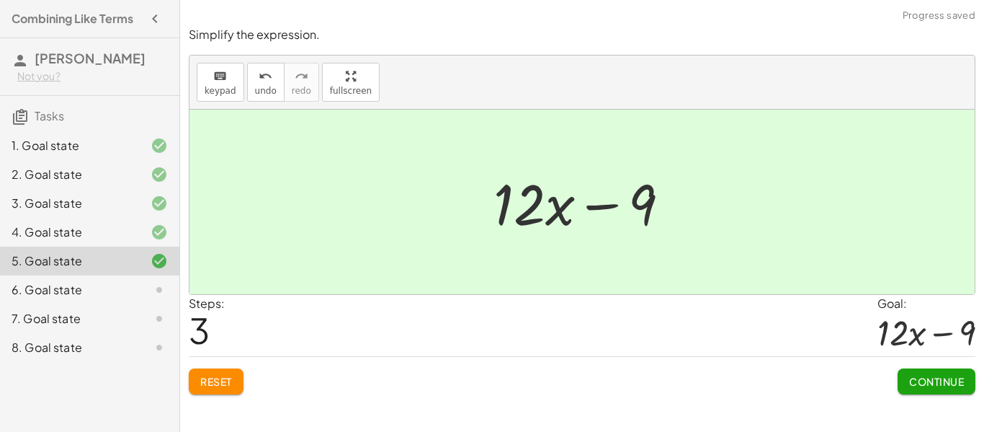
click at [952, 393] on button "Continue" at bounding box center [937, 381] width 78 height 26
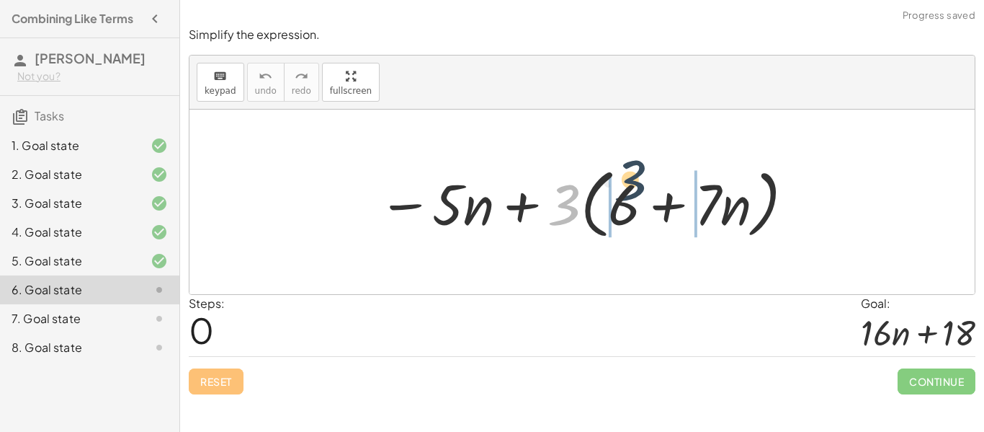
drag, startPoint x: 558, startPoint y: 211, endPoint x: 625, endPoint y: 187, distance: 71.8
click at [625, 187] on div at bounding box center [587, 202] width 432 height 83
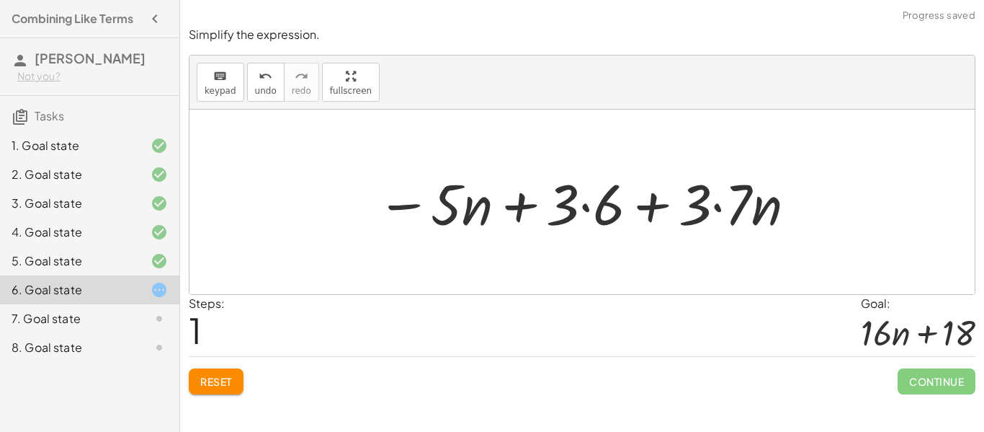
click at [583, 211] on div at bounding box center [588, 202] width 436 height 74
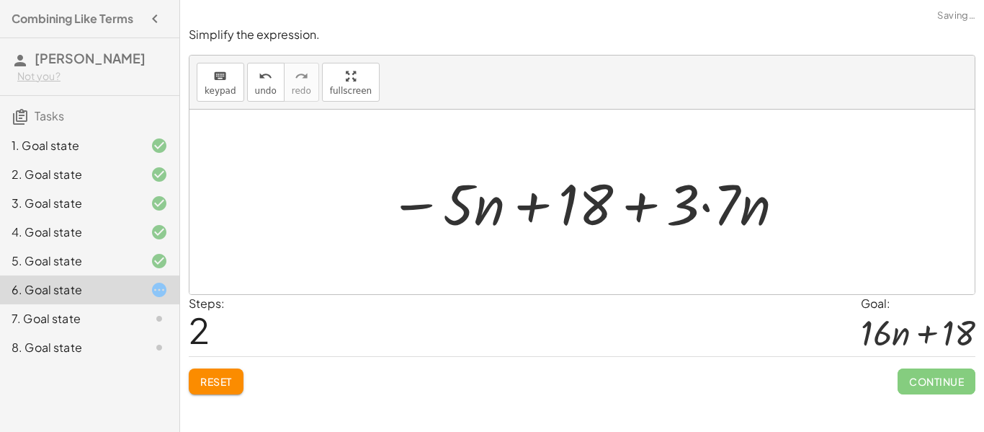
click at [702, 204] on div at bounding box center [587, 202] width 411 height 74
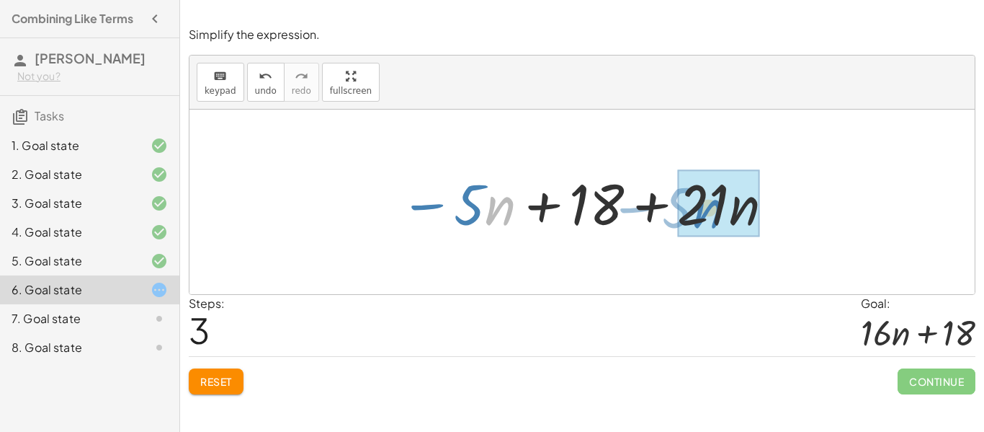
drag, startPoint x: 499, startPoint y: 210, endPoint x: 719, endPoint y: 209, distance: 219.7
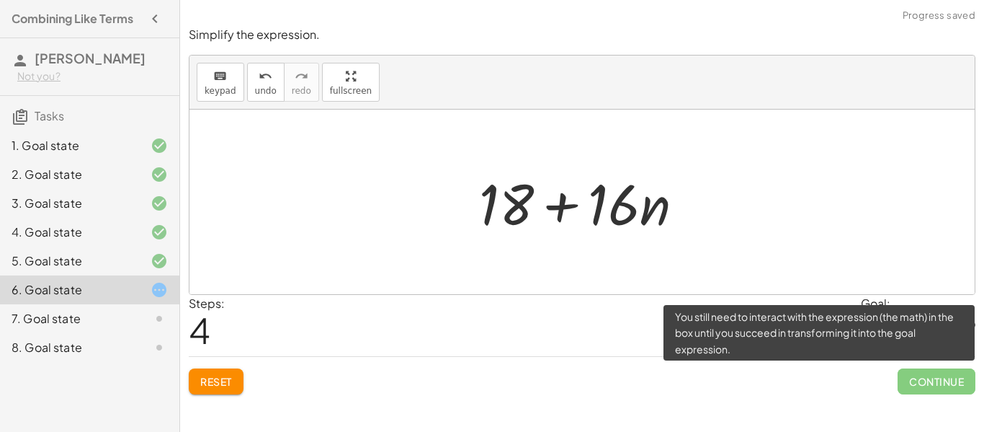
click at [912, 370] on span "Continue" at bounding box center [937, 381] width 78 height 26
click at [925, 383] on span "Continue" at bounding box center [937, 381] width 78 height 26
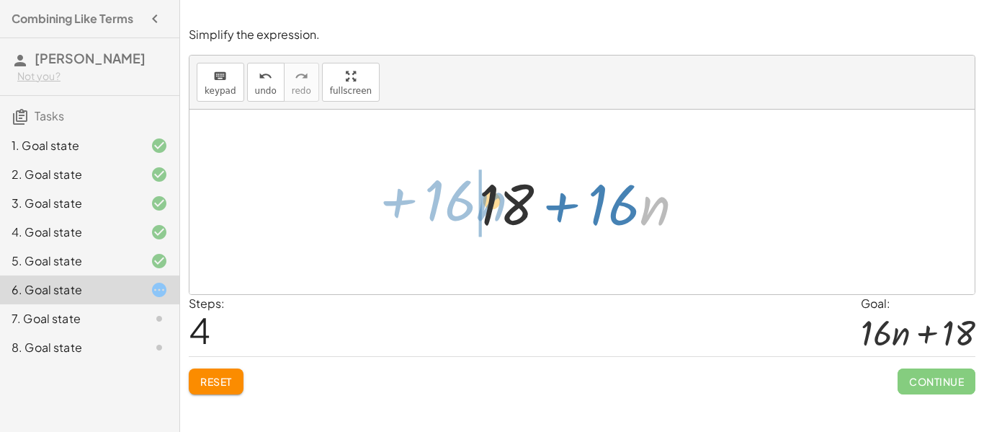
drag, startPoint x: 643, startPoint y: 182, endPoint x: 483, endPoint y: 178, distance: 160.0
click at [483, 178] on div at bounding box center [587, 202] width 231 height 74
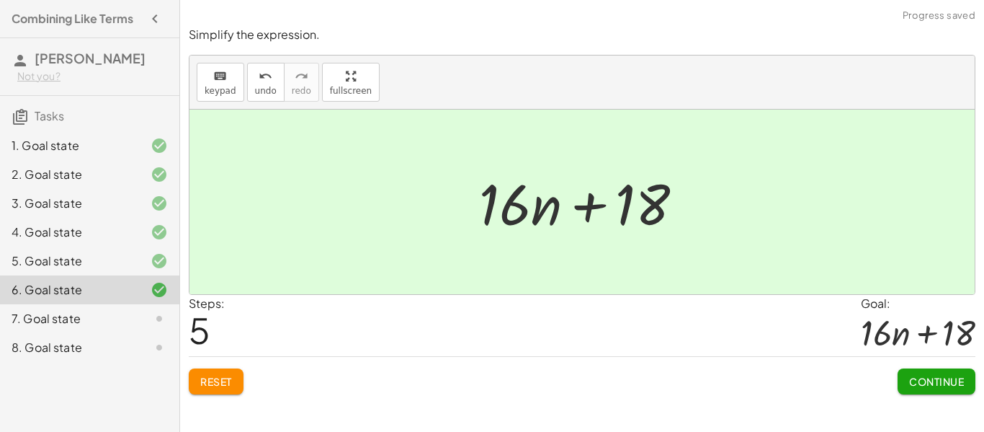
click at [942, 384] on span "Continue" at bounding box center [936, 381] width 55 height 13
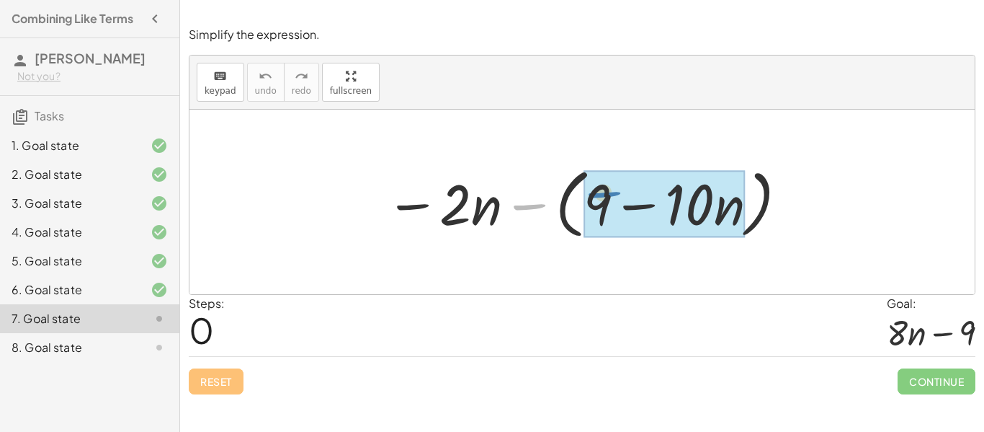
drag, startPoint x: 527, startPoint y: 200, endPoint x: 602, endPoint y: 192, distance: 75.4
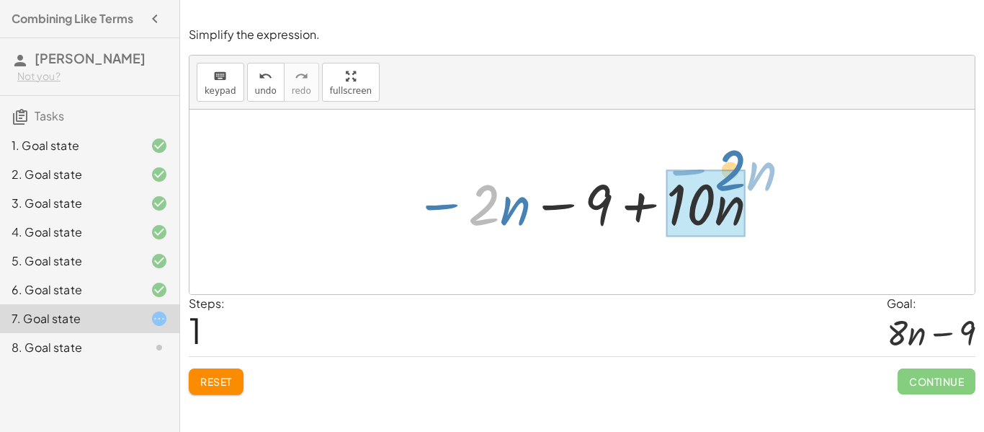
drag, startPoint x: 492, startPoint y: 215, endPoint x: 738, endPoint y: 184, distance: 247.5
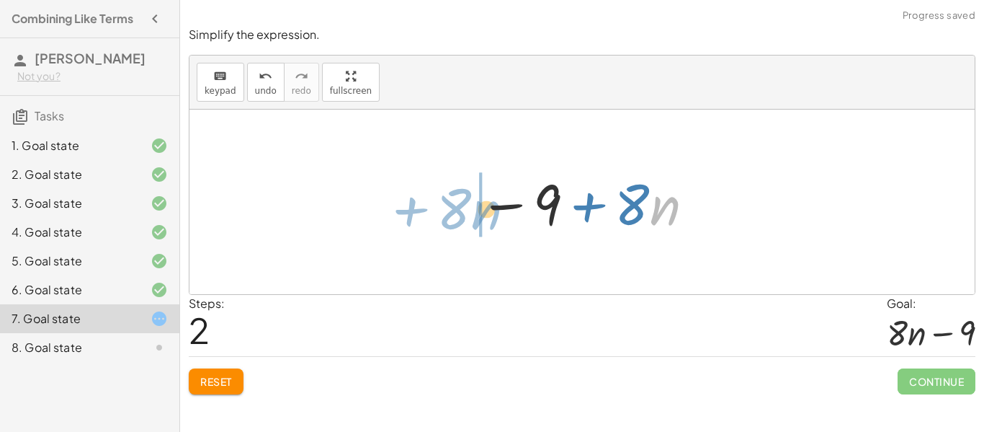
drag, startPoint x: 653, startPoint y: 187, endPoint x: 474, endPoint y: 192, distance: 179.4
click at [474, 192] on div at bounding box center [587, 202] width 231 height 74
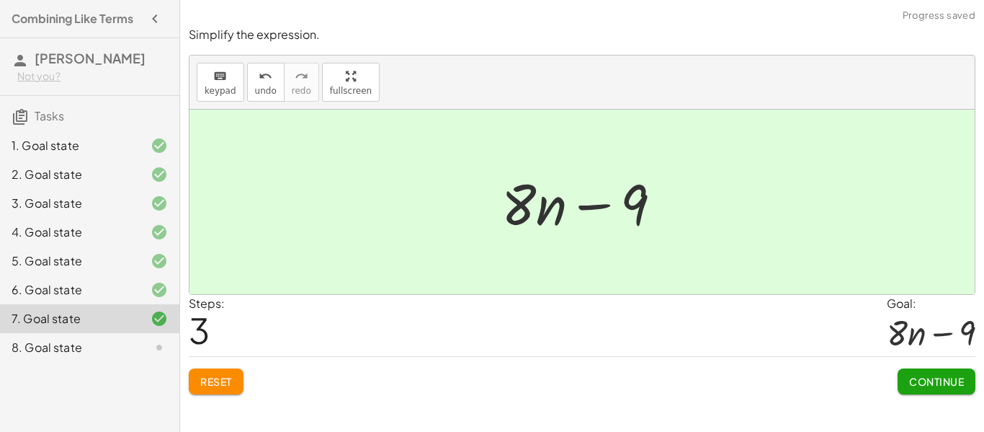
click at [947, 375] on span "Continue" at bounding box center [936, 381] width 55 height 13
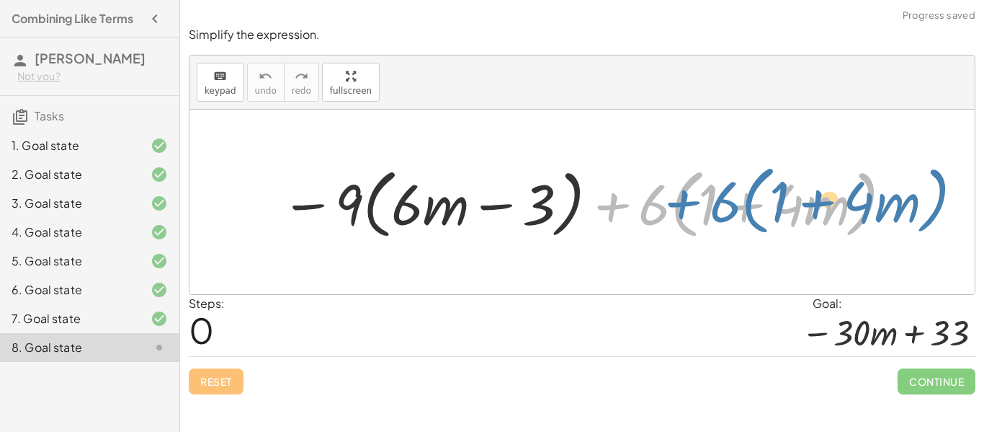
drag, startPoint x: 638, startPoint y: 211, endPoint x: 669, endPoint y: 214, distance: 31.1
click at [669, 214] on div at bounding box center [587, 202] width 627 height 83
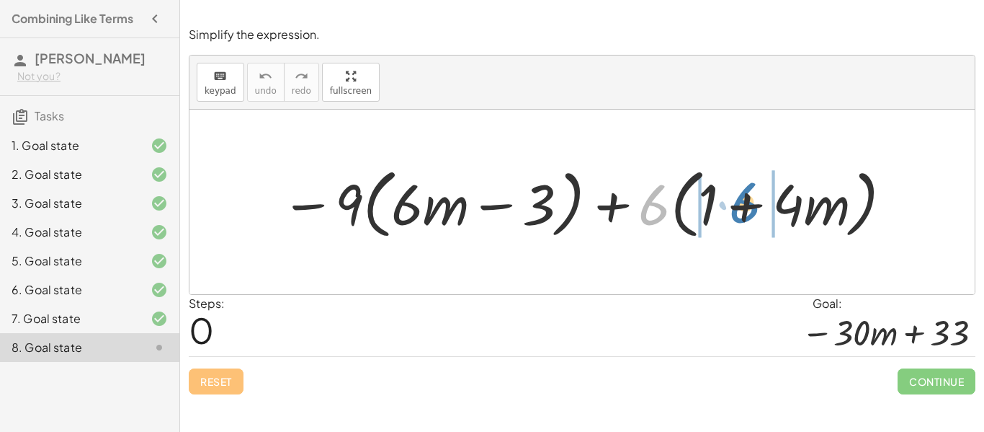
drag, startPoint x: 662, startPoint y: 214, endPoint x: 754, endPoint y: 213, distance: 91.5
click at [754, 213] on div at bounding box center [587, 202] width 627 height 83
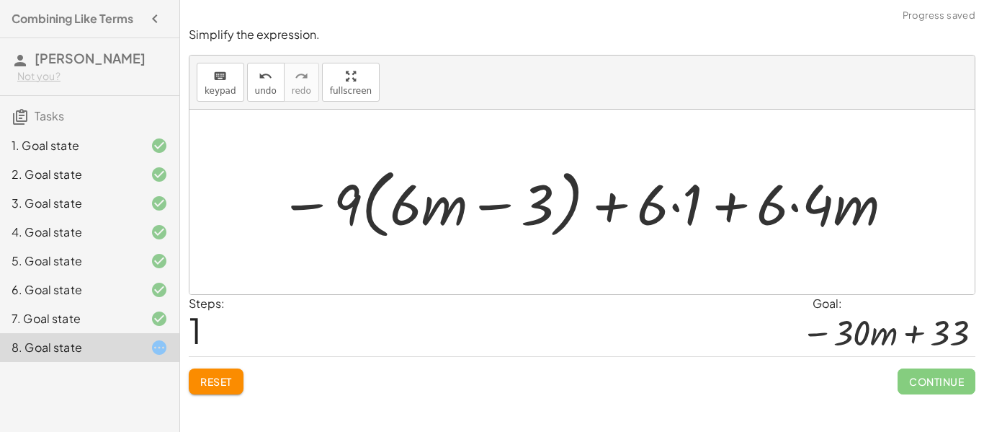
click at [682, 208] on div at bounding box center [587, 202] width 630 height 83
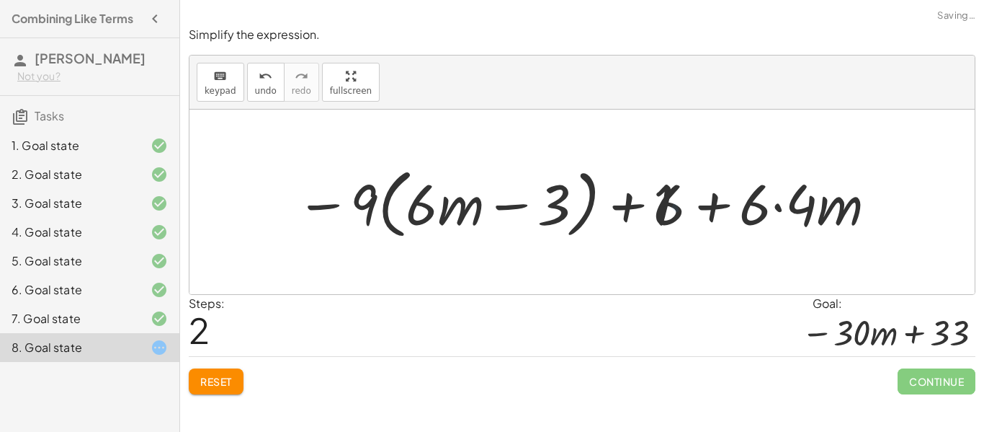
click at [775, 205] on div at bounding box center [587, 202] width 597 height 83
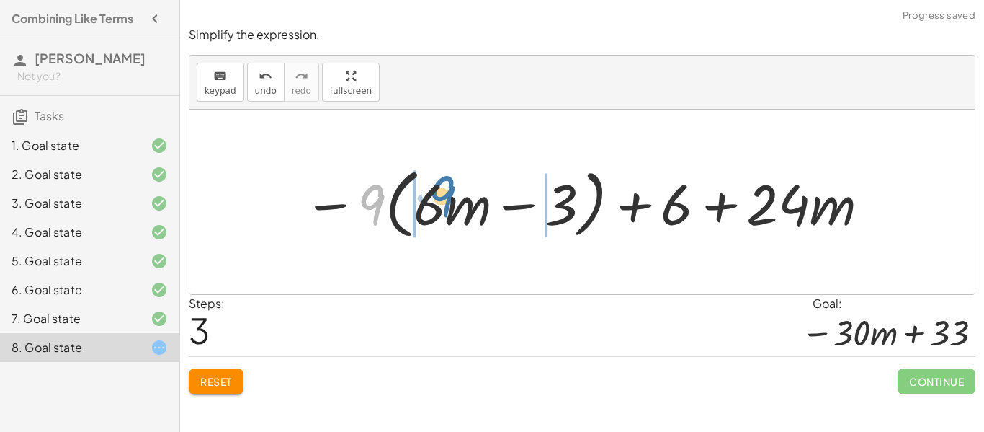
drag, startPoint x: 366, startPoint y: 201, endPoint x: 445, endPoint y: 198, distance: 79.3
click at [445, 198] on div at bounding box center [587, 202] width 583 height 83
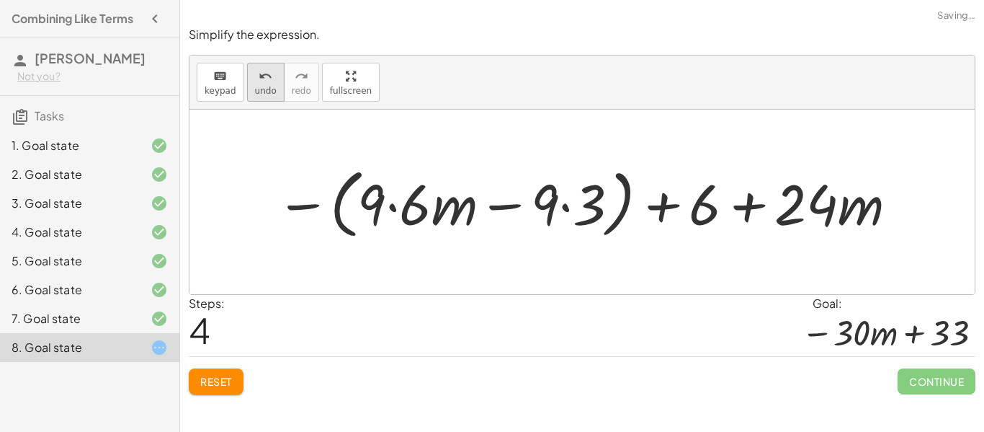
click at [264, 94] on span "undo" at bounding box center [266, 91] width 22 height 10
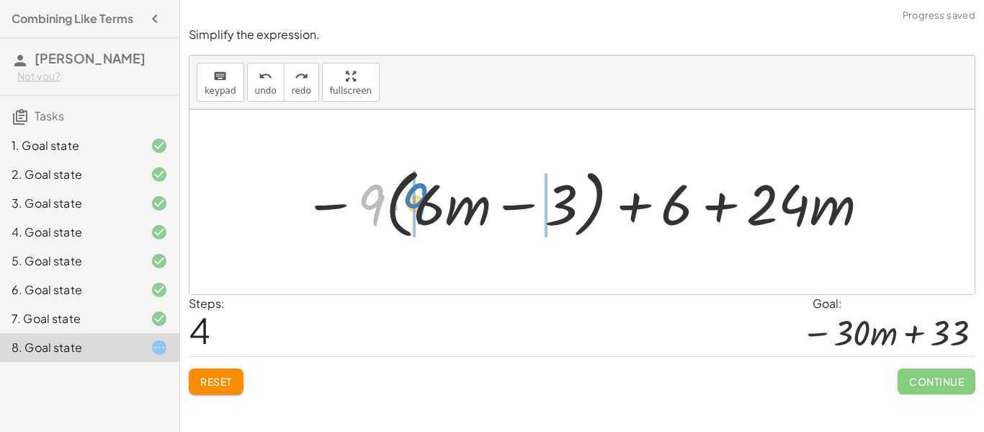
drag, startPoint x: 368, startPoint y: 197, endPoint x: 412, endPoint y: 197, distance: 44.0
click at [412, 197] on div at bounding box center [587, 202] width 583 height 83
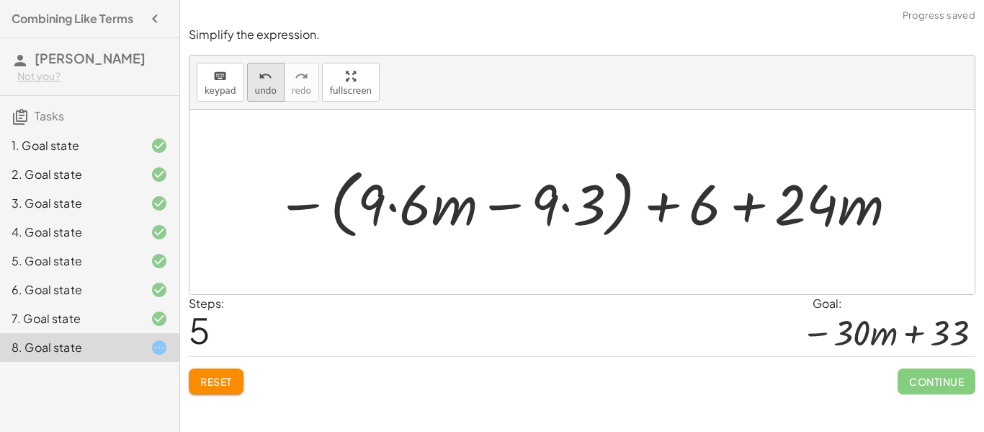
click at [270, 89] on span "undo" at bounding box center [266, 91] width 22 height 10
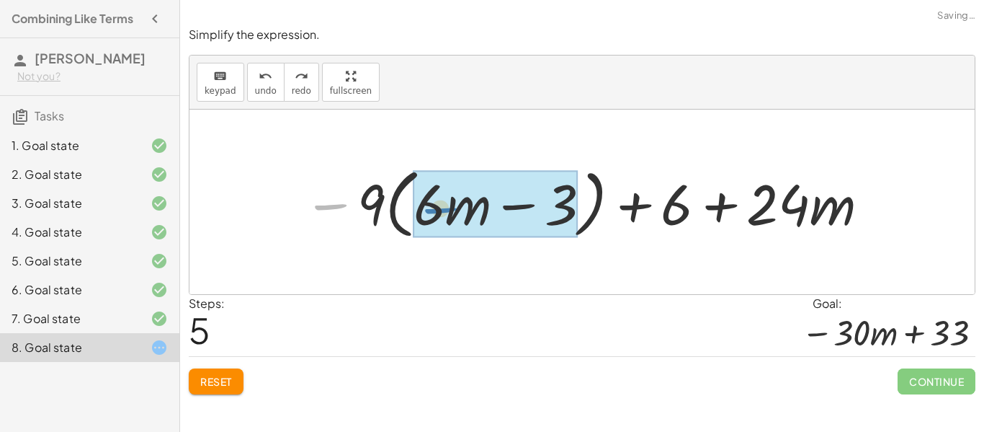
drag, startPoint x: 327, startPoint y: 204, endPoint x: 434, endPoint y: 208, distance: 107.4
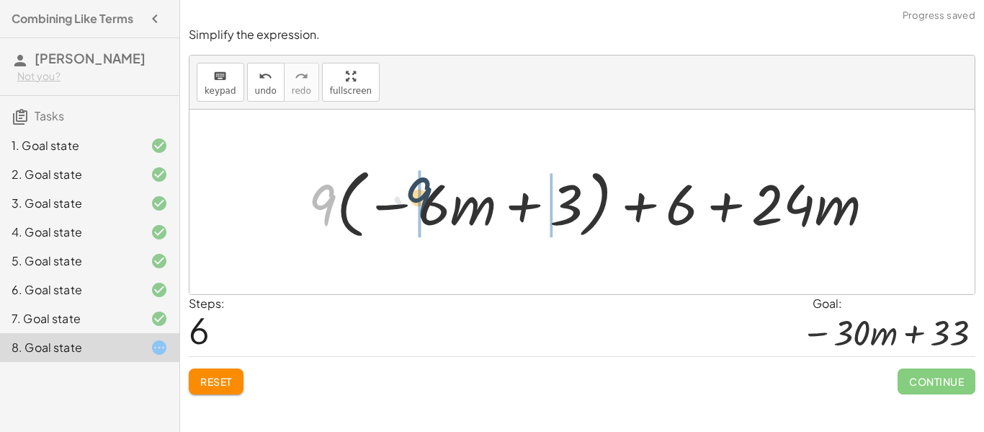
drag, startPoint x: 329, startPoint y: 200, endPoint x: 428, endPoint y: 196, distance: 99.5
click at [428, 196] on div at bounding box center [597, 202] width 592 height 83
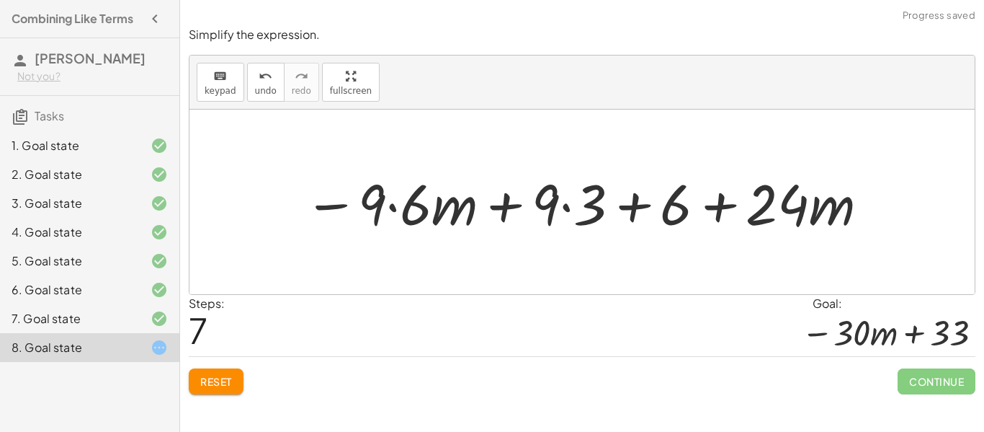
click at [398, 206] on div at bounding box center [587, 202] width 581 height 74
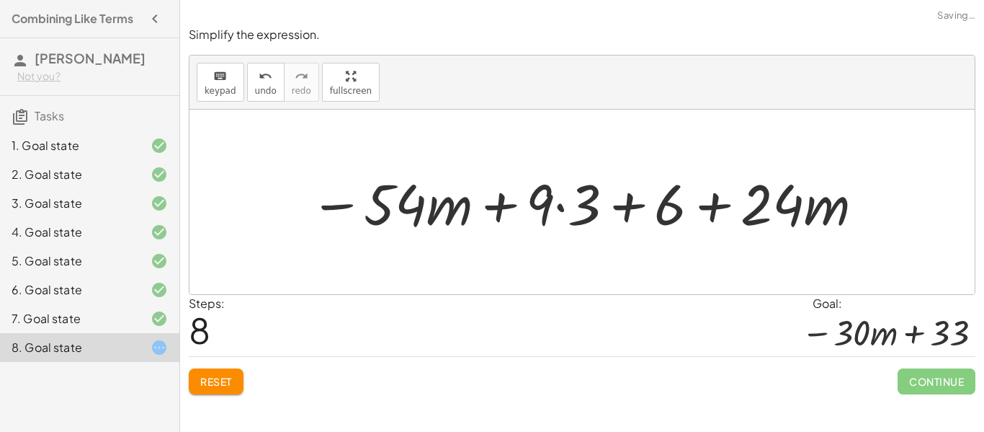
click at [560, 204] on div at bounding box center [588, 202] width 570 height 74
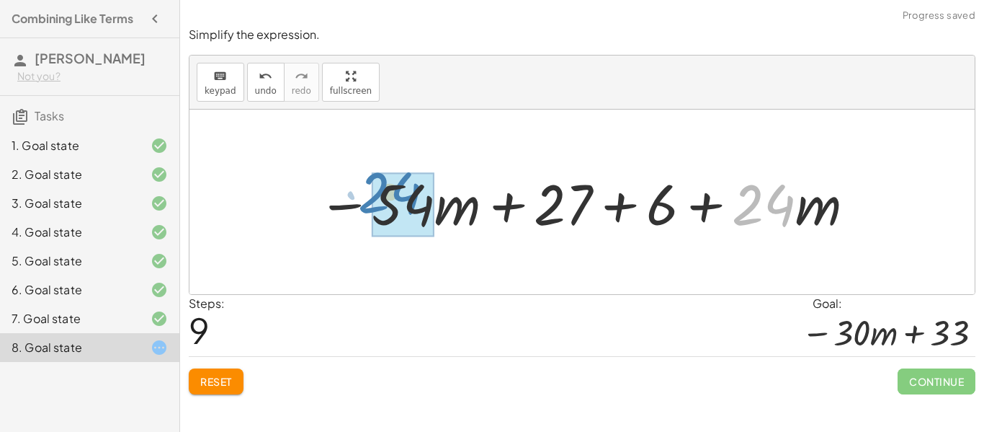
drag, startPoint x: 746, startPoint y: 203, endPoint x: 370, endPoint y: 192, distance: 376.2
click at [370, 192] on div at bounding box center [587, 202] width 553 height 74
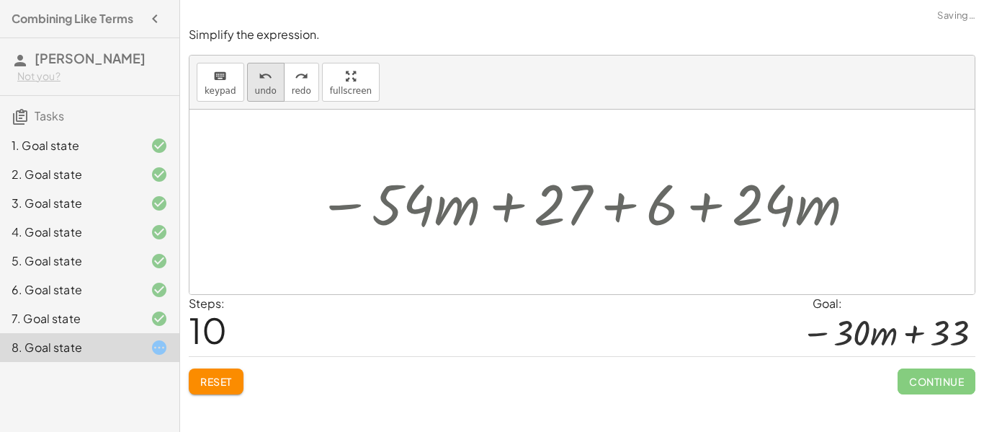
click at [274, 86] on button "undo undo" at bounding box center [265, 82] width 37 height 39
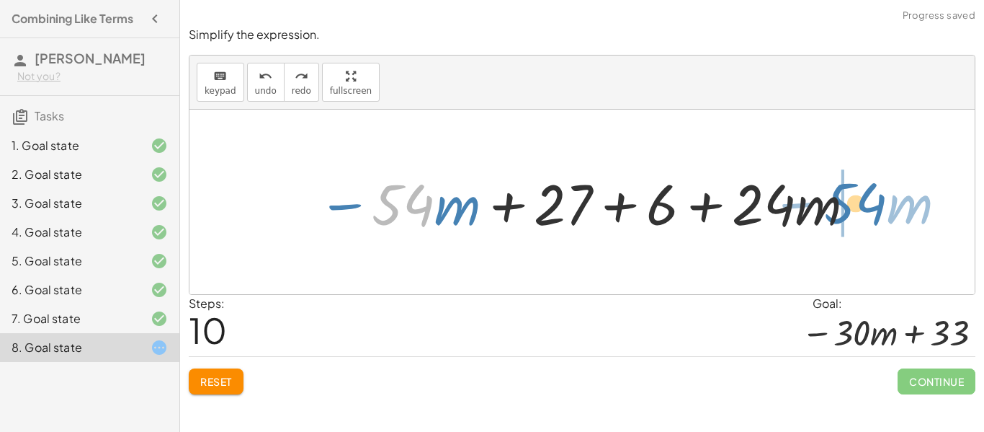
drag, startPoint x: 410, startPoint y: 205, endPoint x: 864, endPoint y: 204, distance: 453.9
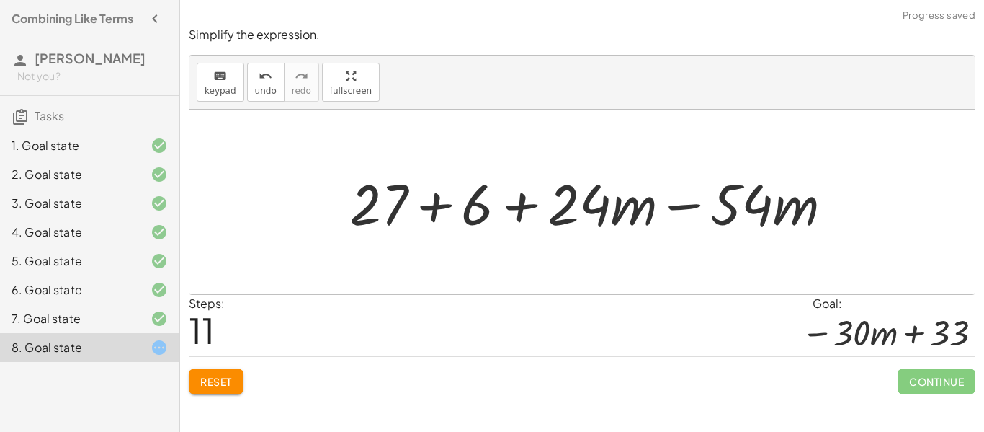
click at [683, 207] on div at bounding box center [596, 202] width 509 height 74
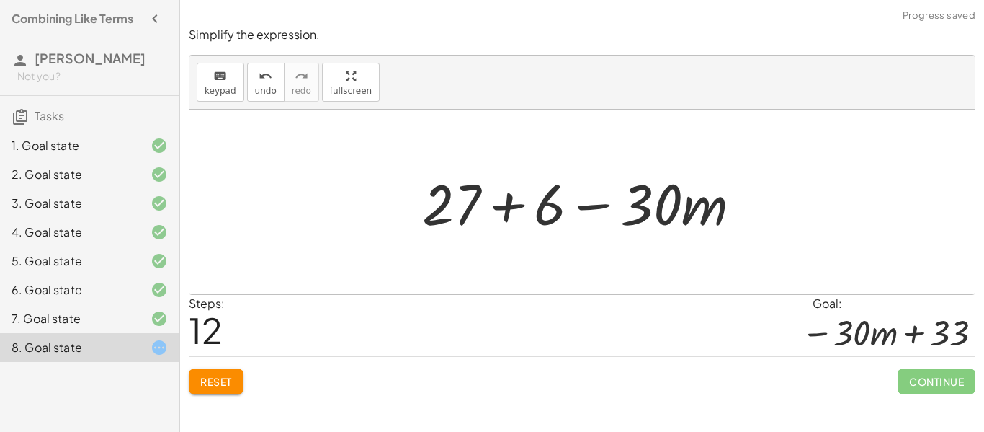
click at [511, 207] on div at bounding box center [587, 202] width 345 height 74
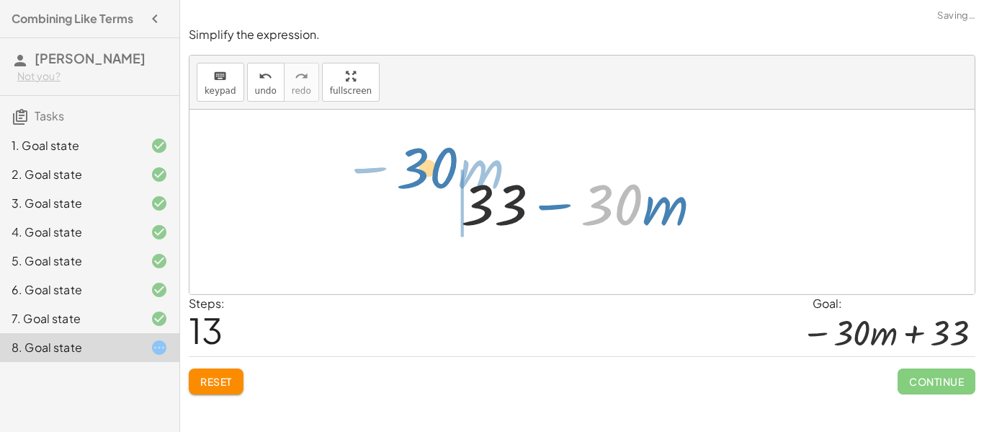
drag, startPoint x: 603, startPoint y: 202, endPoint x: 416, endPoint y: 172, distance: 189.6
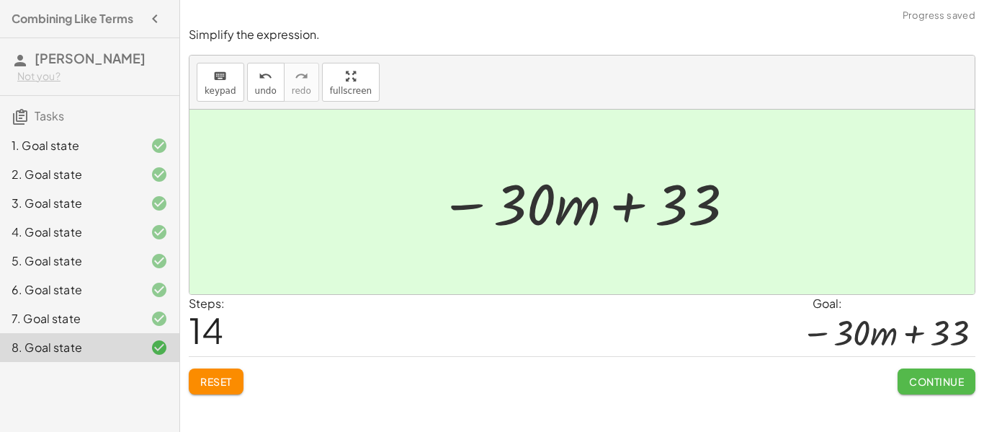
click at [901, 381] on button "Continue" at bounding box center [937, 381] width 78 height 26
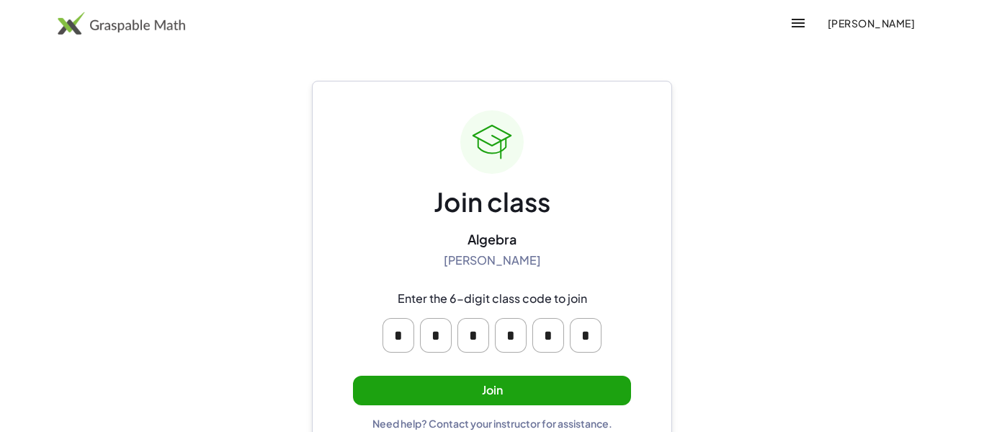
click at [513, 390] on button "Join" at bounding box center [492, 390] width 278 height 30
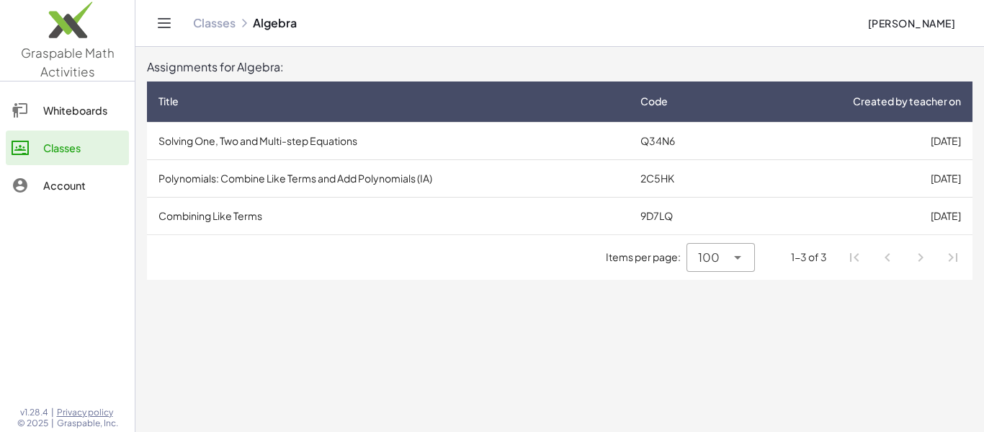
click at [290, 187] on td "Polynomials: Combine Like Terms and Add Polynomials (IA)" at bounding box center [388, 177] width 482 height 37
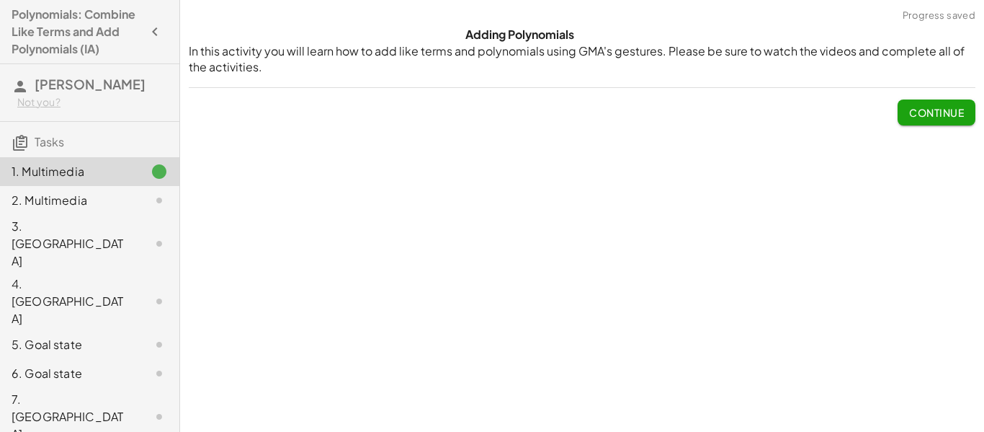
click at [930, 112] on span "Continue" at bounding box center [936, 112] width 55 height 13
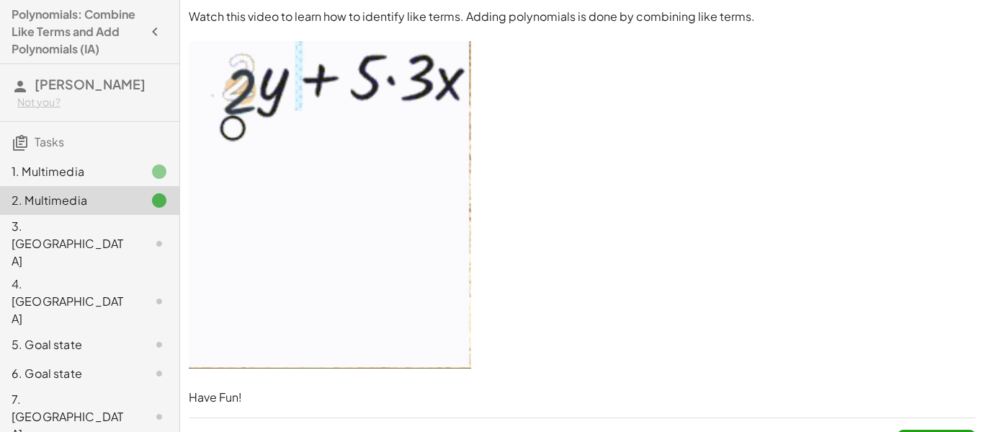
click at [130, 235] on div at bounding box center [148, 243] width 40 height 17
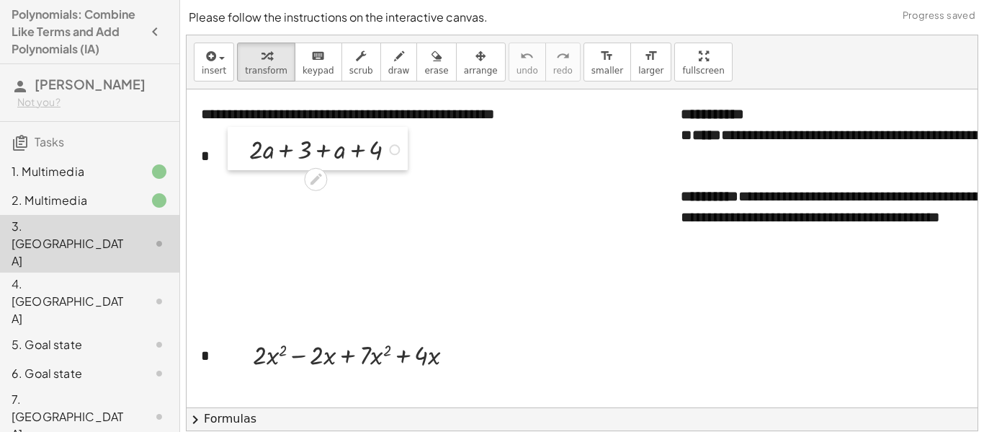
drag, startPoint x: 246, startPoint y: 156, endPoint x: 249, endPoint y: 148, distance: 8.4
click at [249, 148] on div at bounding box center [239, 148] width 22 height 43
click at [110, 336] on div "5. Goal state" at bounding box center [70, 344] width 116 height 17
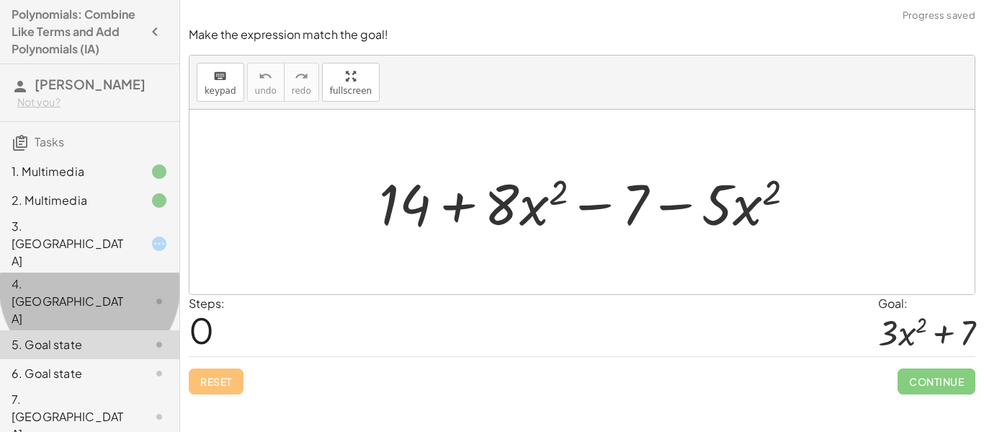
click at [66, 275] on div "4. [GEOGRAPHIC_DATA]" at bounding box center [70, 301] width 116 height 52
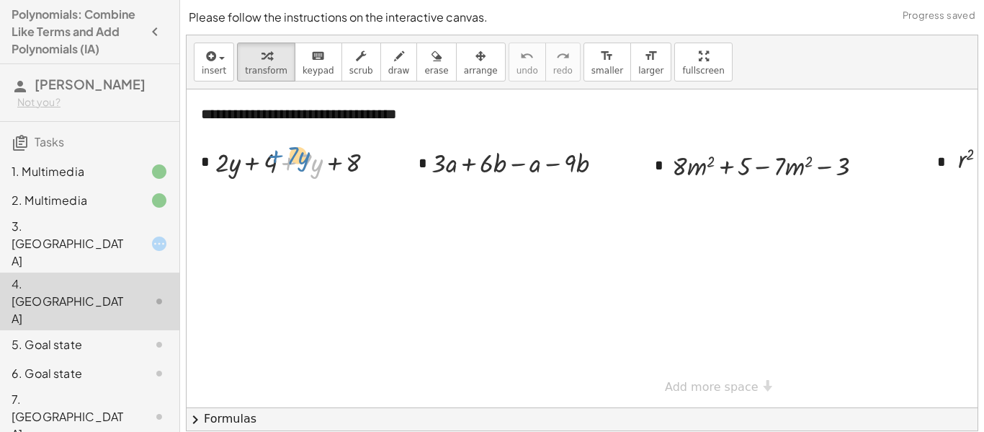
click at [281, 169] on div at bounding box center [300, 161] width 185 height 36
drag, startPoint x: 233, startPoint y: 162, endPoint x: 317, endPoint y: 151, distance: 85.1
click at [223, 161] on div at bounding box center [300, 161] width 185 height 36
drag, startPoint x: 268, startPoint y: 160, endPoint x: 357, endPoint y: 158, distance: 88.6
click at [266, 165] on div at bounding box center [301, 161] width 156 height 36
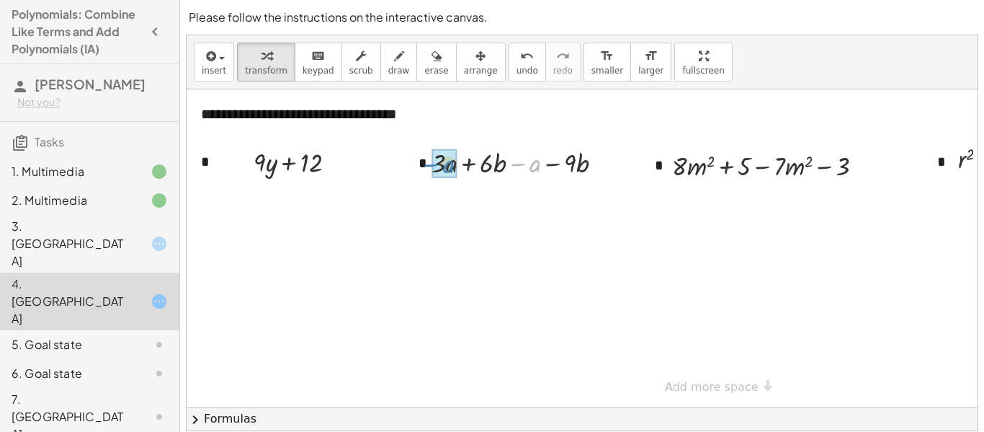
drag, startPoint x: 532, startPoint y: 164, endPoint x: 445, endPoint y: 165, distance: 87.9
click at [535, 164] on div at bounding box center [523, 162] width 162 height 36
drag, startPoint x: 529, startPoint y: 164, endPoint x: 479, endPoint y: 161, distance: 49.8
click at [479, 161] on div at bounding box center [522, 162] width 115 height 36
drag, startPoint x: 486, startPoint y: 171, endPoint x: 556, endPoint y: 175, distance: 70.0
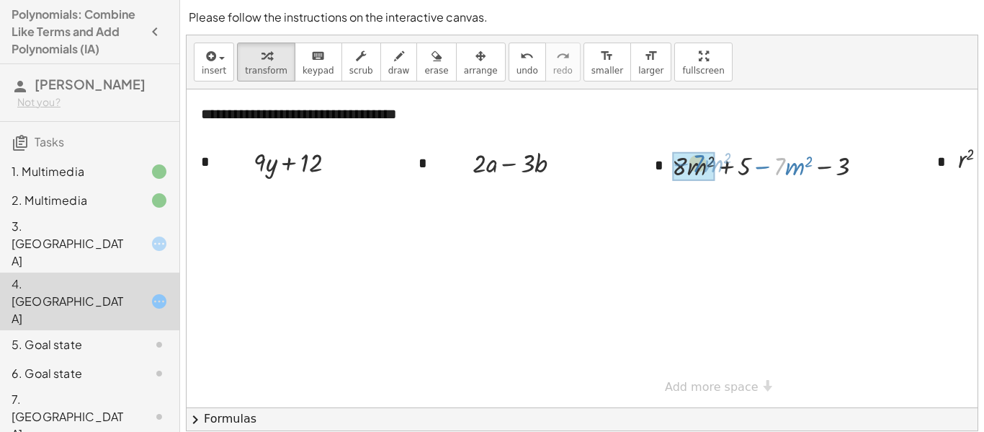
drag, startPoint x: 783, startPoint y: 171, endPoint x: 701, endPoint y: 169, distance: 82.2
click at [517, 66] on span "undo" at bounding box center [528, 71] width 22 height 10
drag, startPoint x: 691, startPoint y: 165, endPoint x: 769, endPoint y: 164, distance: 78.5
click at [769, 164] on div at bounding box center [774, 165] width 218 height 36
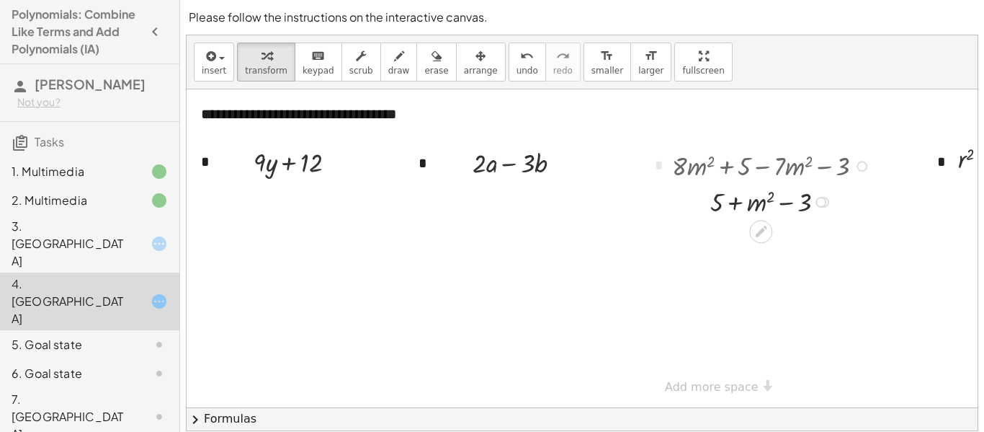
drag, startPoint x: 692, startPoint y: 172, endPoint x: 707, endPoint y: 209, distance: 39.5
click at [0, 0] on div "+ · 8 · m 2 + 5 − · 7 · m 2 − 3 + 5 + · 1 · m 2 − 3 + m 2 + 5 − 3" at bounding box center [0, 0] width 0 height 0
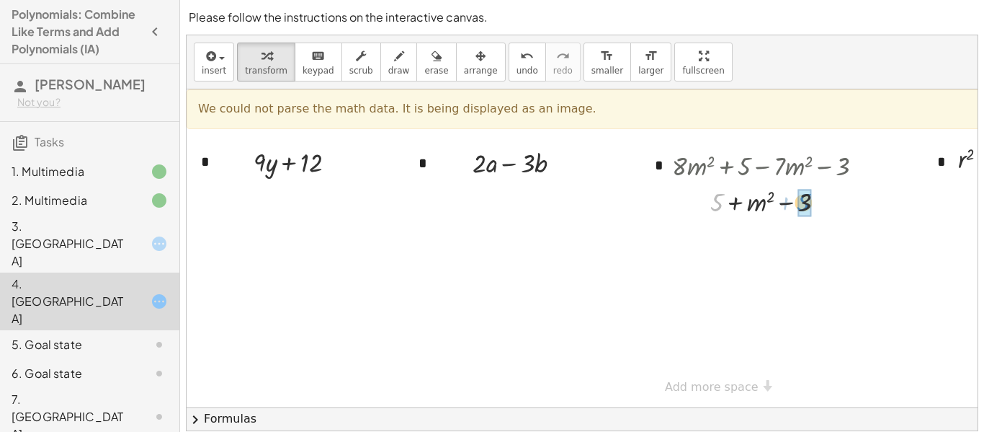
drag, startPoint x: 719, startPoint y: 202, endPoint x: 806, endPoint y: 202, distance: 87.2
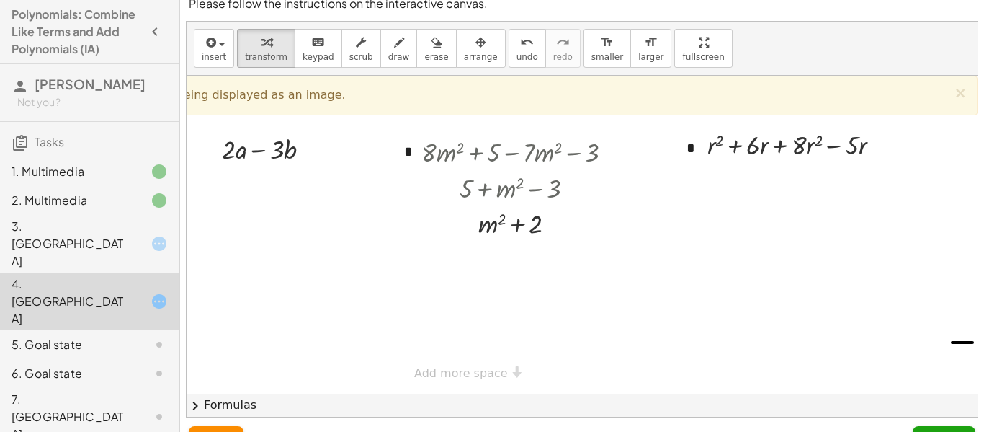
scroll to position [16, 0]
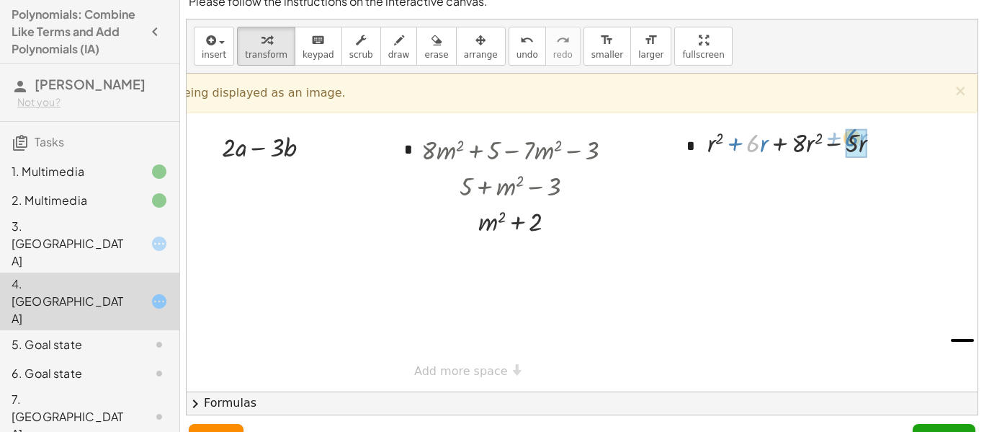
drag, startPoint x: 750, startPoint y: 143, endPoint x: 850, endPoint y: 137, distance: 100.3
drag, startPoint x: 787, startPoint y: 182, endPoint x: 756, endPoint y: 179, distance: 31.1
click at [756, 179] on div at bounding box center [799, 178] width 199 height 36
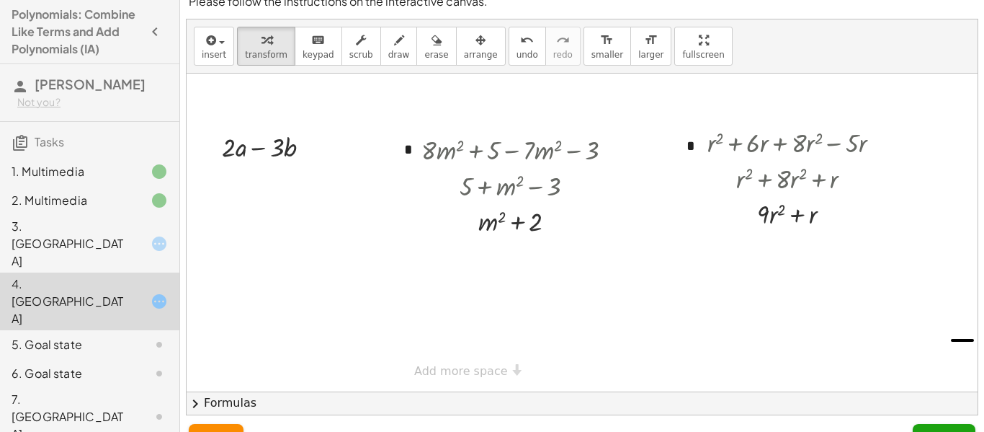
scroll to position [45, 0]
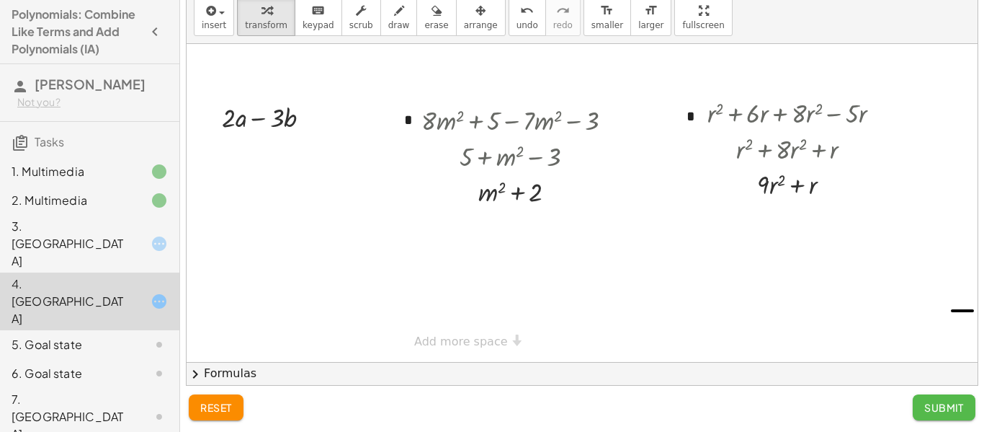
click at [950, 411] on span "Submit" at bounding box center [944, 407] width 40 height 13
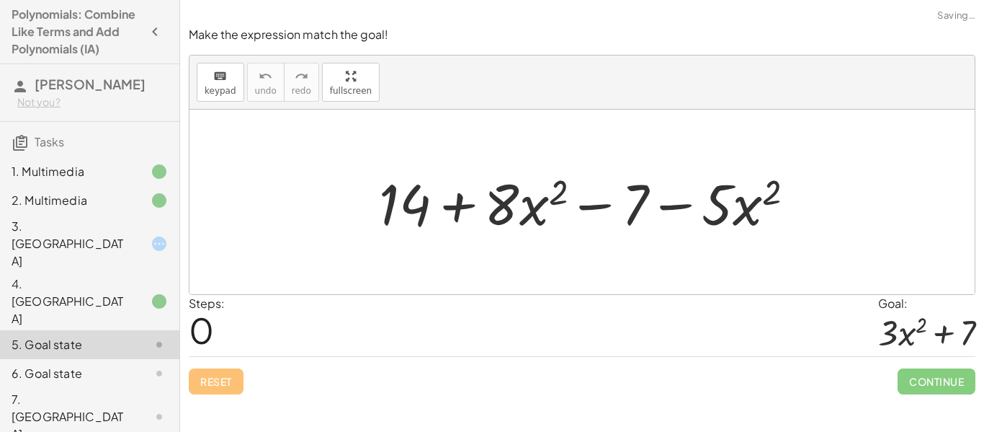
scroll to position [0, 0]
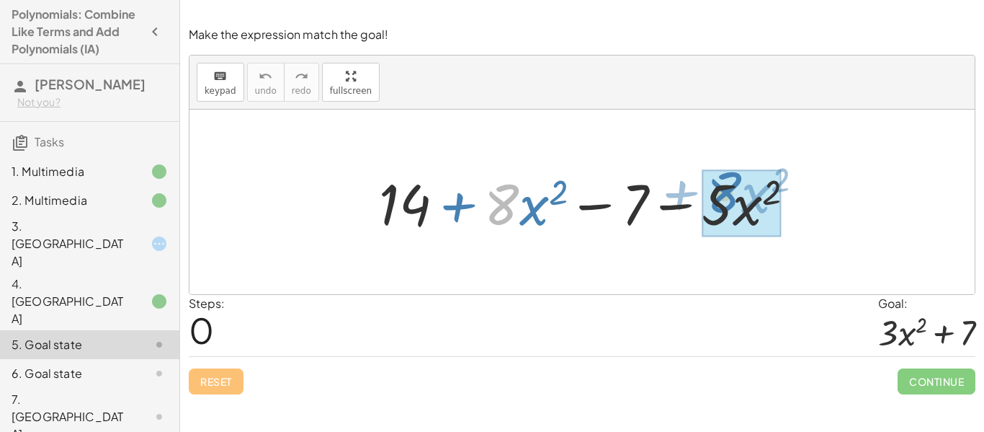
drag, startPoint x: 515, startPoint y: 205, endPoint x: 736, endPoint y: 192, distance: 221.6
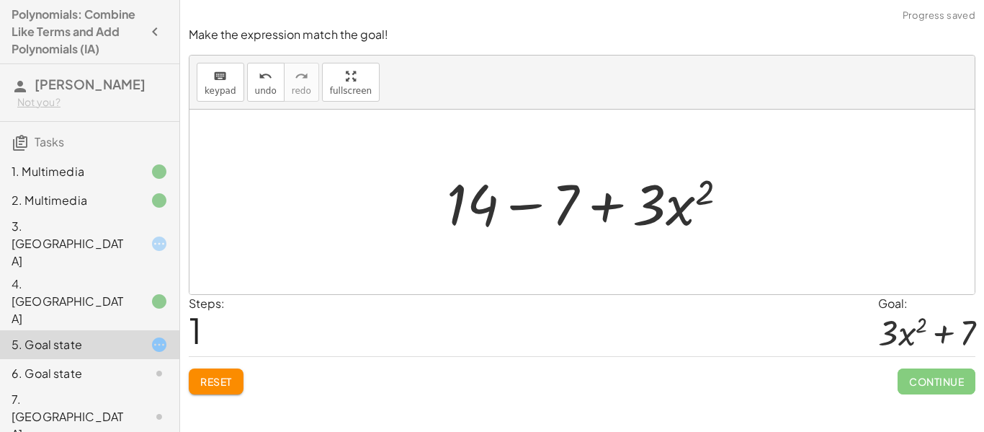
click at [530, 209] on div at bounding box center [592, 202] width 307 height 74
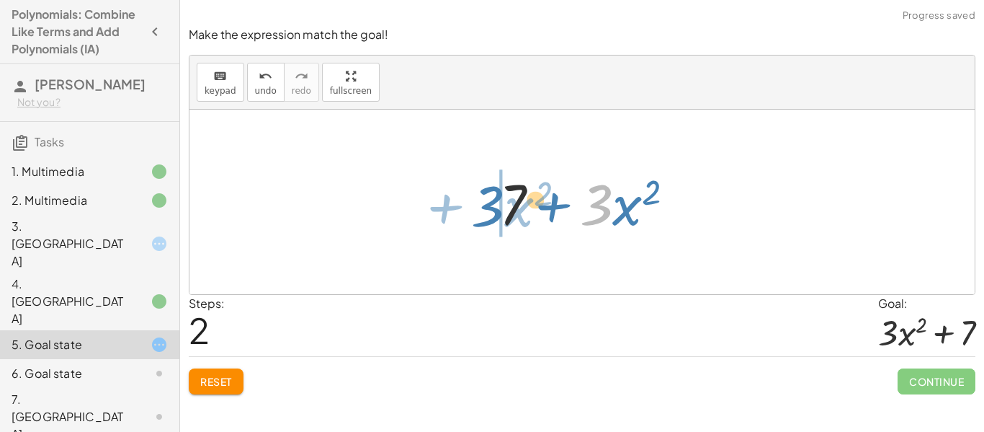
drag, startPoint x: 603, startPoint y: 213, endPoint x: 493, endPoint y: 214, distance: 109.5
click at [493, 214] on div at bounding box center [593, 202] width 202 height 74
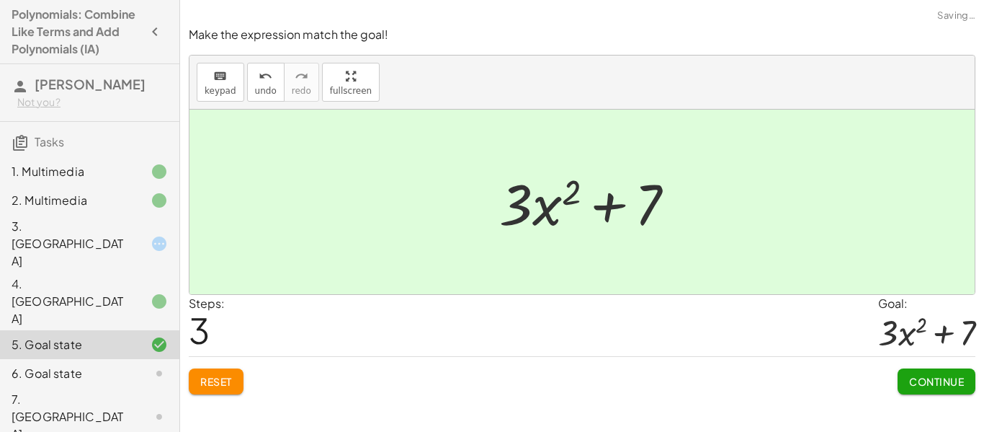
click at [949, 393] on button "Continue" at bounding box center [937, 381] width 78 height 26
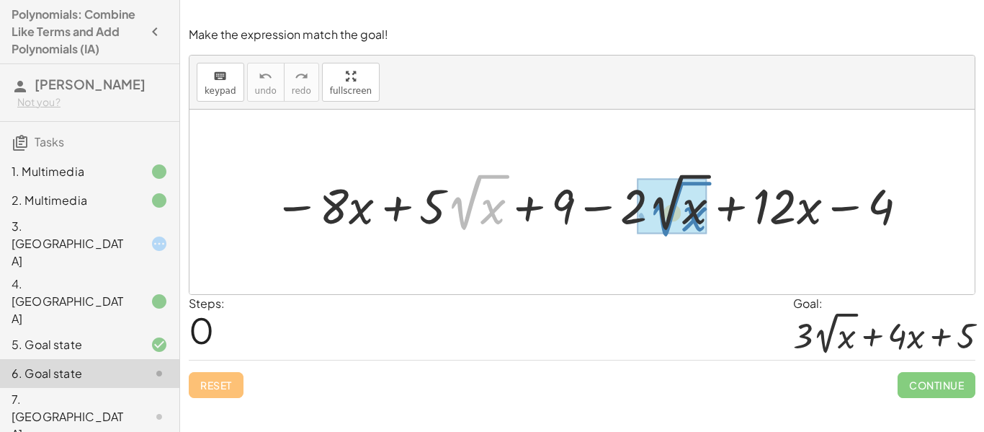
drag, startPoint x: 463, startPoint y: 209, endPoint x: 671, endPoint y: 217, distance: 208.4
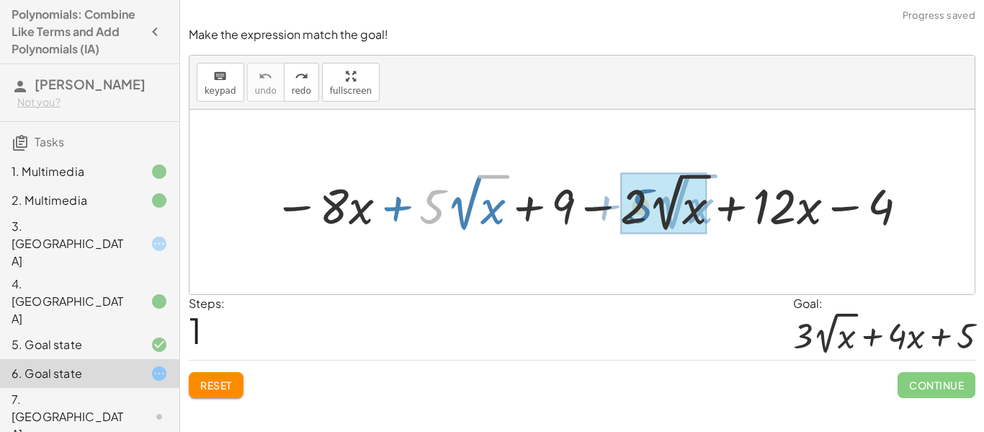
drag, startPoint x: 442, startPoint y: 203, endPoint x: 661, endPoint y: 205, distance: 219.7
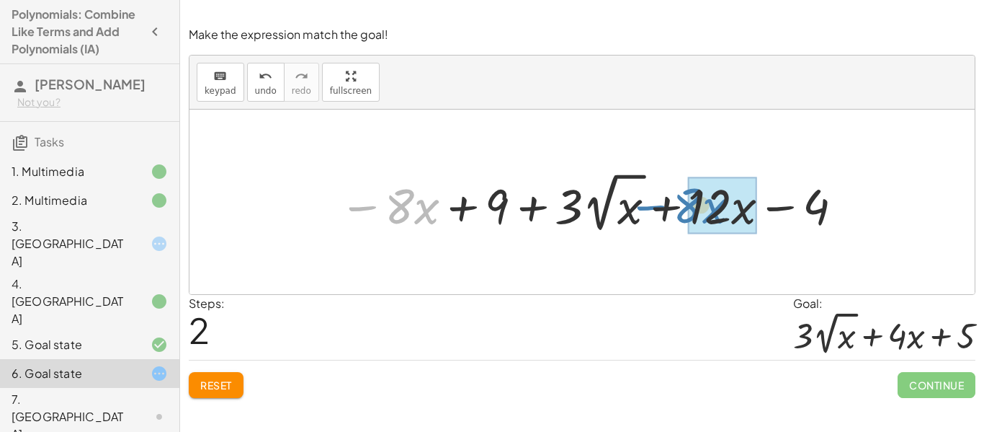
drag, startPoint x: 378, startPoint y: 203, endPoint x: 666, endPoint y: 202, distance: 288.2
click at [666, 202] on div at bounding box center [593, 202] width 522 height 68
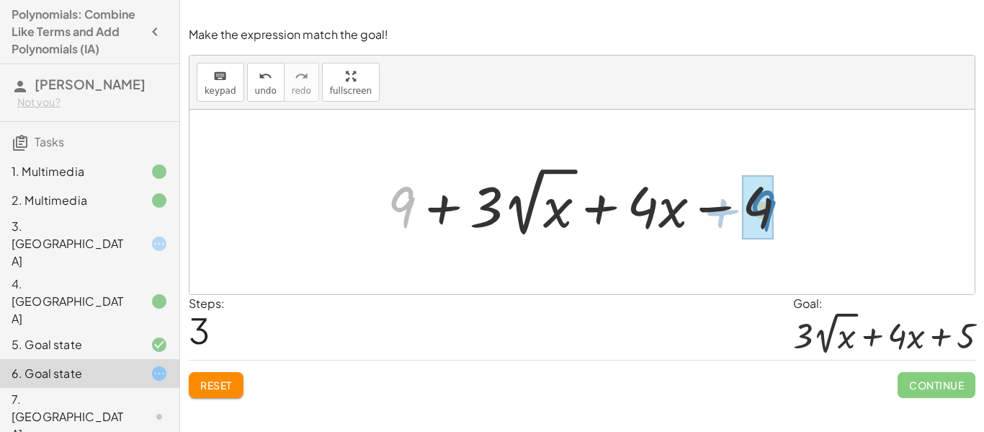
drag, startPoint x: 403, startPoint y: 195, endPoint x: 774, endPoint y: 198, distance: 371.8
click at [774, 198] on div at bounding box center [593, 201] width 426 height 79
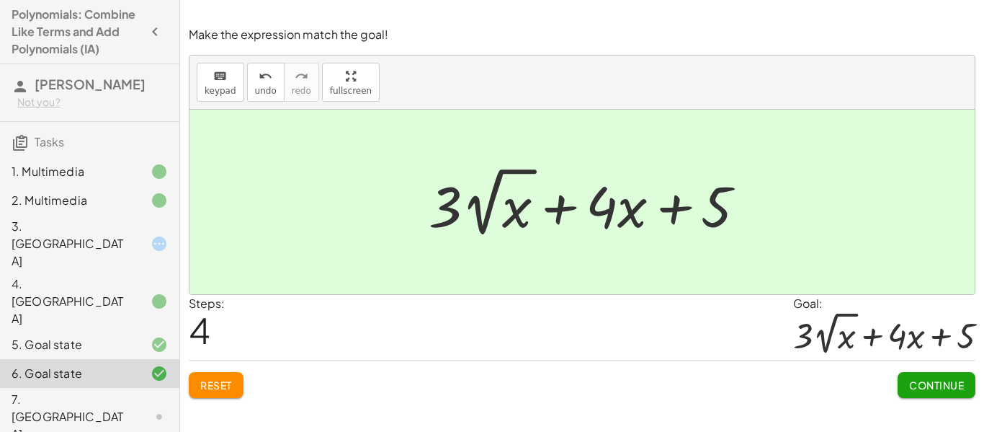
click at [909, 388] on span "Continue" at bounding box center [936, 384] width 55 height 13
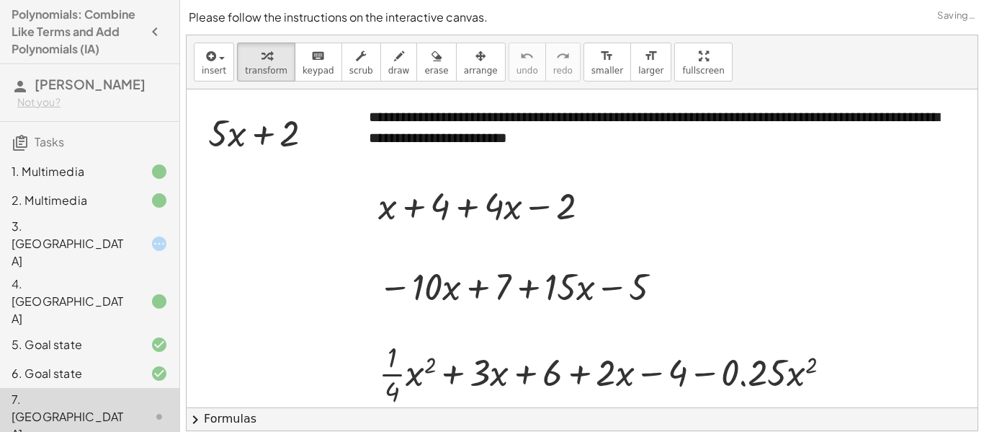
scroll to position [97, 0]
